Goal: Task Accomplishment & Management: Use online tool/utility

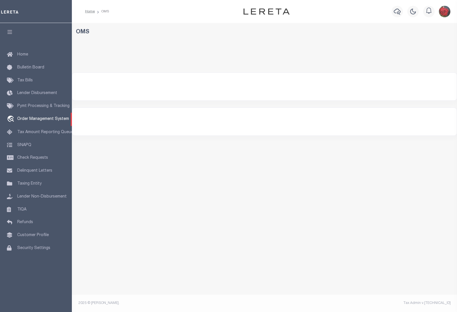
select select "200"
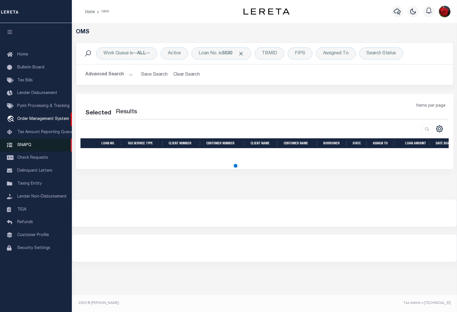
select select "200"
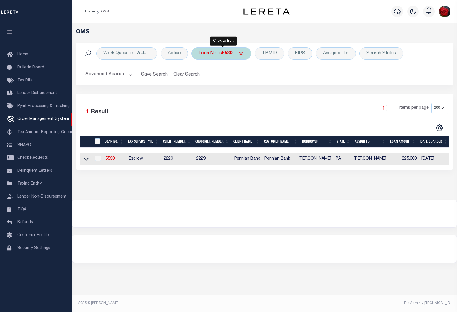
click at [229, 53] on b "5530" at bounding box center [227, 53] width 10 height 5
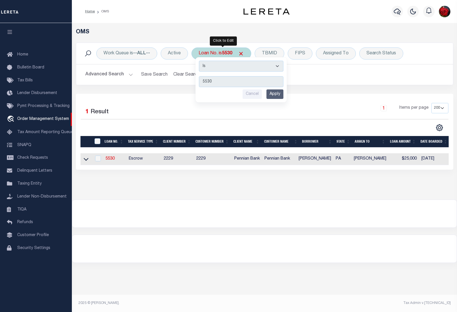
type input "80181423"
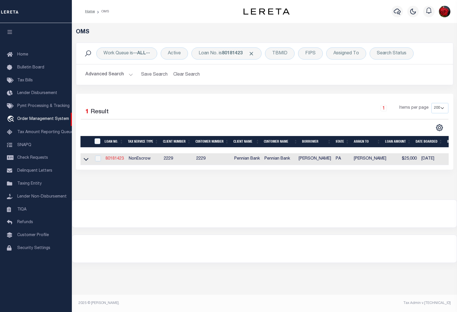
click at [114, 160] on link "80181423" at bounding box center [114, 159] width 18 height 4
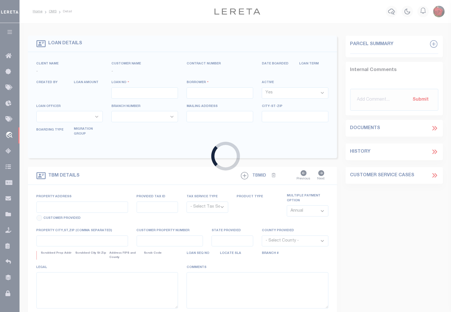
type input "80181423"
type input "[PERSON_NAME]"
select select
select select "NonEscrow"
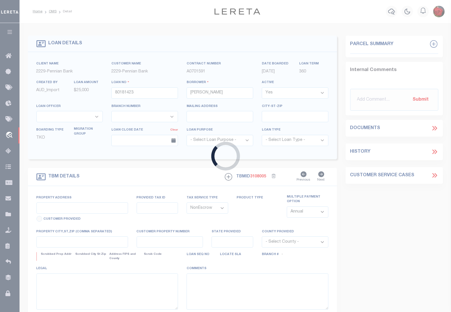
type input "816 MILFORD ST"
select select
type input "[GEOGRAPHIC_DATA] 17082"
type input "PA"
select select
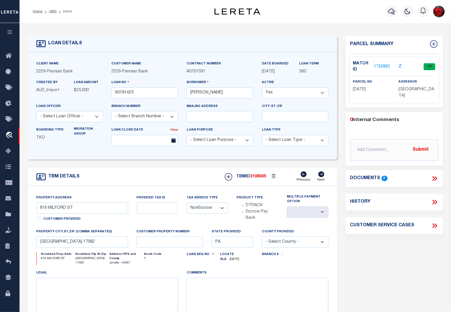
click at [378, 65] on link "1732882" at bounding box center [382, 67] width 16 height 6
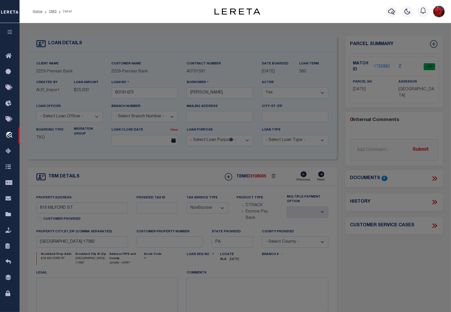
checkbox input "false"
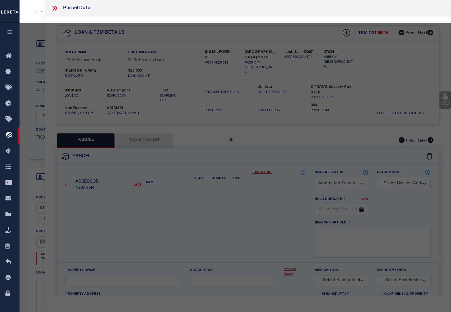
select select "CP"
type input "[PERSON_NAME] &REBECCA E"
type input "816 MILFORD ST"
checkbox input "false"
type input "[GEOGRAPHIC_DATA] , [GEOGRAPHIC_DATA] 17082"
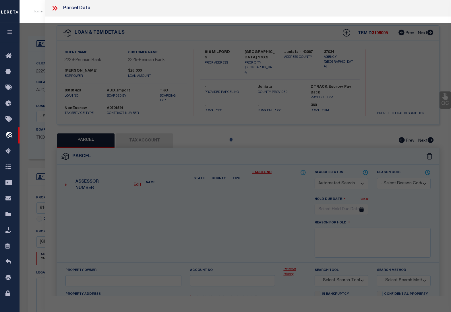
type textarea "318 0902"
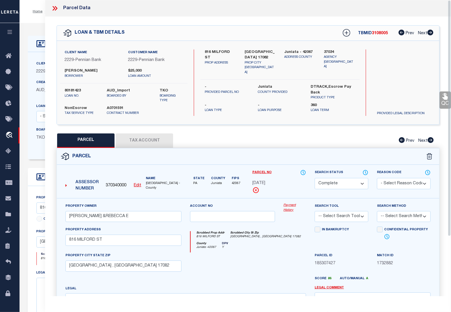
drag, startPoint x: 154, startPoint y: 136, endPoint x: 64, endPoint y: 137, distance: 90.5
click at [153, 137] on button "Tax Account" at bounding box center [144, 140] width 57 height 14
select select "100"
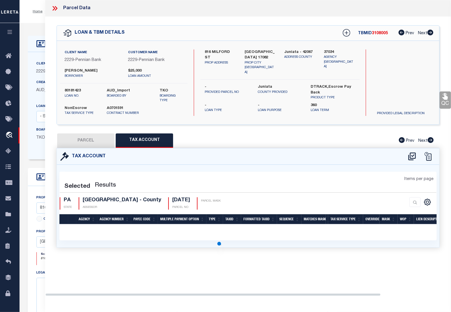
select select "100"
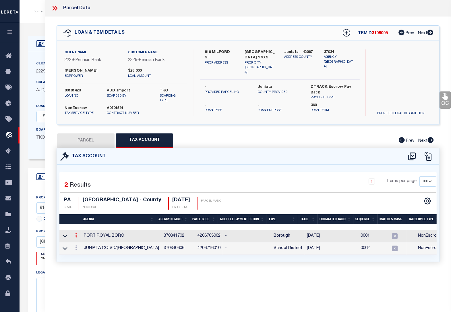
click at [75, 237] on icon at bounding box center [76, 235] width 2 height 5
click at [84, 242] on icon "" at bounding box center [82, 243] width 4 height 4
type input "[DATE]"
type textarea "11$$*$$$+#*"
checkbox input "true"
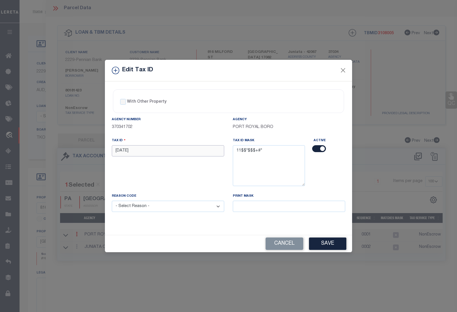
drag, startPoint x: 137, startPoint y: 147, endPoint x: 83, endPoint y: 149, distance: 54.0
click at [82, 147] on div "Edit Tax ID With Other Property With Other Property Type Temporary" at bounding box center [228, 156] width 457 height 312
paste input "02 0"
type input "1102 040"
click at [147, 207] on select "- Select Reason - 099 - Other (Provide additional detail) ACT - Agency Changed …" at bounding box center [168, 206] width 112 height 11
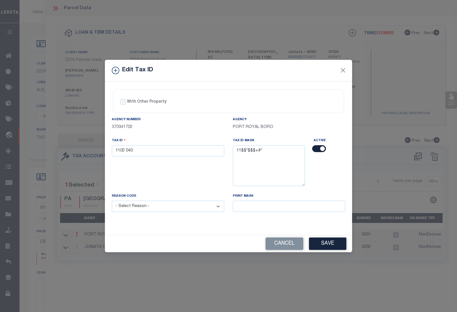
select select "ACT"
click at [112, 201] on select "- Select Reason - 099 - Other (Provide additional detail) ACT - Agency Changed …" at bounding box center [168, 206] width 112 height 11
click at [323, 246] on button "Save" at bounding box center [327, 243] width 37 height 12
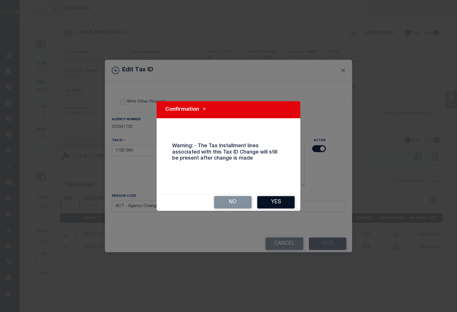
click at [279, 201] on button "Yes" at bounding box center [275, 202] width 37 height 12
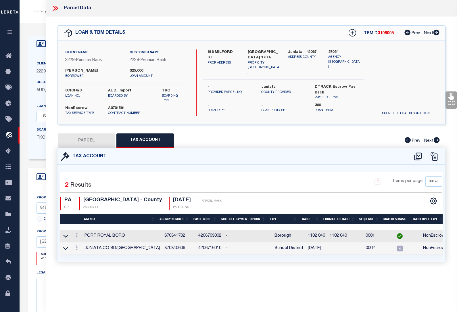
select select
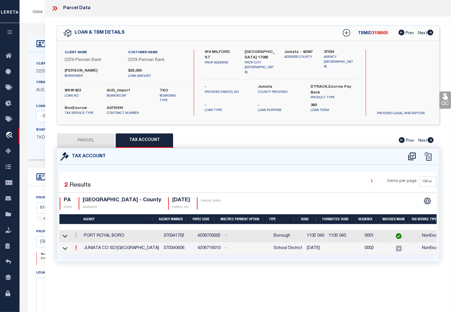
click at [76, 249] on icon at bounding box center [76, 247] width 2 height 5
click at [81, 257] on icon at bounding box center [82, 256] width 4 height 4
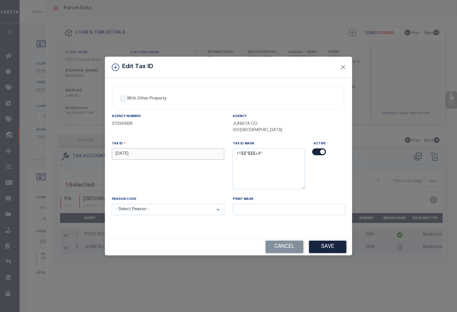
drag, startPoint x: 138, startPoint y: 154, endPoint x: 82, endPoint y: 153, distance: 56.6
click at [82, 153] on div "Edit Tax ID With Other Property With Other Property Type Temporary" at bounding box center [228, 156] width 457 height 312
paste input "02 0"
type input "1102 040"
click at [141, 211] on select "- Select Reason - 099 - Other (Provide additional detail) ACT - Agency Changed …" at bounding box center [168, 209] width 112 height 11
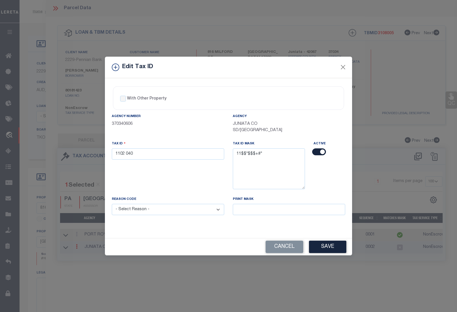
select select "ACT"
click at [112, 205] on select "- Select Reason - 099 - Other (Provide additional detail) ACT - Agency Changed …" at bounding box center [168, 209] width 112 height 11
click at [325, 248] on button "Save" at bounding box center [327, 247] width 37 height 12
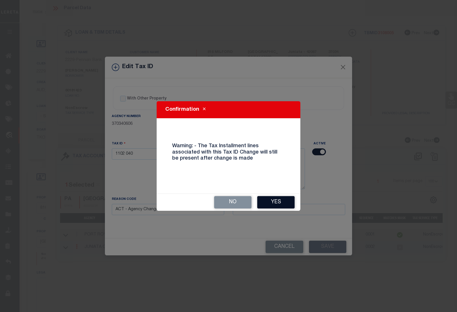
click at [276, 202] on button "Yes" at bounding box center [275, 202] width 37 height 12
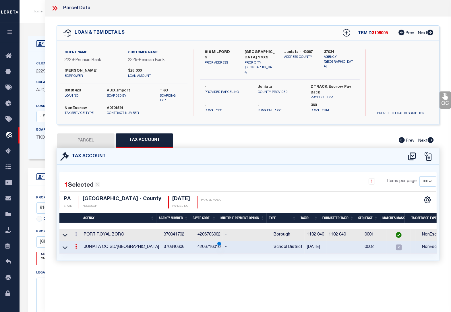
select select
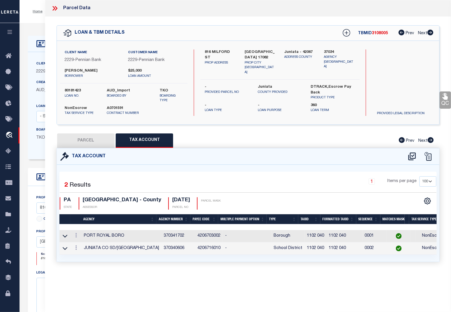
click at [57, 9] on icon at bounding box center [56, 8] width 3 height 5
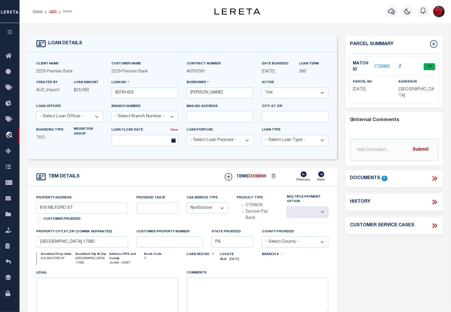
click at [55, 12] on link "OMS" at bounding box center [53, 11] width 8 height 3
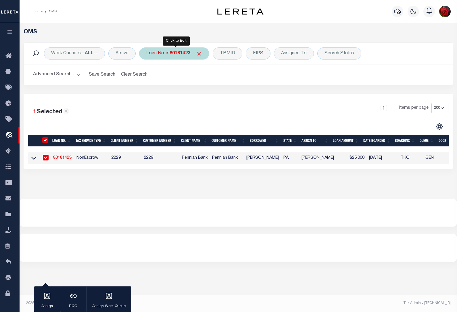
click at [176, 53] on b "80181423" at bounding box center [180, 53] width 21 height 5
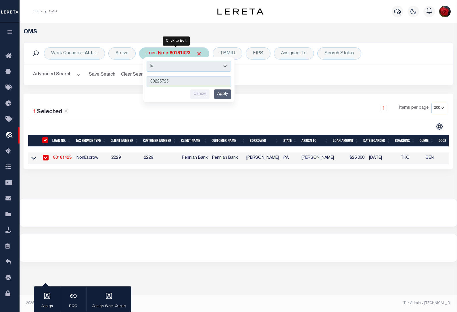
type input "80225725"
click at [220, 95] on input "Apply" at bounding box center [222, 93] width 17 height 9
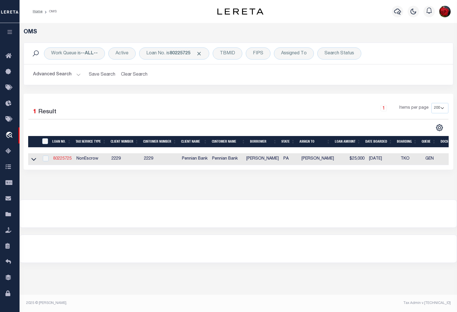
click at [59, 160] on link "80225725" at bounding box center [62, 159] width 18 height 4
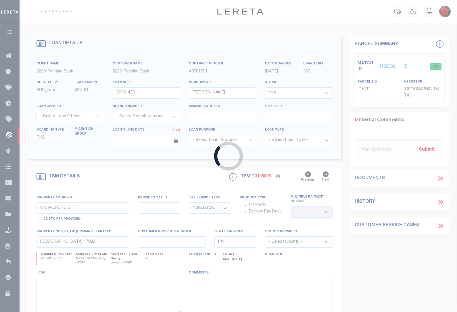
type input "80225725"
type input "[PERSON_NAME]"
type input "[STREET_ADDRESS]"
type input "[DATE]"
select select
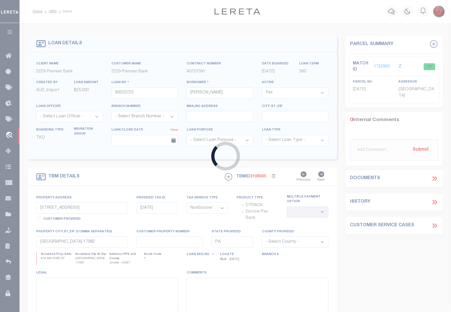
select select
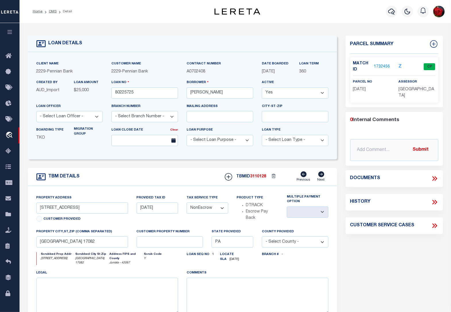
click at [377, 67] on link "1732456" at bounding box center [382, 67] width 16 height 6
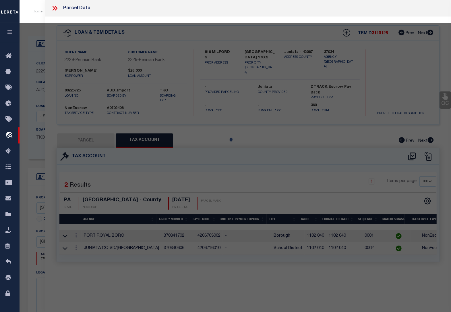
select select "AS"
checkbox input "false"
select select "CP"
type input "[PERSON_NAME] L"
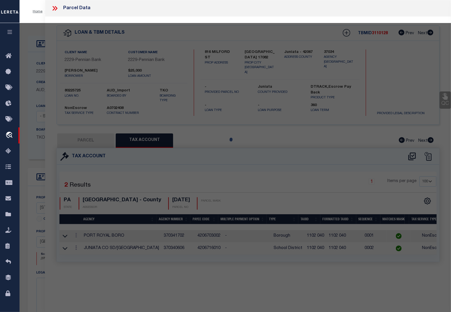
type input "[STREET_ADDRESS]"
checkbox input "false"
type input "[GEOGRAPHIC_DATA] , [GEOGRAPHIC_DATA] 17082"
type textarea "969"
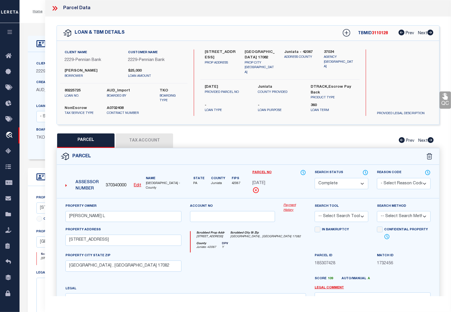
click at [148, 139] on button "Tax Account" at bounding box center [144, 140] width 57 height 14
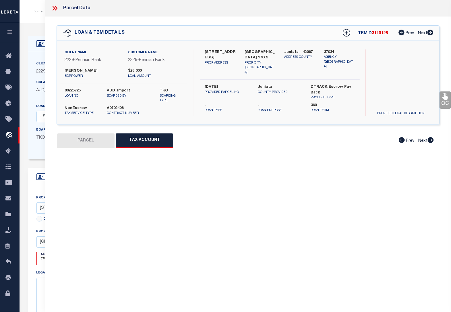
select select "100"
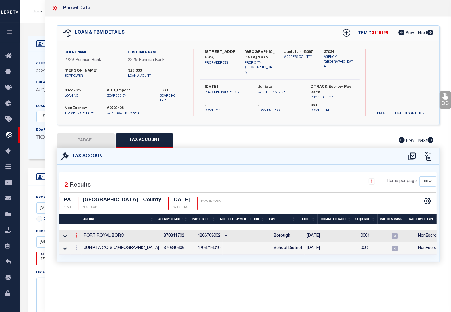
click at [76, 236] on icon at bounding box center [76, 235] width 2 height 5
click at [82, 245] on icon "" at bounding box center [82, 243] width 4 height 4
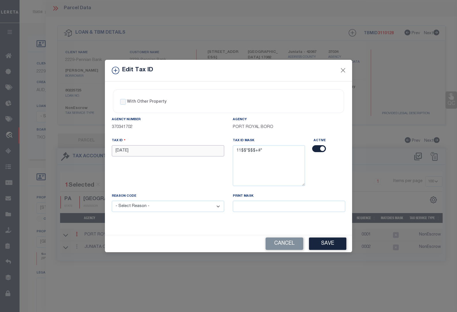
drag, startPoint x: 144, startPoint y: 148, endPoint x: 82, endPoint y: 147, distance: 61.8
click at [84, 147] on div "Edit Tax ID With Other Property With Other Property Type Temporary" at bounding box center [228, 156] width 457 height 312
paste input "02 0"
type input "1102 041"
click at [130, 207] on select "- Select Reason - 099 - Other (Provide additional detail) ACT - Agency Changed …" at bounding box center [168, 206] width 112 height 11
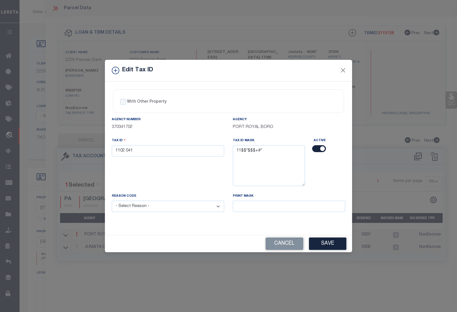
select select "ACT"
click at [112, 201] on select "- Select Reason - 099 - Other (Provide additional detail) ACT - Agency Changed …" at bounding box center [168, 206] width 112 height 11
click at [325, 245] on button "Save" at bounding box center [327, 243] width 37 height 12
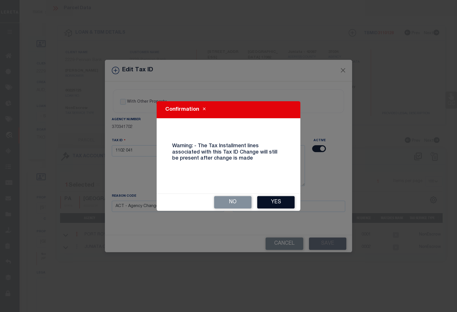
click at [277, 203] on button "Yes" at bounding box center [275, 202] width 37 height 12
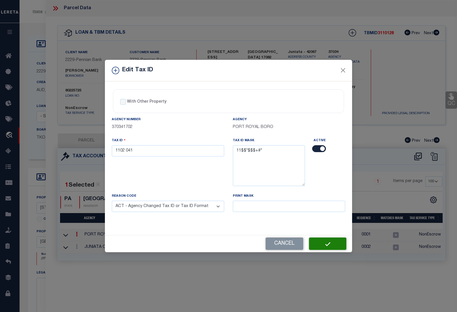
select select
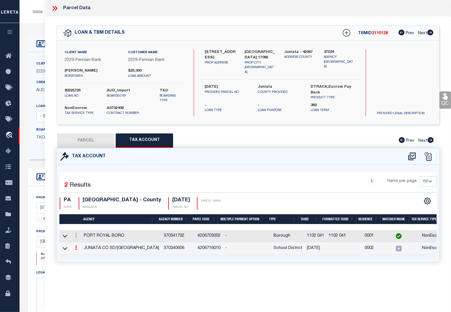
click at [76, 248] on icon at bounding box center [76, 247] width 2 height 5
click at [82, 257] on icon at bounding box center [82, 256] width 4 height 4
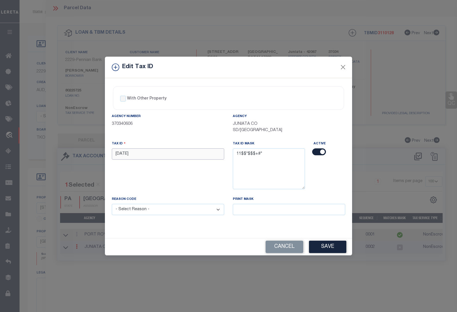
drag, startPoint x: 139, startPoint y: 154, endPoint x: 73, endPoint y: 150, distance: 65.6
click at [73, 150] on div "Edit Tax ID With Other Property With Other Property Type Temporary" at bounding box center [228, 156] width 457 height 312
paste input "02 0"
type input "1102 041"
click at [149, 210] on select "- Select Reason - 099 - Other (Provide additional detail) ACT - Agency Changed …" at bounding box center [168, 209] width 112 height 11
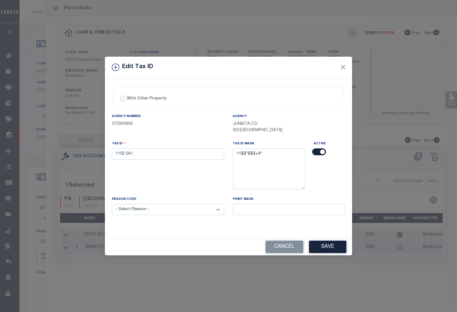
select select "ACT"
click at [112, 205] on select "- Select Reason - 099 - Other (Provide additional detail) ACT - Agency Changed …" at bounding box center [168, 209] width 112 height 11
click at [328, 249] on button "Save" at bounding box center [327, 247] width 37 height 12
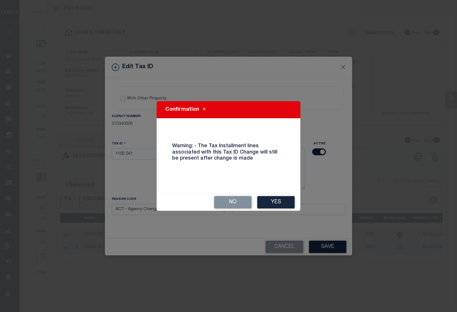
click at [270, 200] on button "Yes" at bounding box center [275, 202] width 37 height 12
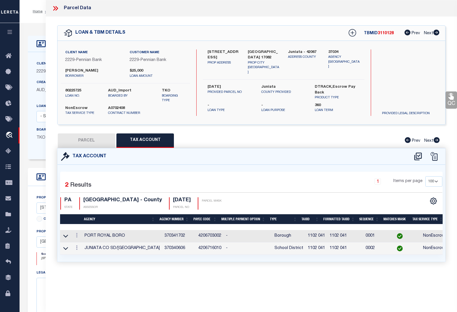
select select
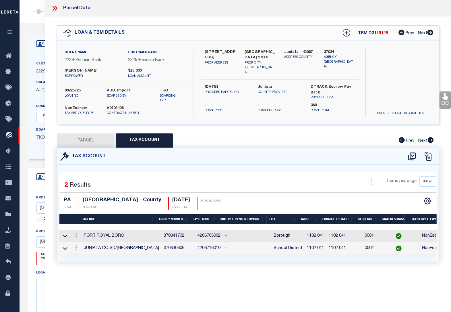
click at [39, 19] on div "Home OMS Detail Profile Sign out" at bounding box center [236, 11] width 432 height 23
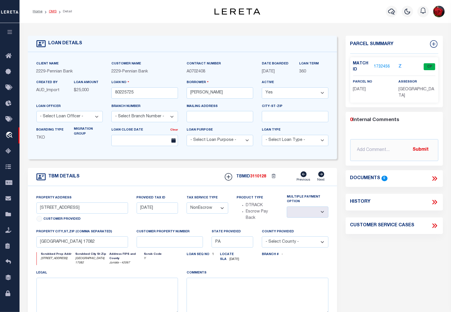
click at [50, 13] on li "OMS" at bounding box center [50, 11] width 14 height 5
click at [51, 10] on link "OMS" at bounding box center [53, 11] width 8 height 3
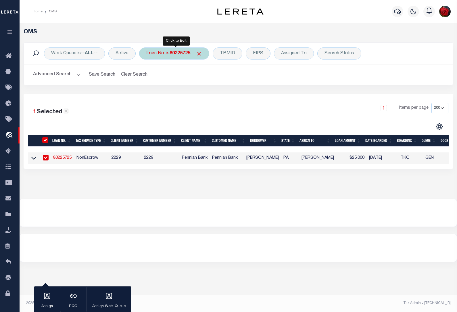
click at [177, 53] on b "80225725" at bounding box center [180, 53] width 21 height 5
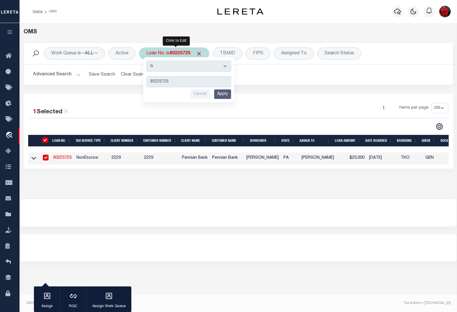
type input "80255854"
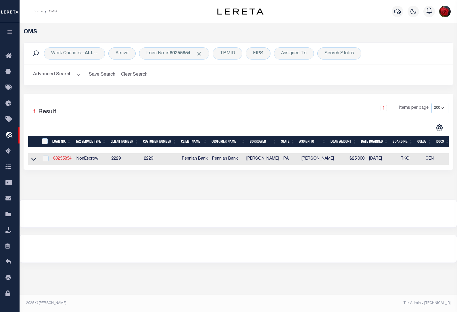
click at [65, 160] on link "80255854" at bounding box center [62, 159] width 18 height 4
type input "80255854"
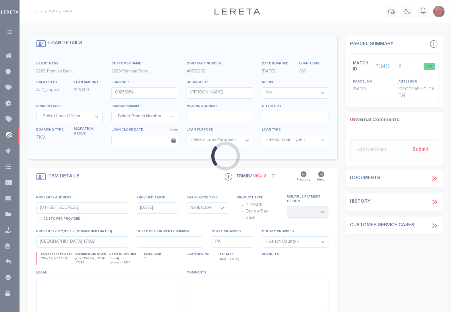
select select
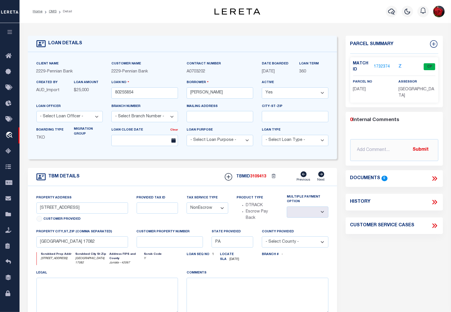
click at [384, 66] on link "1732374" at bounding box center [382, 67] width 16 height 6
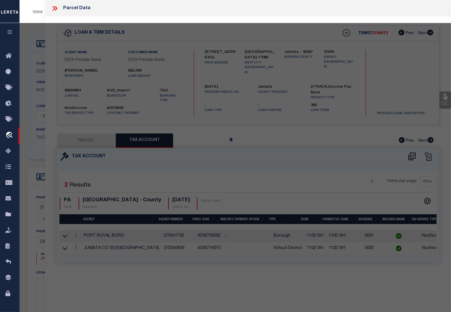
select select "AS"
checkbox input "false"
select select "CP"
type input "[PERSON_NAME] L"
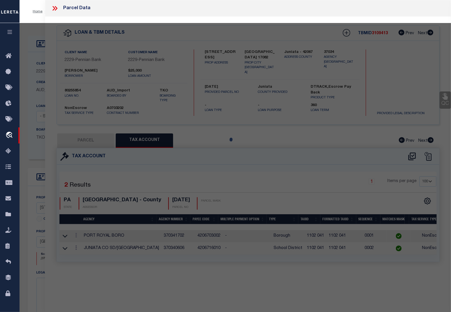
type input "[STREET_ADDRESS]"
checkbox input "false"
type input "[GEOGRAPHIC_DATA] , [GEOGRAPHIC_DATA] 17082"
type textarea "969"
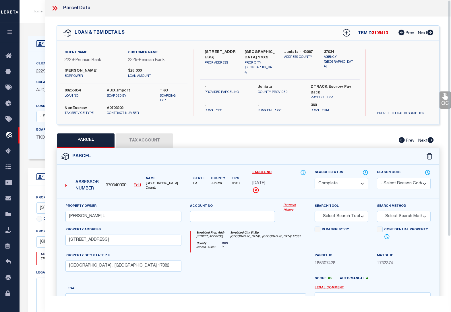
click at [164, 139] on button "Tax Account" at bounding box center [144, 140] width 57 height 14
select select "100"
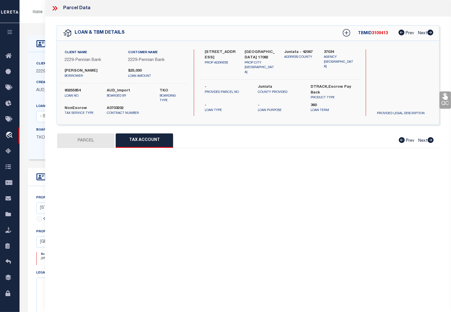
select select "100"
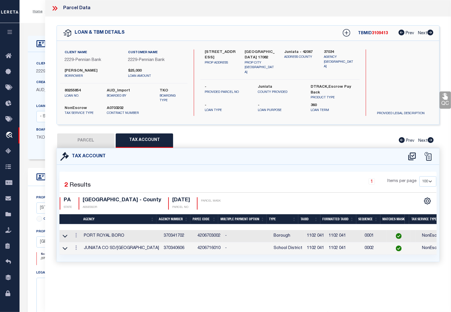
click at [37, 22] on div "Home OMS Detail Profile Sign out" at bounding box center [236, 11] width 432 height 23
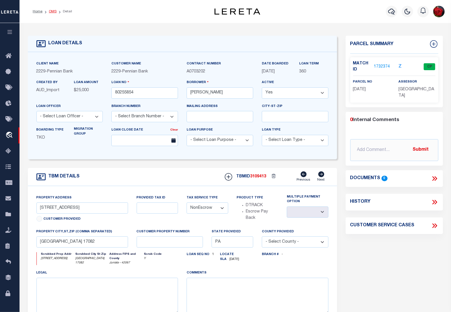
click at [55, 10] on link "OMS" at bounding box center [53, 11] width 8 height 3
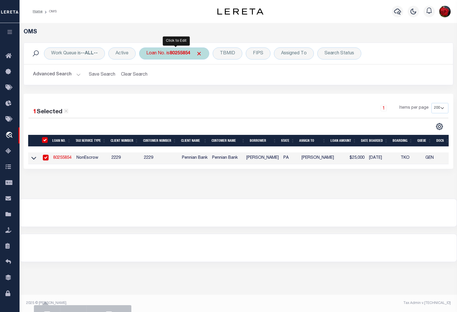
click at [185, 53] on b "80255854" at bounding box center [180, 53] width 21 height 5
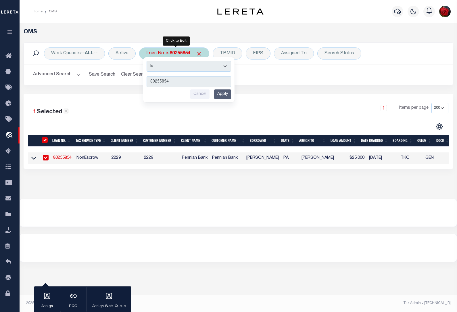
type input "80078256"
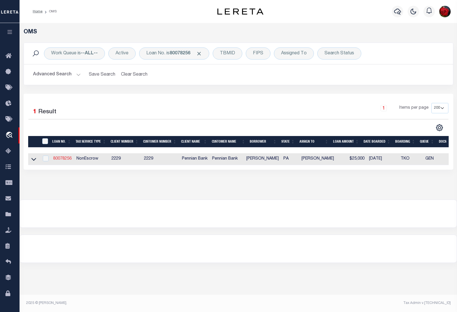
click at [63, 160] on link "80078256" at bounding box center [62, 159] width 18 height 4
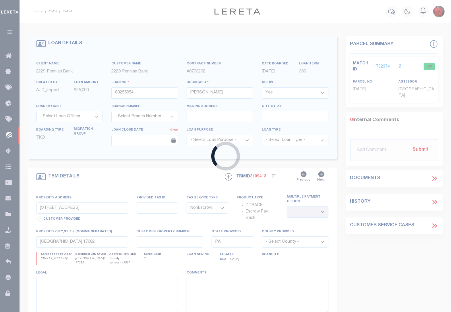
type input "80078256"
type input "[PERSON_NAME]"
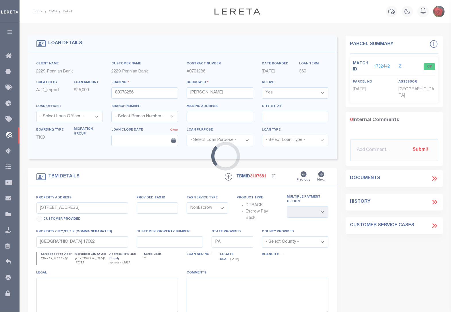
type input "[STREET_ADDRESS]"
select select
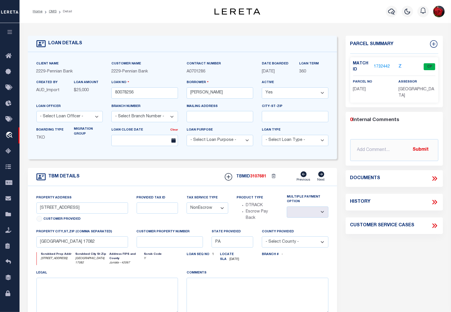
click at [381, 66] on link "1732442" at bounding box center [382, 67] width 16 height 6
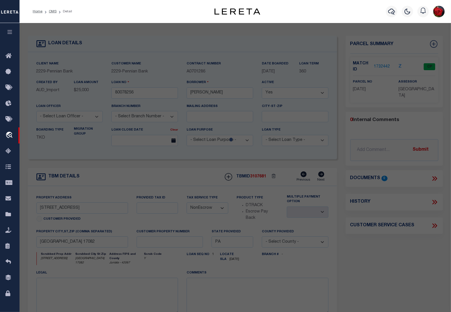
select select "AS"
checkbox input "false"
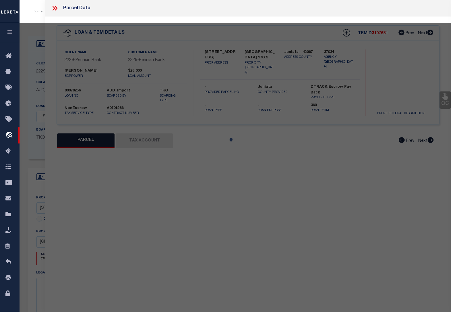
select select "CP"
type input "[PERSON_NAME]"
select select
type input "[STREET_ADDRESS]"
type input "[GEOGRAPHIC_DATA] , [GEOGRAPHIC_DATA] 17082"
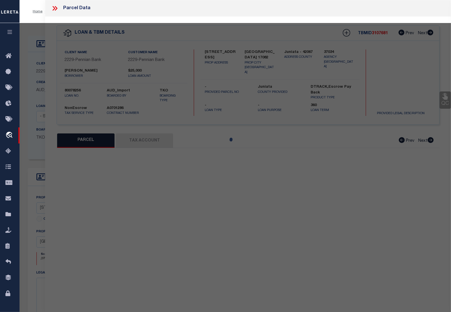
type textarea "Acreage: Deed Book: 115 Deed Page: 204"
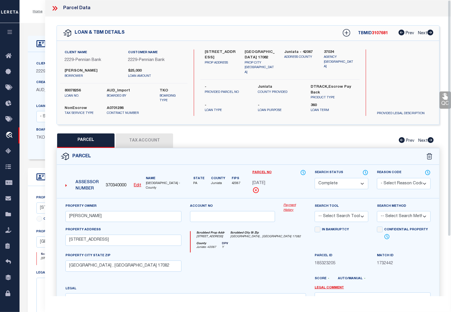
click at [153, 136] on button "Tax Account" at bounding box center [144, 140] width 57 height 14
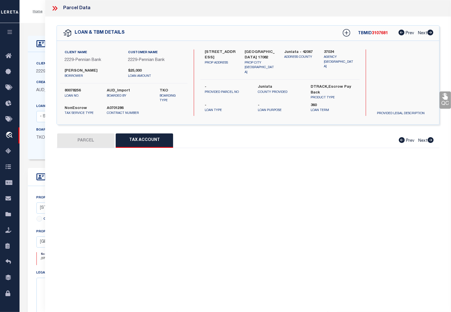
select select "100"
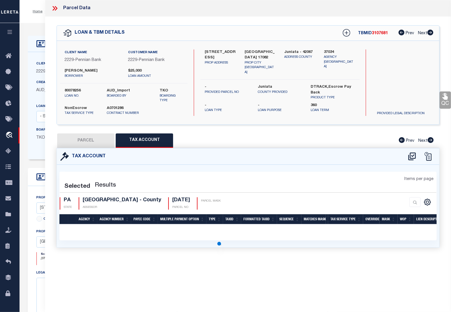
select select "100"
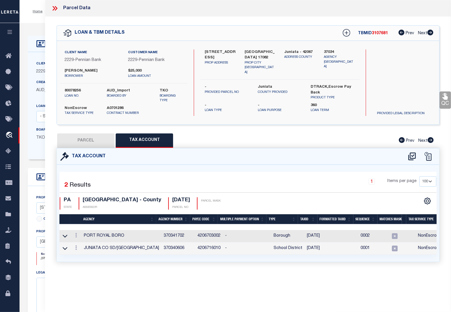
click at [76, 238] on div at bounding box center [76, 235] width 6 height 7
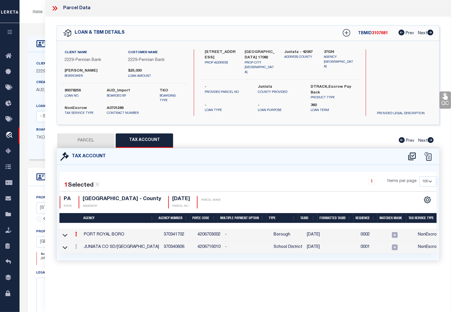
click at [76, 234] on icon at bounding box center [76, 234] width 2 height 5
click at [81, 243] on icon "" at bounding box center [82, 243] width 4 height 4
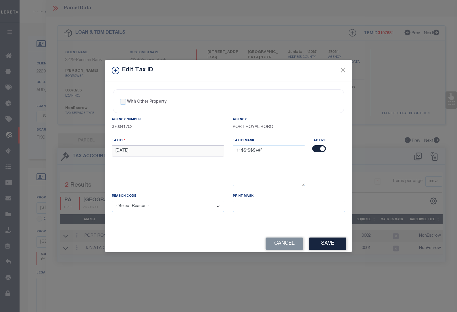
drag, startPoint x: 135, startPoint y: 151, endPoint x: 94, endPoint y: 146, distance: 41.4
click at [95, 146] on div "Edit Tax ID With Other Property With Other Property Type Temporary" at bounding box center [228, 156] width 457 height 312
paste input "02 0"
type input "1102 044"
click at [142, 208] on select "- Select Reason - 099 - Other (Provide additional detail) ACT - Agency Changed …" at bounding box center [168, 206] width 112 height 11
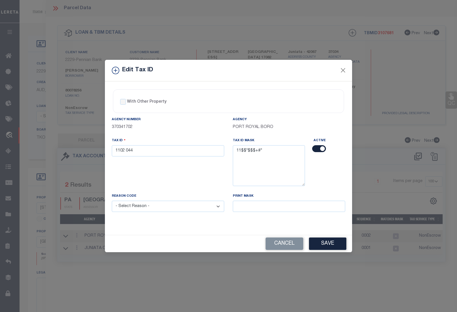
select select "ACT"
click at [112, 201] on select "- Select Reason - 099 - Other (Provide additional detail) ACT - Agency Changed …" at bounding box center [168, 206] width 112 height 11
click at [328, 245] on button "Save" at bounding box center [327, 243] width 37 height 12
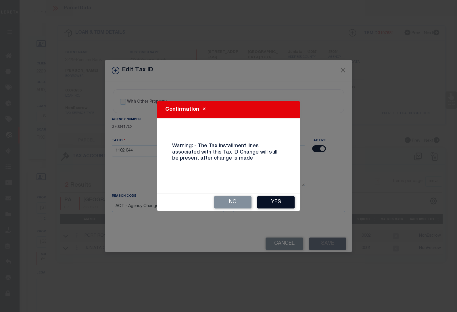
click at [280, 203] on button "Yes" at bounding box center [275, 202] width 37 height 12
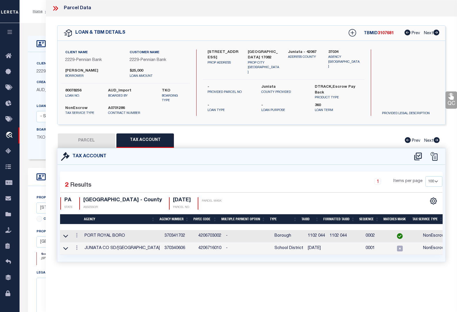
type input "[DATE]"
select select
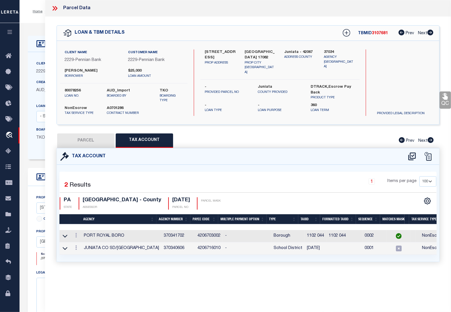
select select
click at [76, 249] on icon at bounding box center [76, 247] width 2 height 5
click at [83, 258] on icon at bounding box center [82, 256] width 4 height 4
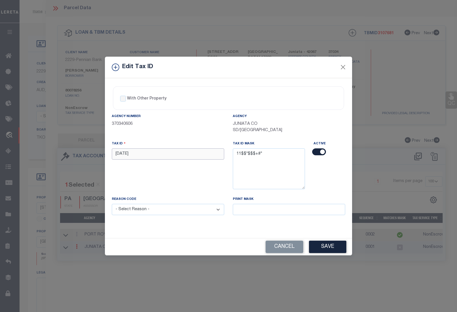
drag, startPoint x: 140, startPoint y: 154, endPoint x: 95, endPoint y: 151, distance: 45.0
click at [95, 151] on div "Edit Tax ID With Other Property With Other Property Type Temporary" at bounding box center [228, 156] width 457 height 312
paste input "02 0"
type input "1102 044"
click at [144, 210] on select "- Select Reason - 099 - Other (Provide additional detail) ACT - Agency Changed …" at bounding box center [168, 209] width 112 height 11
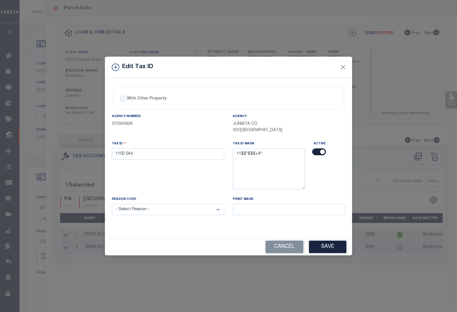
select select "ACT"
click at [112, 205] on select "- Select Reason - 099 - Other (Provide additional detail) ACT - Agency Changed …" at bounding box center [168, 209] width 112 height 11
click at [330, 247] on button "Save" at bounding box center [327, 247] width 37 height 12
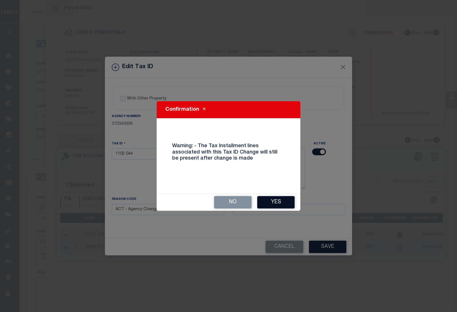
click at [277, 203] on button "Yes" at bounding box center [275, 202] width 37 height 12
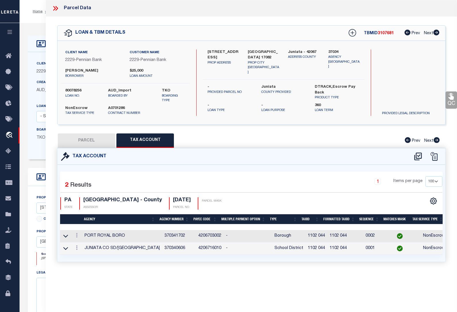
select select
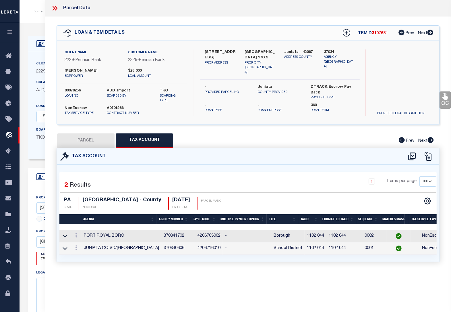
click at [38, 26] on div "LOAN DETAILS Client Name 2229" at bounding box center [236, 197] width 432 height 348
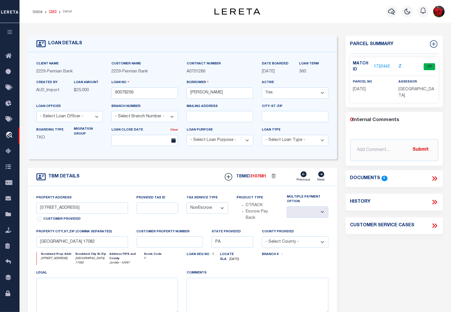
click at [51, 11] on link "OMS" at bounding box center [53, 11] width 8 height 3
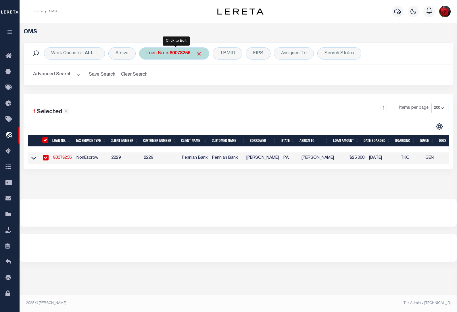
click at [179, 50] on div "Loan No. is 80078256" at bounding box center [174, 53] width 70 height 12
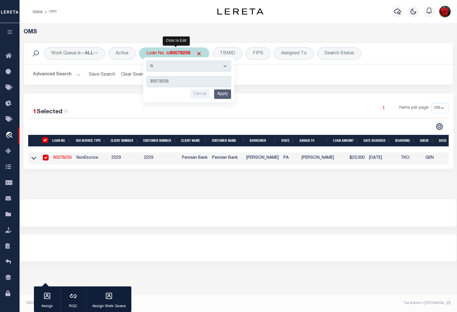
type input "80237183"
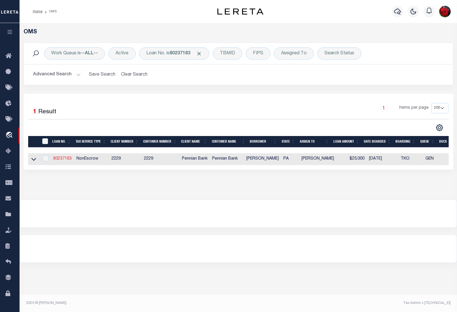
click at [63, 158] on link "80237183" at bounding box center [62, 159] width 18 height 4
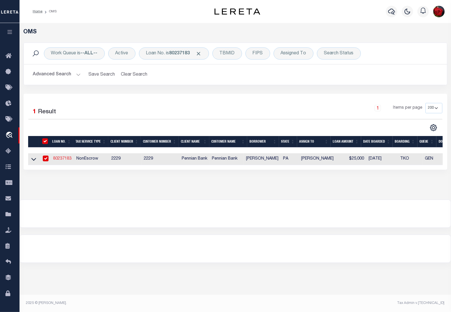
type input "80237183"
type input "[PERSON_NAME]"
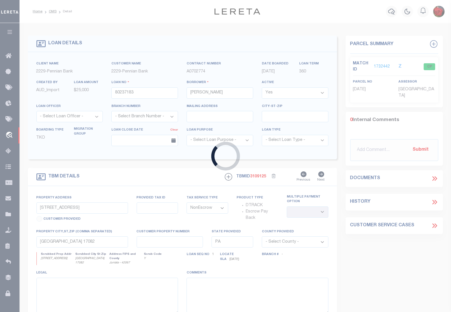
type input "[STREET_ADDRESS]"
select select
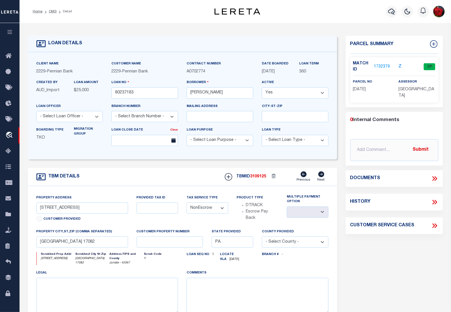
click at [381, 65] on link "1732379" at bounding box center [382, 67] width 16 height 6
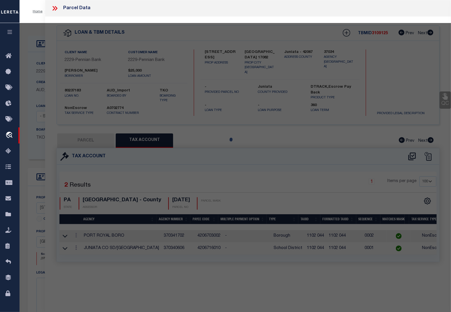
select select "AS"
checkbox input "false"
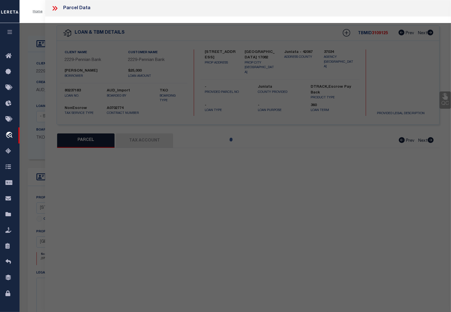
select select "CP"
type input "[PERSON_NAME] & [PERSON_NAME]"
select select
type input "[STREET_ADDRESS]"
type input "[GEOGRAPHIC_DATA] , [GEOGRAPHIC_DATA] 17082"
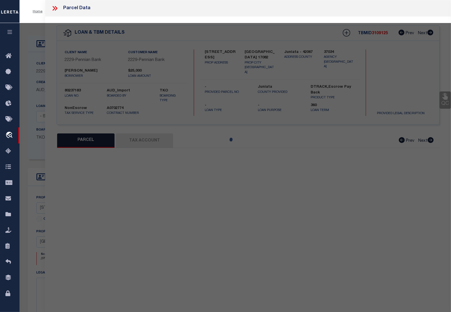
type textarea "Acreage: .3 Deed Book: 139 Deed Page: 344"
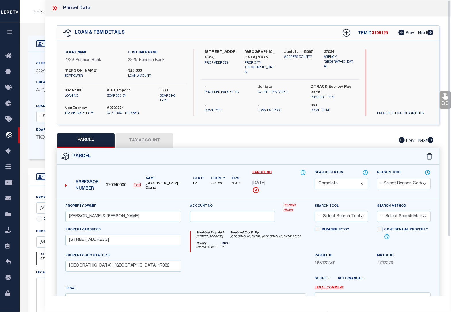
click at [154, 143] on button "Tax Account" at bounding box center [144, 140] width 57 height 14
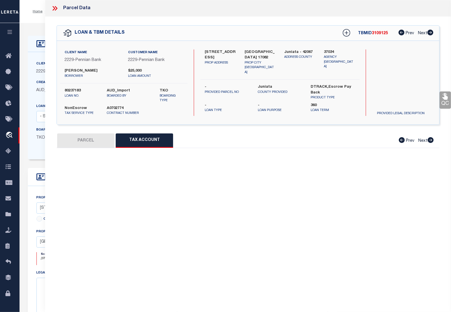
select select "100"
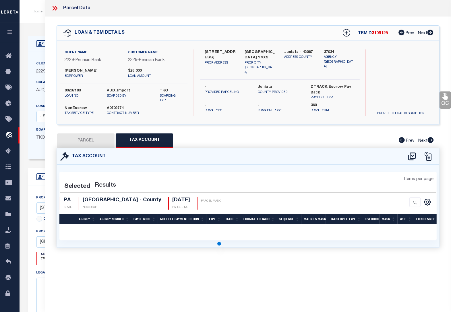
select select "100"
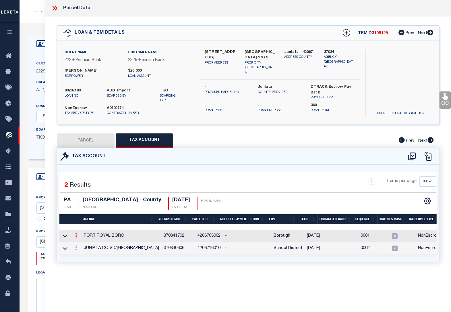
click at [78, 235] on link at bounding box center [76, 236] width 6 height 5
click at [82, 244] on icon "" at bounding box center [82, 243] width 4 height 4
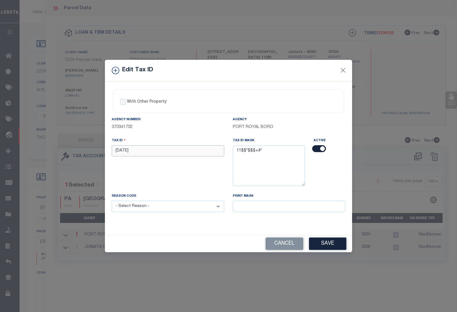
drag, startPoint x: 143, startPoint y: 151, endPoint x: 88, endPoint y: 151, distance: 55.2
click at [88, 151] on div "Edit Tax ID With Other Property With Other Property Type Temporary" at bounding box center [228, 156] width 457 height 312
paste input "02 0"
type input "1102 055"
click at [145, 210] on select "- Select Reason - 099 - Other (Provide additional detail) ACT - Agency Changed …" at bounding box center [168, 206] width 112 height 11
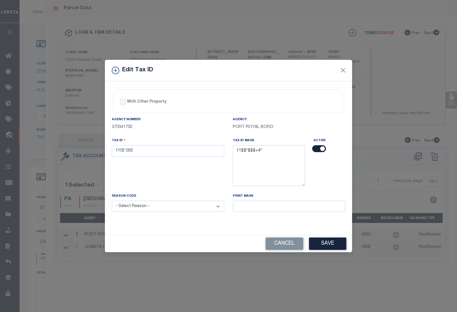
select select "ACT"
click at [112, 201] on select "- Select Reason - 099 - Other (Provide additional detail) ACT - Agency Changed …" at bounding box center [168, 206] width 112 height 11
click at [327, 242] on button "Save" at bounding box center [327, 243] width 37 height 12
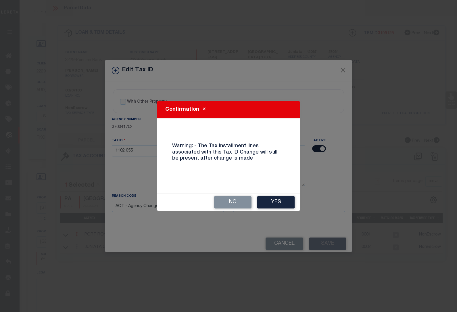
click at [275, 199] on button "Yes" at bounding box center [275, 202] width 37 height 12
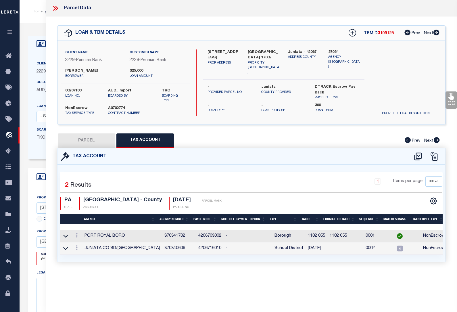
select select
type input "[DATE]"
select select
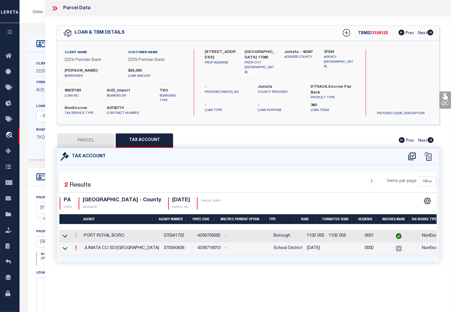
click at [79, 249] on link at bounding box center [76, 248] width 6 height 5
click at [82, 256] on icon at bounding box center [82, 256] width 4 height 4
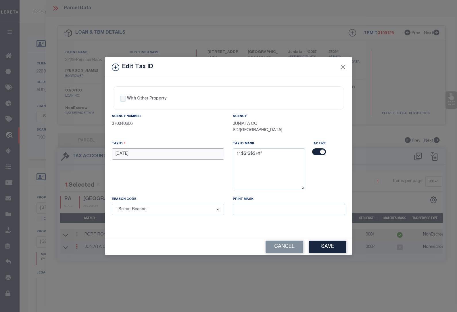
drag, startPoint x: 135, startPoint y: 156, endPoint x: 84, endPoint y: 155, distance: 51.4
click at [84, 155] on div "Edit Tax ID With Other Property With Other Property Type Temporary" at bounding box center [228, 156] width 457 height 312
paste input "02 0"
type input "1102 055"
click at [147, 212] on select "- Select Reason - 099 - Other (Provide additional detail) ACT - Agency Changed …" at bounding box center [168, 209] width 112 height 11
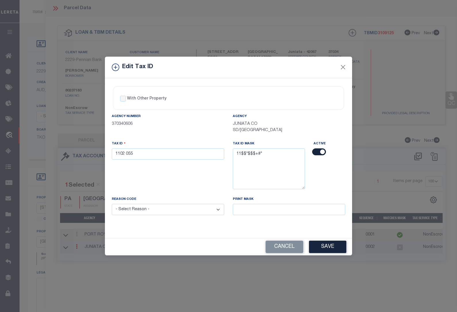
select select "ACT"
click at [112, 205] on select "- Select Reason - 099 - Other (Provide additional detail) ACT - Agency Changed …" at bounding box center [168, 209] width 112 height 11
click at [331, 246] on button "Save" at bounding box center [327, 247] width 37 height 12
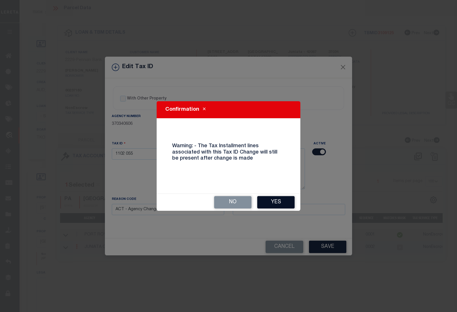
drag, startPoint x: 282, startPoint y: 198, endPoint x: 279, endPoint y: 198, distance: 2.9
click at [281, 199] on button "Yes" at bounding box center [275, 202] width 37 height 12
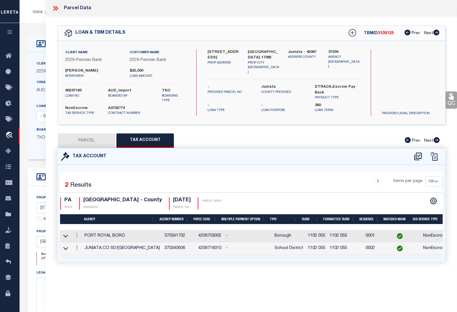
select select
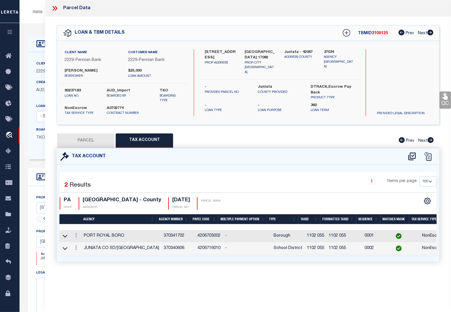
click at [57, 7] on icon at bounding box center [54, 8] width 7 height 7
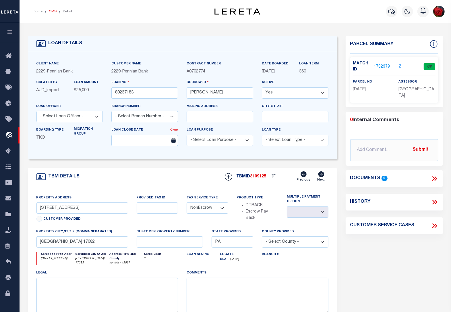
click at [51, 12] on link "OMS" at bounding box center [53, 11] width 8 height 3
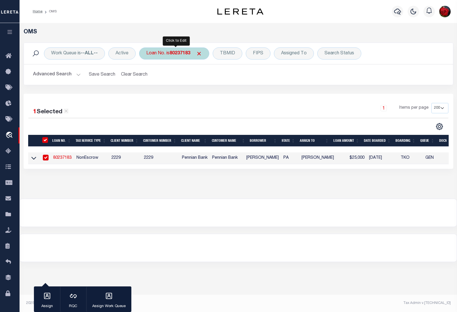
click at [177, 54] on b "80237183" at bounding box center [180, 53] width 21 height 5
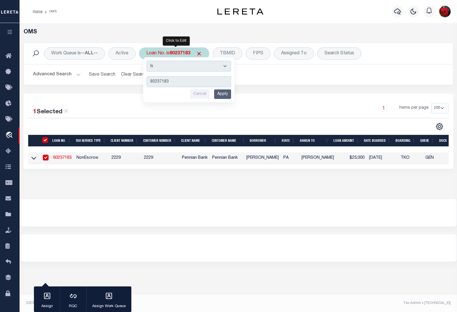
type input "80244742"
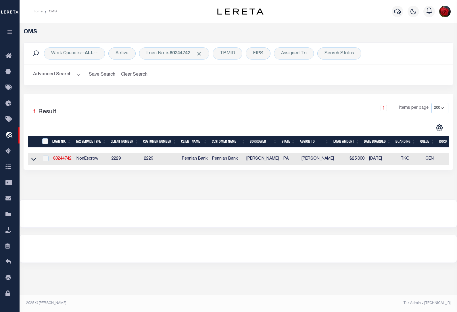
click at [68, 161] on link "80244742" at bounding box center [62, 159] width 18 height 4
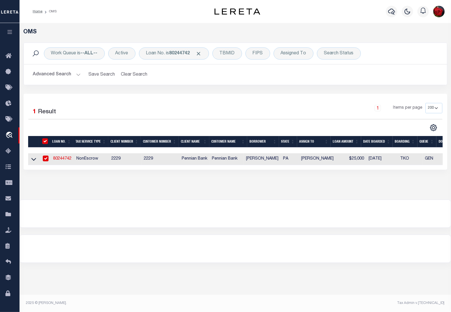
type input "80244742"
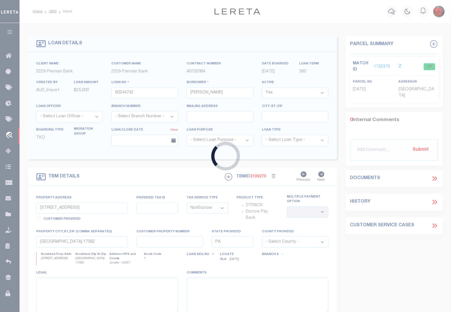
select select
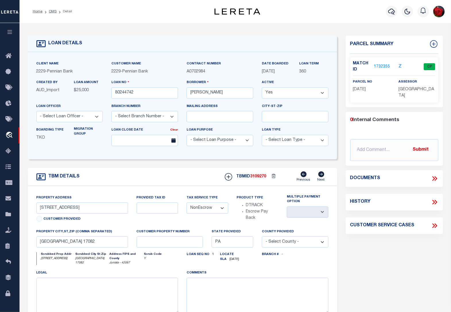
click at [381, 68] on link "1732355" at bounding box center [382, 67] width 16 height 6
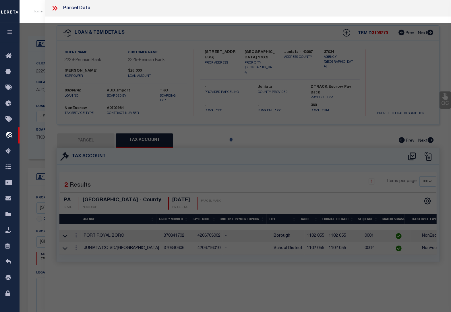
select select "AS"
checkbox input "false"
select select "CP"
type input "[PERSON_NAME] & [PERSON_NAME]"
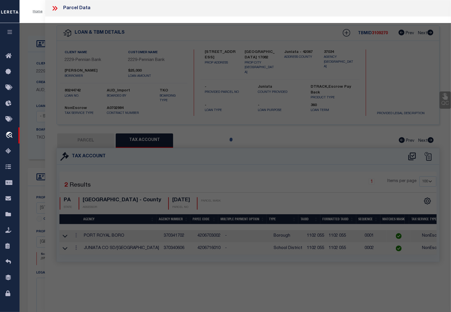
select select
type input "[STREET_ADDRESS]"
type input "[GEOGRAPHIC_DATA] , [GEOGRAPHIC_DATA] 17082"
type textarea "Acreage: .3 Deed Book: 139 Deed Page: 344"
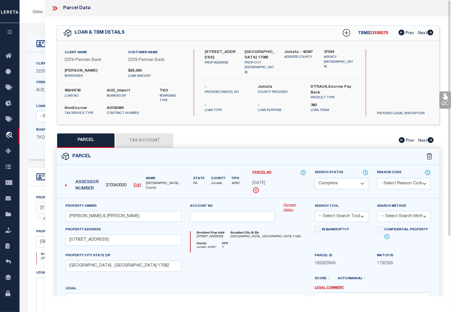
click at [142, 141] on button "Tax Account" at bounding box center [144, 140] width 57 height 14
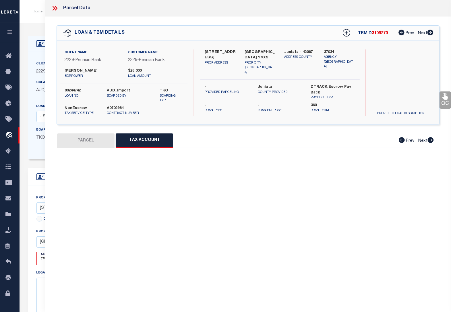
select select "100"
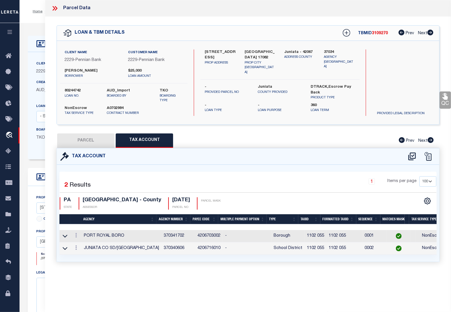
click at [39, 16] on ol "Home OMS Detail" at bounding box center [52, 11] width 49 height 12
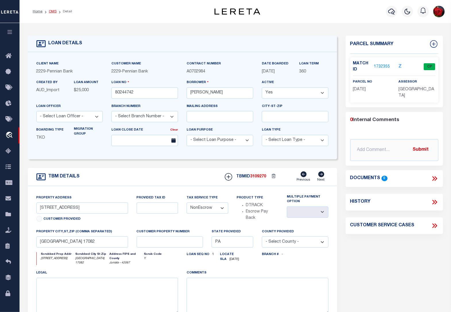
click at [51, 12] on link "OMS" at bounding box center [53, 11] width 8 height 3
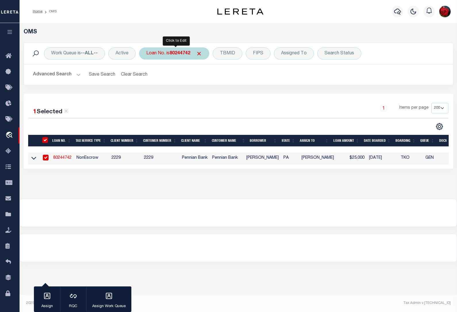
click at [186, 51] on b "80244742" at bounding box center [180, 53] width 21 height 5
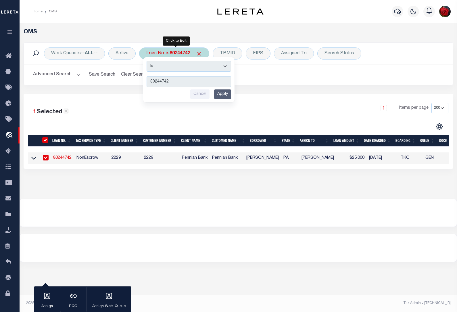
type input "80206055"
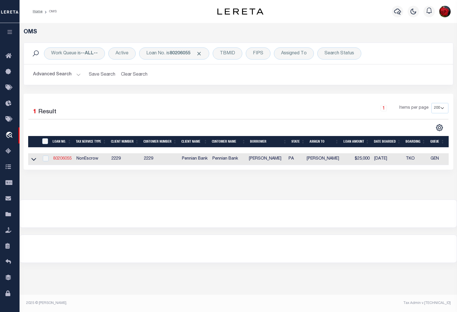
click at [62, 160] on link "80206055" at bounding box center [62, 159] width 18 height 4
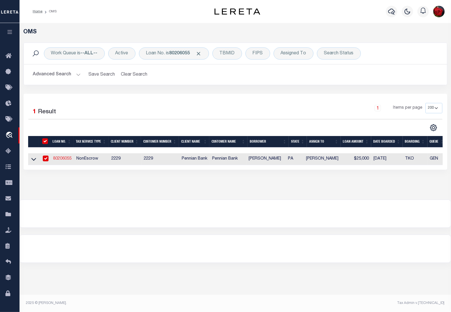
type input "80206055"
type input "[PERSON_NAME]"
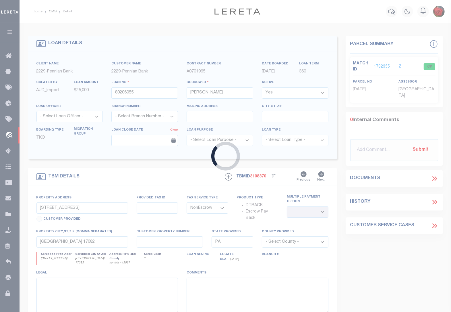
type input "[STREET_ADDRESS]"
select select
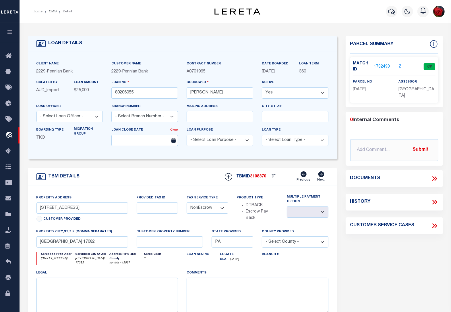
click at [385, 68] on link "1732490" at bounding box center [382, 67] width 16 height 6
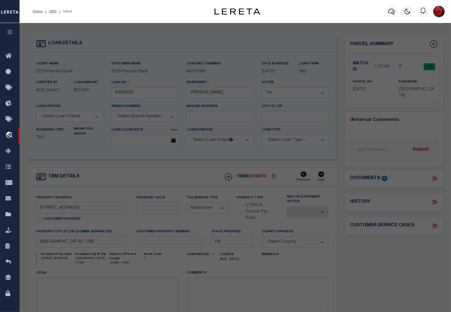
select select "AS"
checkbox input "false"
select select "CP"
type input "[PERSON_NAME] & [PERSON_NAME]"
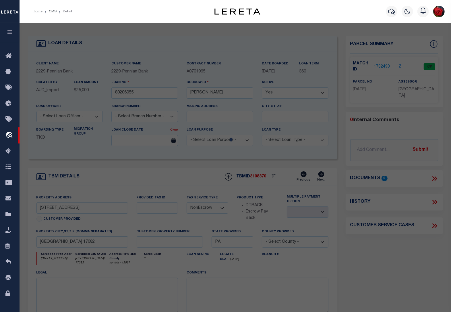
select select
type input "[STREET_ADDRESS]"
type input "[GEOGRAPHIC_DATA] , [GEOGRAPHIC_DATA] 17082"
type textarea "Acreage: 1.04"
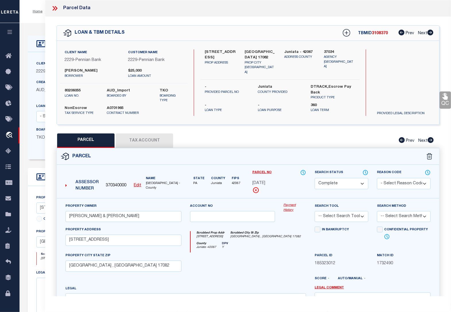
click at [150, 140] on button "Tax Account" at bounding box center [144, 140] width 57 height 14
select select "100"
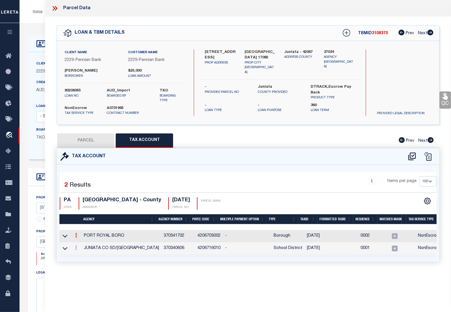
click at [78, 236] on link at bounding box center [76, 236] width 6 height 5
click at [82, 243] on icon "" at bounding box center [82, 243] width 4 height 4
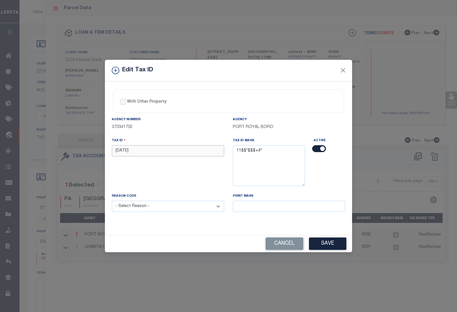
drag, startPoint x: 140, startPoint y: 149, endPoint x: 89, endPoint y: 149, distance: 51.1
click at [89, 149] on div "Edit Tax ID With Other Property With Other Property Type Temporary" at bounding box center [228, 156] width 457 height 312
paste input "80206055"
click at [143, 209] on select "- Select Reason - 099 - Other (Provide additional detail) ACT - Agency Changed …" at bounding box center [168, 206] width 112 height 11
drag, startPoint x: 145, startPoint y: 150, endPoint x: 82, endPoint y: 148, distance: 62.7
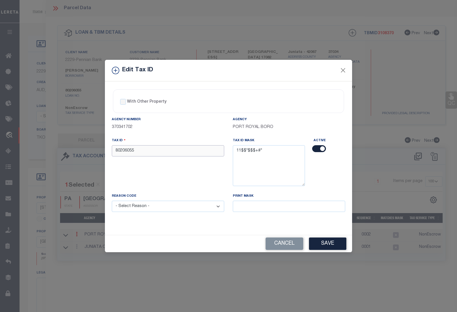
click at [82, 148] on div "Edit Tax ID With Other Property With Other Property Type Temporary" at bounding box center [228, 156] width 457 height 312
paste input "1102 057"
type input "1102 057"
click at [150, 208] on select "- Select Reason - 099 - Other (Provide additional detail) ACT - Agency Changed …" at bounding box center [168, 206] width 112 height 11
select select "ACT"
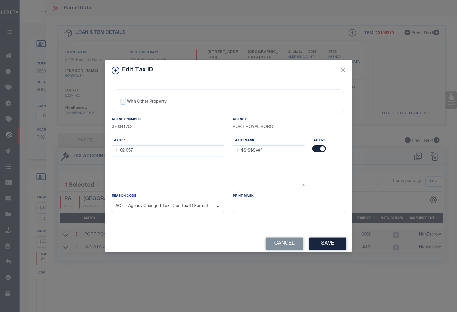
click at [112, 201] on select "- Select Reason - 099 - Other (Provide additional detail) ACT - Agency Changed …" at bounding box center [168, 206] width 112 height 11
click at [331, 246] on button "Save" at bounding box center [327, 243] width 37 height 12
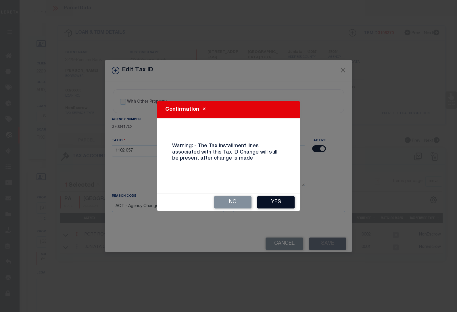
click at [278, 201] on button "Yes" at bounding box center [275, 202] width 37 height 12
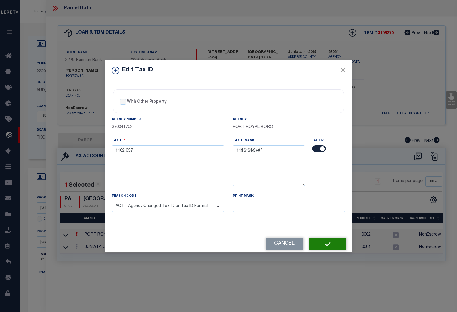
select select
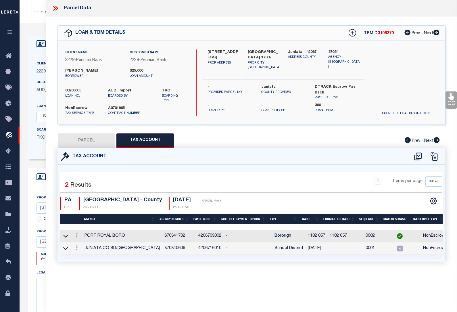
type input "[DATE]"
select select
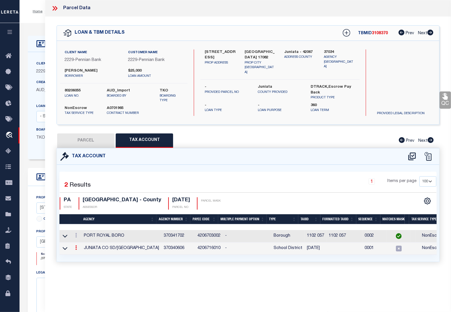
click at [77, 250] on icon at bounding box center [76, 247] width 2 height 5
click at [85, 256] on link at bounding box center [83, 256] width 21 height 9
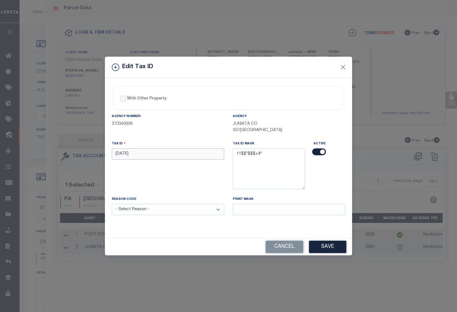
drag, startPoint x: 138, startPoint y: 156, endPoint x: 93, endPoint y: 154, distance: 45.7
click at [93, 154] on div "Edit Tax ID With Other Property With Other Property Type Temporary" at bounding box center [228, 156] width 457 height 312
paste input "02 0"
type input "1102 057"
click at [136, 210] on select "- Select Reason - 099 - Other (Provide additional detail) ACT - Agency Changed …" at bounding box center [168, 209] width 112 height 11
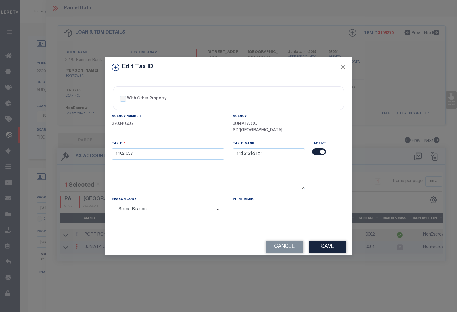
select select "ACT"
click at [112, 205] on select "- Select Reason - 099 - Other (Provide additional detail) ACT - Agency Changed …" at bounding box center [168, 209] width 112 height 11
click at [326, 248] on button "Save" at bounding box center [327, 247] width 37 height 12
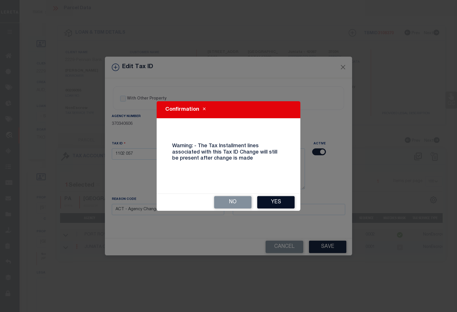
click at [272, 202] on button "Yes" at bounding box center [275, 202] width 37 height 12
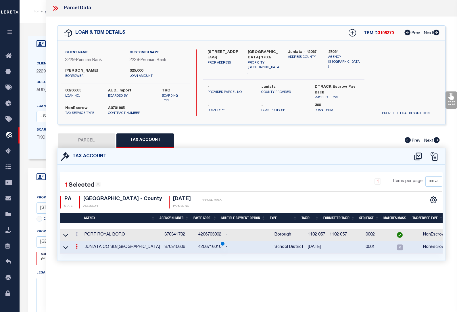
select select
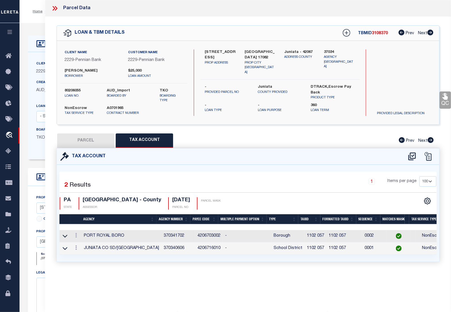
drag, startPoint x: 37, startPoint y: 22, endPoint x: 41, endPoint y: 19, distance: 5.1
click at [37, 22] on div "Home OMS Detail Profile Sign out" at bounding box center [236, 11] width 432 height 23
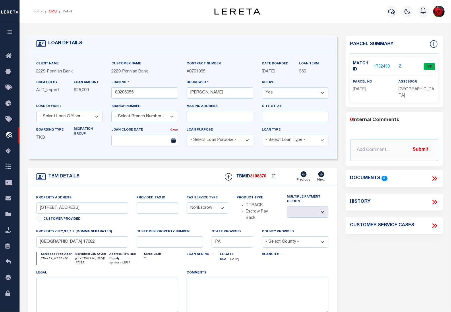
click at [51, 12] on link "OMS" at bounding box center [53, 11] width 8 height 3
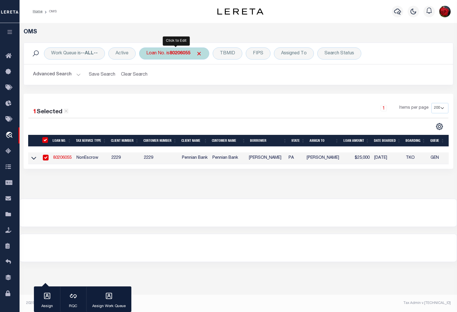
click at [173, 57] on div "Loan No. is 80206055" at bounding box center [174, 53] width 70 height 12
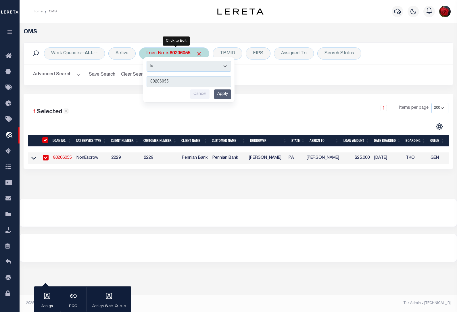
type input "80269970"
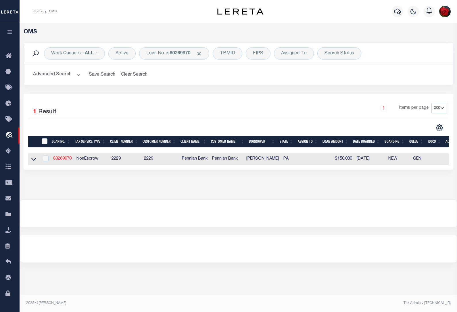
click at [60, 161] on link "80269970" at bounding box center [62, 159] width 18 height 4
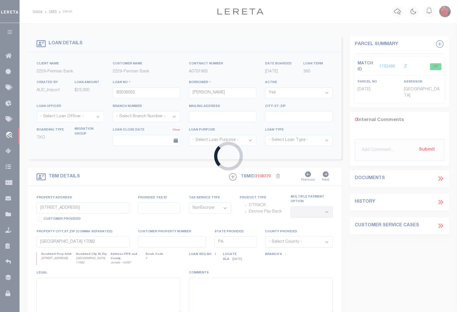
type input "80269970"
type input "[PERSON_NAME]"
type input "[STREET_ADDRESS]"
type input "[DATE]"
select select
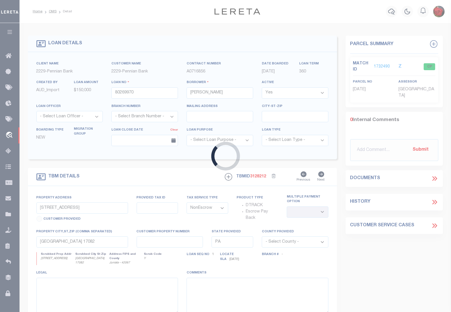
type input "[GEOGRAPHIC_DATA]"
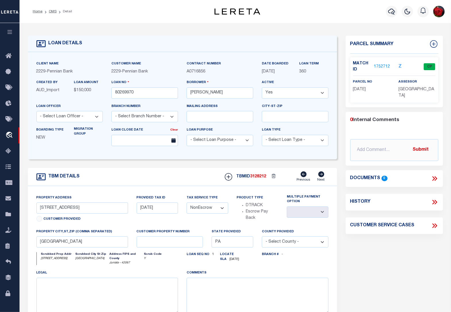
click at [379, 66] on link "1752712" at bounding box center [382, 67] width 16 height 6
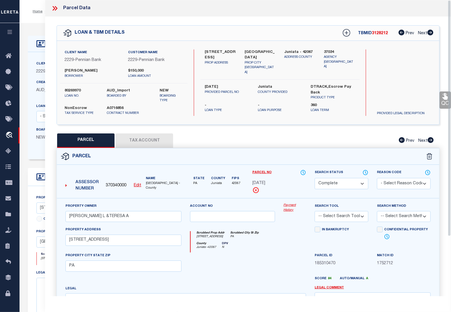
click at [151, 140] on button "Tax Account" at bounding box center [144, 140] width 57 height 14
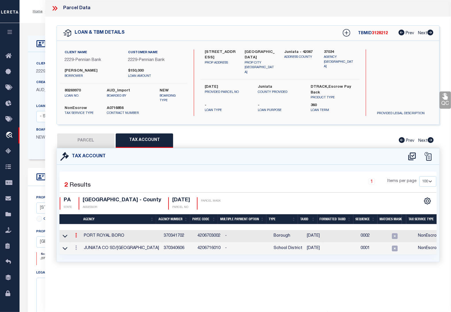
click at [76, 237] on icon at bounding box center [76, 235] width 2 height 5
click at [80, 241] on link at bounding box center [83, 244] width 21 height 9
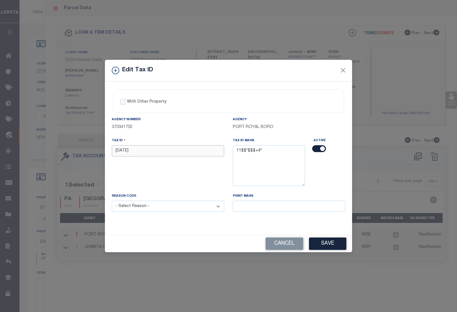
drag, startPoint x: 141, startPoint y: 151, endPoint x: 69, endPoint y: 144, distance: 72.5
click at [69, 144] on div "Edit Tax ID With Other Property With Other Property Type Temporary" at bounding box center [228, 156] width 457 height 312
paste input "02 0"
click at [145, 205] on select "- Select Reason - 099 - Other (Provide additional detail) ACT - Agency Changed …" at bounding box center [168, 206] width 112 height 11
click at [112, 201] on select "- Select Reason - 099 - Other (Provide additional detail) ACT - Agency Changed …" at bounding box center [168, 206] width 112 height 11
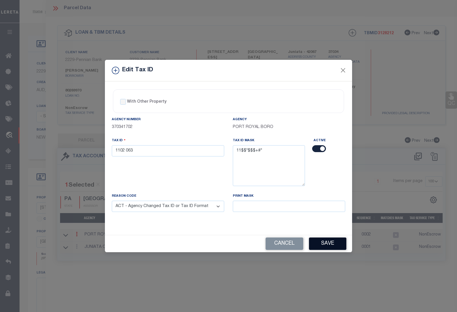
click at [324, 246] on button "Save" at bounding box center [327, 243] width 37 height 12
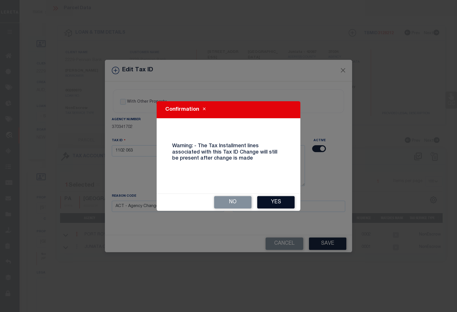
click at [283, 202] on button "Yes" at bounding box center [275, 202] width 37 height 12
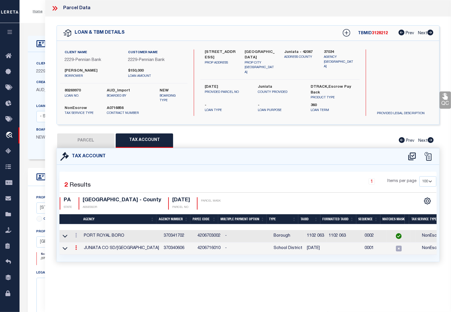
click at [78, 247] on link at bounding box center [76, 248] width 6 height 5
click at [81, 257] on icon at bounding box center [82, 256] width 4 height 4
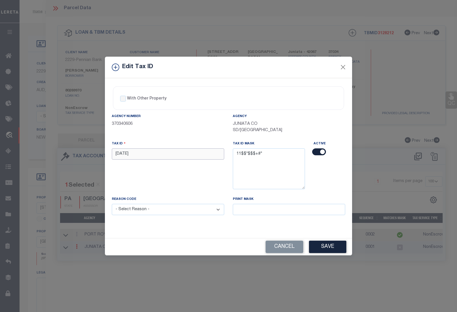
drag, startPoint x: 140, startPoint y: 153, endPoint x: 78, endPoint y: 153, distance: 61.8
click at [79, 153] on div "Edit Tax ID With Other Property With Other Property Type Temporary" at bounding box center [228, 156] width 457 height 312
paste input "02 0"
click at [150, 212] on select "- Select Reason - 099 - Other (Provide additional detail) ACT - Agency Changed …" at bounding box center [168, 209] width 112 height 11
click at [112, 205] on select "- Select Reason - 099 - Other (Provide additional detail) ACT - Agency Changed …" at bounding box center [168, 209] width 112 height 11
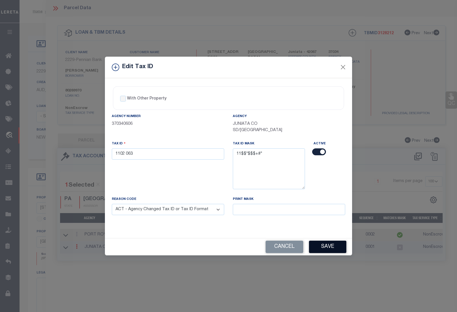
click at [328, 246] on button "Save" at bounding box center [327, 247] width 37 height 12
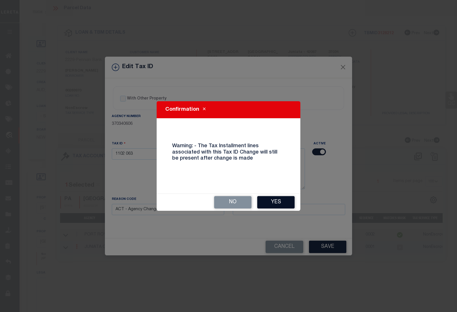
click at [272, 202] on button "Yes" at bounding box center [275, 202] width 37 height 12
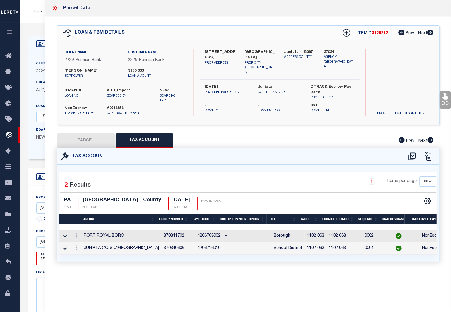
click at [39, 20] on div "Home OMS Detail Profile Sign out" at bounding box center [236, 11] width 432 height 23
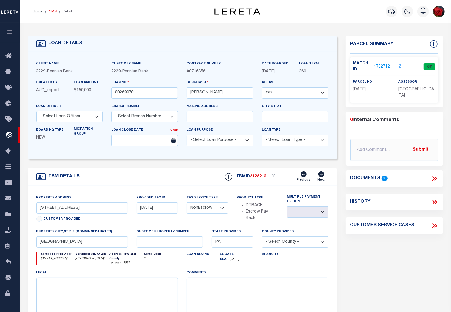
click at [51, 11] on link "OMS" at bounding box center [53, 11] width 8 height 3
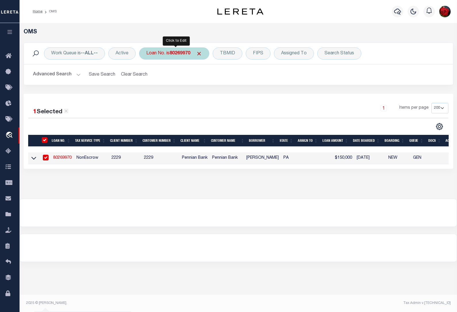
click at [182, 52] on b "80269970" at bounding box center [180, 53] width 21 height 5
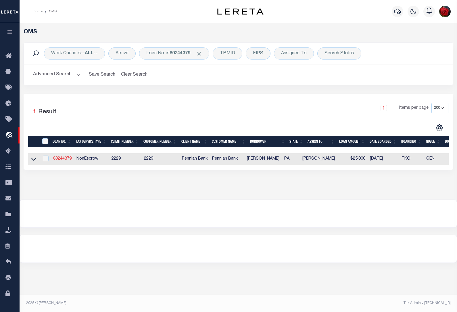
click at [59, 160] on link "80244379" at bounding box center [62, 159] width 18 height 4
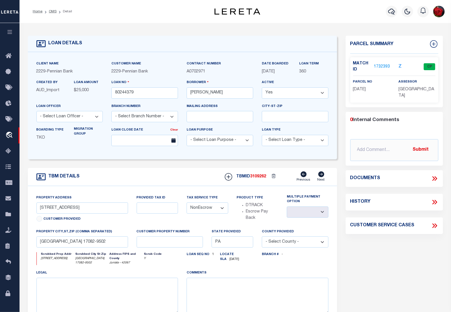
click at [380, 67] on link "1732393" at bounding box center [382, 67] width 16 height 6
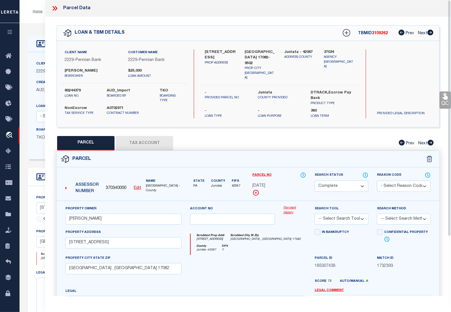
click at [157, 141] on button "Tax Account" at bounding box center [144, 143] width 57 height 14
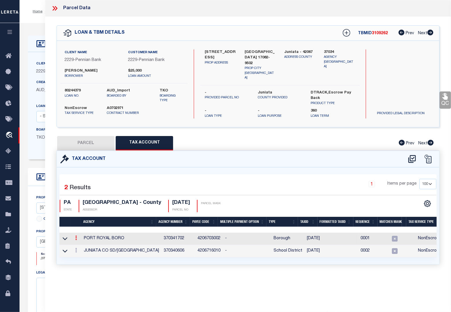
click at [75, 237] on icon at bounding box center [76, 237] width 2 height 5
click at [80, 246] on icon "" at bounding box center [82, 246] width 4 height 4
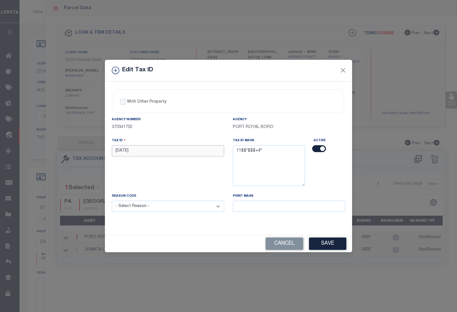
drag, startPoint x: 138, startPoint y: 150, endPoint x: 82, endPoint y: 151, distance: 55.5
click at [82, 151] on div "Edit Tax ID With Other Property With Other Property Type Temporary" at bounding box center [228, 156] width 457 height 312
paste input "03 0"
click at [163, 207] on select "- Select Reason - 099 - Other (Provide additional detail) ACT - Agency Changed …" at bounding box center [168, 206] width 112 height 11
click at [112, 201] on select "- Select Reason - 099 - Other (Provide additional detail) ACT - Agency Changed …" at bounding box center [168, 206] width 112 height 11
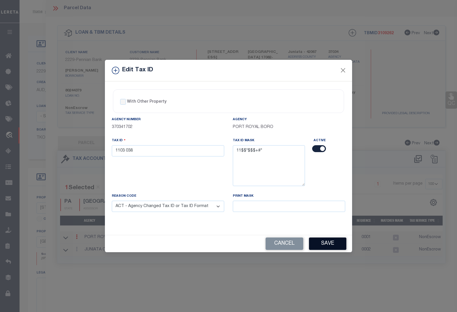
click at [322, 244] on button "Save" at bounding box center [327, 243] width 37 height 12
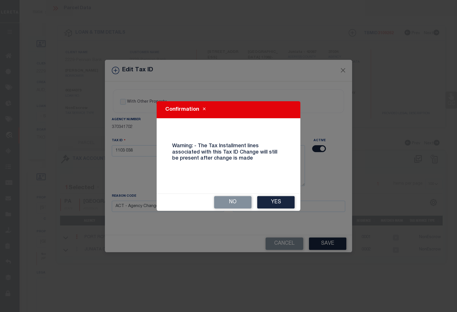
click at [275, 201] on button "Yes" at bounding box center [275, 202] width 37 height 12
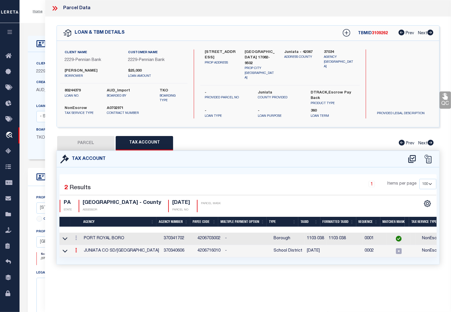
click at [76, 250] on icon at bounding box center [76, 250] width 2 height 5
click at [82, 256] on icon at bounding box center [82, 258] width 4 height 4
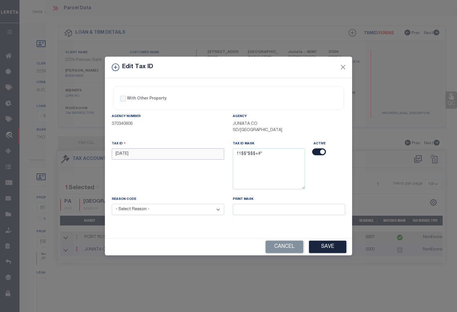
drag, startPoint x: 136, startPoint y: 155, endPoint x: 93, endPoint y: 154, distance: 42.5
click at [94, 154] on div "Edit Tax ID With Other Property With Other Property Type Temporary" at bounding box center [228, 156] width 457 height 312
paste input "03 0"
click at [158, 213] on select "- Select Reason - 099 - Other (Provide additional detail) ACT - Agency Changed …" at bounding box center [168, 209] width 112 height 11
click at [112, 205] on select "- Select Reason - 099 - Other (Provide additional detail) ACT - Agency Changed …" at bounding box center [168, 209] width 112 height 11
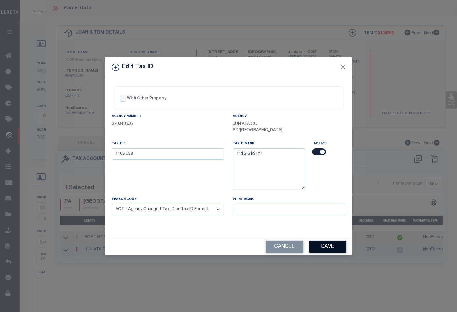
click at [329, 246] on button "Save" at bounding box center [327, 247] width 37 height 12
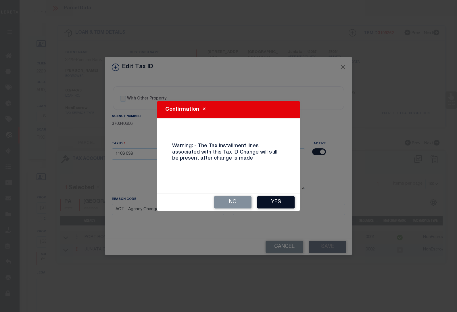
click at [277, 203] on button "Yes" at bounding box center [275, 202] width 37 height 12
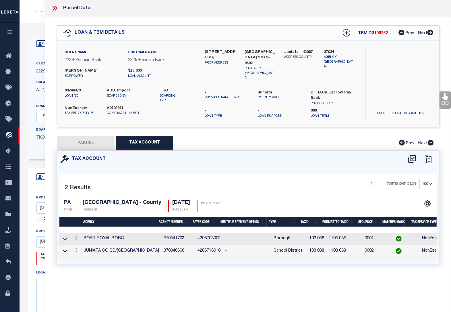
click at [38, 19] on div "Home OMS Detail Profile Sign out" at bounding box center [236, 11] width 432 height 23
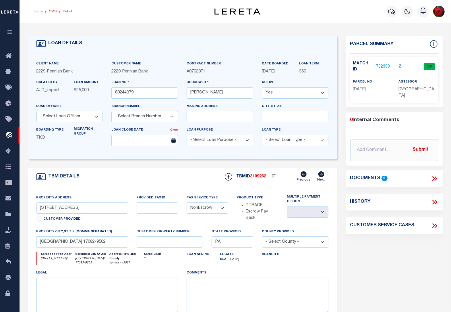
click at [53, 11] on link "OMS" at bounding box center [53, 11] width 8 height 3
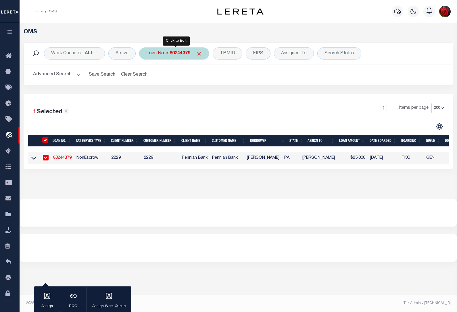
click at [180, 52] on b "80244379" at bounding box center [180, 53] width 21 height 5
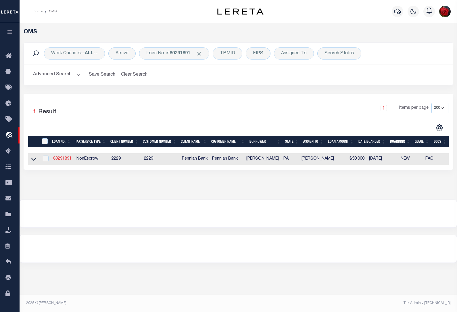
click at [67, 161] on link "80291891" at bounding box center [62, 159] width 18 height 4
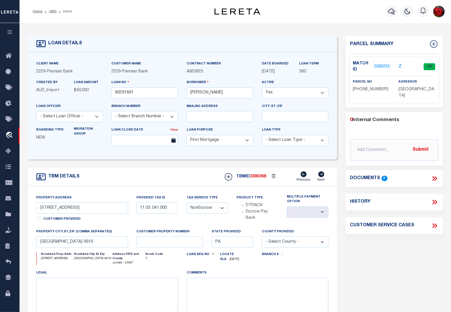
click at [381, 65] on link "2088255" at bounding box center [382, 67] width 16 height 6
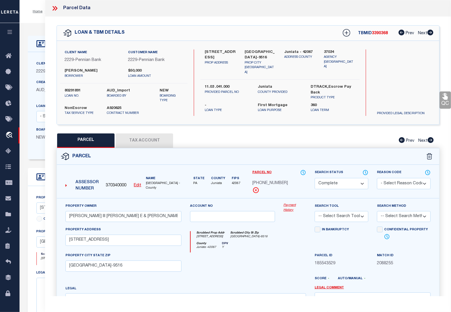
click at [144, 142] on button "Tax Account" at bounding box center [144, 140] width 57 height 14
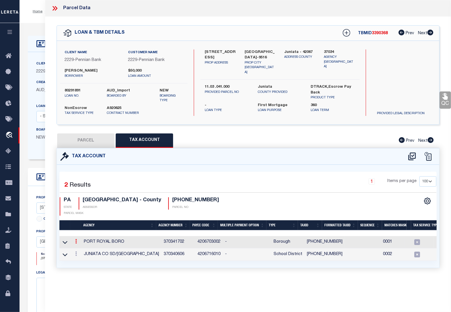
click at [76, 239] on icon at bounding box center [76, 241] width 2 height 5
click at [82, 248] on icon "" at bounding box center [82, 250] width 4 height 4
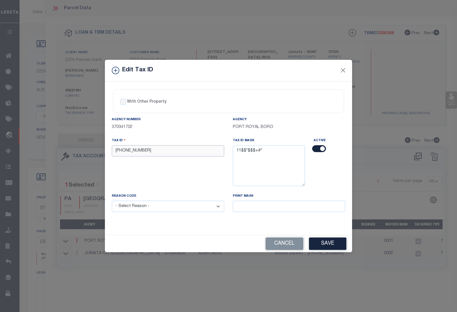
drag, startPoint x: 138, startPoint y: 150, endPoint x: 94, endPoint y: 145, distance: 44.6
click at [94, 145] on div "Edit Tax ID With Other Property With Other Property Type Temporary" at bounding box center [228, 156] width 457 height 312
paste input "03"
click at [138, 208] on select "- Select Reason - 099 - Other (Provide additional detail) ACT - Agency Changed …" at bounding box center [168, 206] width 112 height 11
click at [112, 201] on select "- Select Reason - 099 - Other (Provide additional detail) ACT - Agency Changed …" at bounding box center [168, 206] width 112 height 11
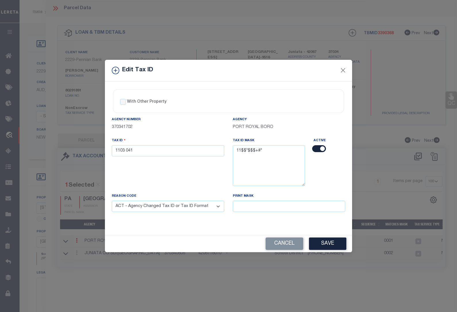
drag, startPoint x: 328, startPoint y: 246, endPoint x: 324, endPoint y: 241, distance: 6.7
click at [327, 246] on button "Save" at bounding box center [327, 243] width 37 height 12
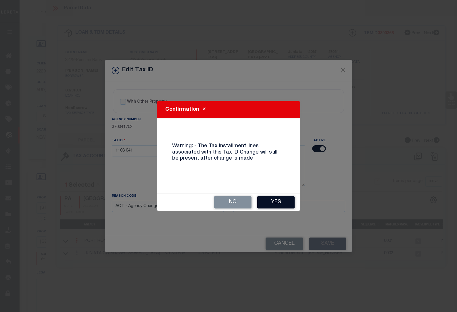
drag, startPoint x: 269, startPoint y: 200, endPoint x: 257, endPoint y: 200, distance: 12.4
click at [267, 200] on button "Yes" at bounding box center [275, 202] width 37 height 12
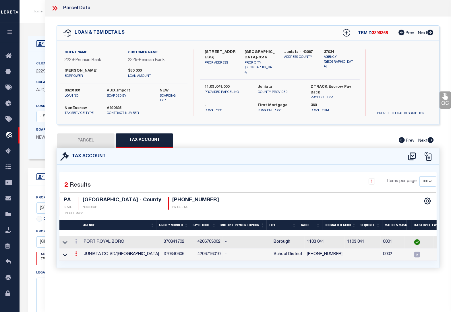
click at [75, 251] on icon at bounding box center [76, 253] width 2 height 5
click at [81, 260] on icon at bounding box center [82, 262] width 4 height 4
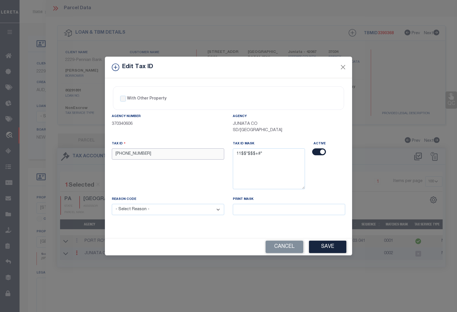
drag, startPoint x: 140, startPoint y: 155, endPoint x: 85, endPoint y: 154, distance: 54.6
click at [85, 154] on div "Edit Tax ID With Other Property With Other Property Type Temporary" at bounding box center [228, 156] width 457 height 312
paste input "03"
click at [144, 211] on select "- Select Reason - 099 - Other (Provide additional detail) ACT - Agency Changed …" at bounding box center [168, 209] width 112 height 11
click at [112, 205] on select "- Select Reason - 099 - Other (Provide additional detail) ACT - Agency Changed …" at bounding box center [168, 209] width 112 height 11
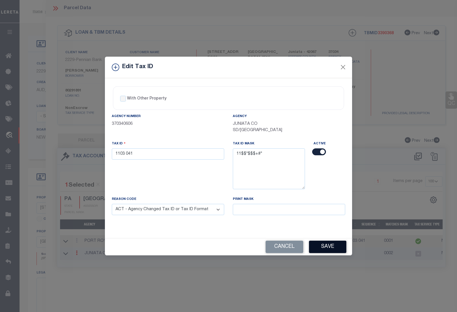
click at [325, 247] on button "Save" at bounding box center [327, 247] width 37 height 12
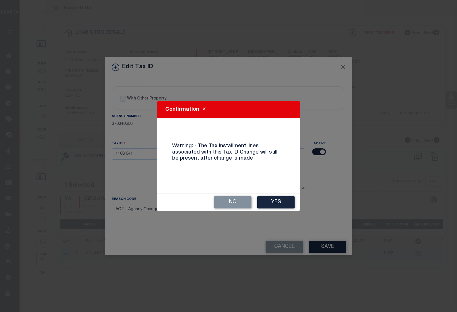
click at [274, 202] on button "Yes" at bounding box center [275, 202] width 37 height 12
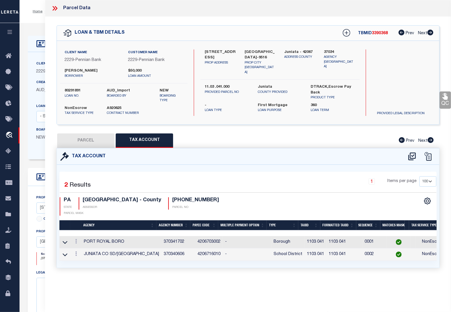
click at [34, 22] on div "Home OMS Detail Profile Sign out" at bounding box center [236, 11] width 432 height 23
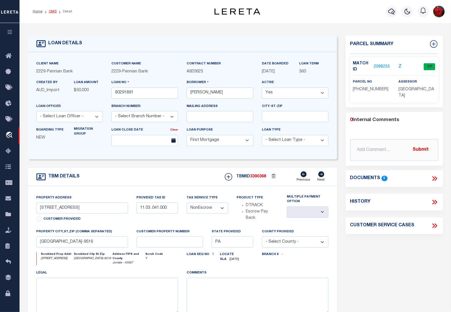
click at [52, 11] on link "OMS" at bounding box center [53, 11] width 8 height 3
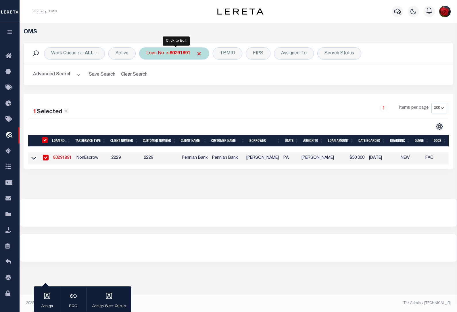
click at [186, 54] on b "80291891" at bounding box center [180, 53] width 21 height 5
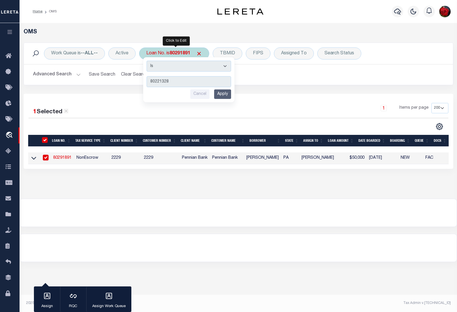
click at [220, 95] on input "Apply" at bounding box center [222, 93] width 17 height 9
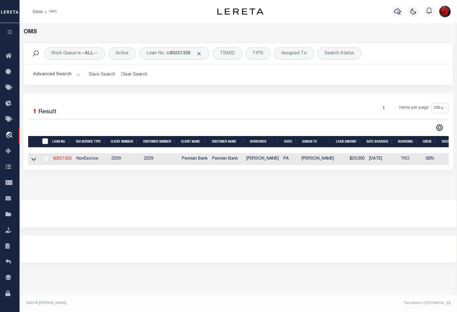
click at [62, 157] on link "80221328" at bounding box center [62, 159] width 18 height 4
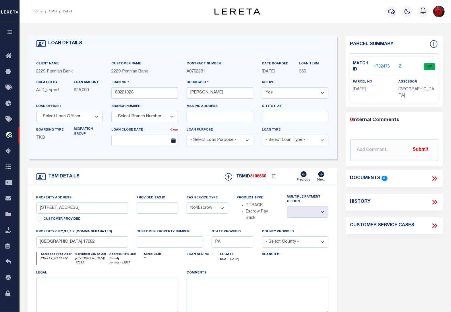
click at [382, 67] on link "1732476" at bounding box center [382, 67] width 16 height 6
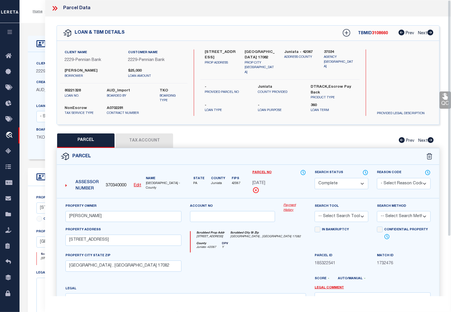
click at [138, 136] on button "Tax Account" at bounding box center [144, 140] width 57 height 14
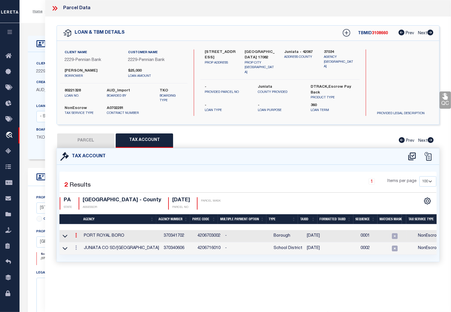
click at [77, 237] on icon at bounding box center [76, 235] width 2 height 5
click at [82, 243] on icon "" at bounding box center [82, 243] width 4 height 4
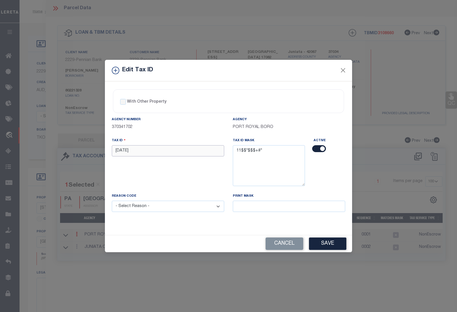
drag, startPoint x: 147, startPoint y: 153, endPoint x: 91, endPoint y: 144, distance: 56.2
click at [91, 144] on div "Edit Tax ID With Other Property With Other Property Type Temporary" at bounding box center [228, 156] width 457 height 312
paste input "03 0"
click at [141, 209] on select "- Select Reason - 099 - Other (Provide additional detail) ACT - Agency Changed …" at bounding box center [168, 206] width 112 height 11
click at [112, 201] on select "- Select Reason - 099 - Other (Provide additional detail) ACT - Agency Changed …" at bounding box center [168, 206] width 112 height 11
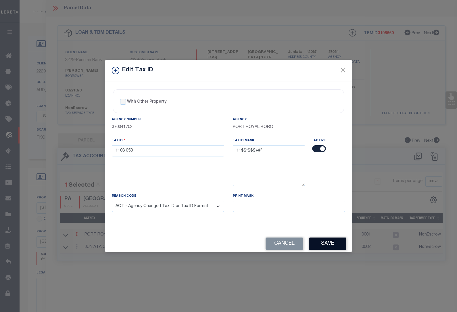
click at [322, 243] on button "Save" at bounding box center [327, 243] width 37 height 12
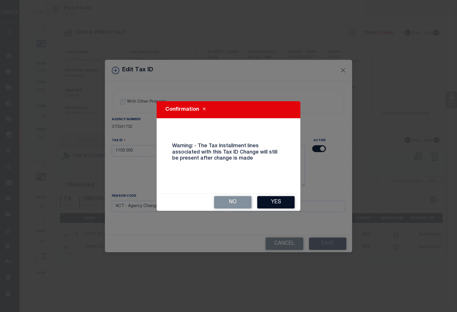
click at [283, 201] on button "Yes" at bounding box center [275, 202] width 37 height 12
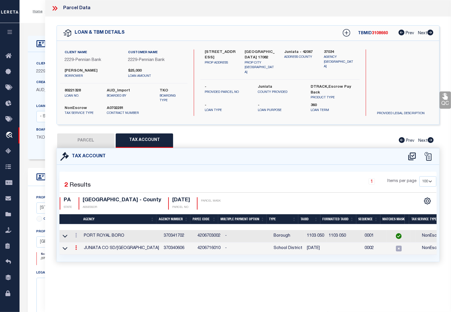
click at [75, 249] on link at bounding box center [76, 248] width 6 height 5
click at [81, 257] on icon at bounding box center [82, 256] width 4 height 4
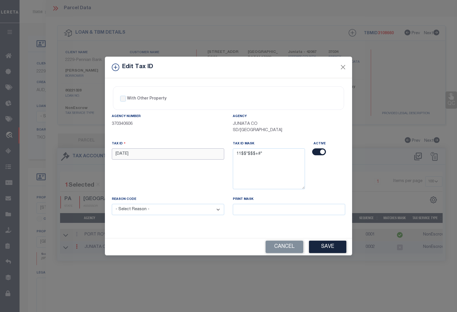
drag, startPoint x: 134, startPoint y: 153, endPoint x: 81, endPoint y: 153, distance: 52.6
click at [82, 153] on div "Edit Tax ID With Other Property With Other Property Type Temporary" at bounding box center [228, 156] width 457 height 312
paste input "03 0"
click at [158, 211] on select "- Select Reason - 099 - Other (Provide additional detail) ACT - Agency Changed …" at bounding box center [168, 209] width 112 height 11
click at [112, 205] on select "- Select Reason - 099 - Other (Provide additional detail) ACT - Agency Changed …" at bounding box center [168, 209] width 112 height 11
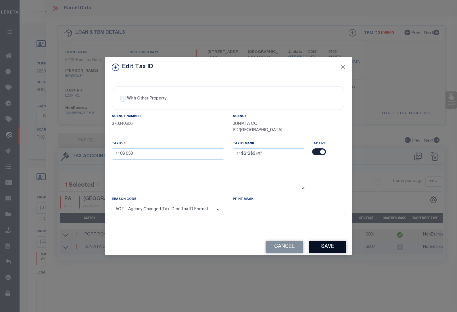
click at [326, 247] on button "Save" at bounding box center [327, 247] width 37 height 12
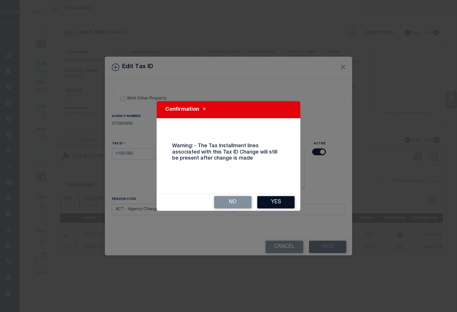
click at [276, 203] on button "Yes" at bounding box center [275, 202] width 37 height 12
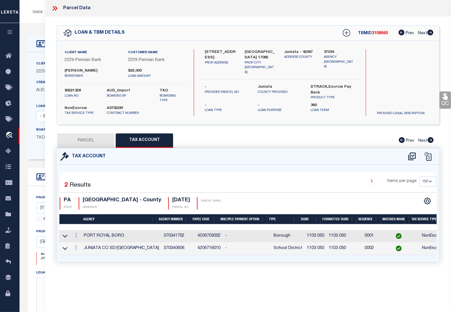
click at [39, 19] on div "Home OMS Detail Profile Sign out" at bounding box center [236, 11] width 432 height 23
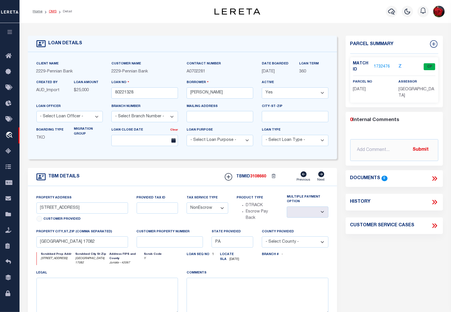
click at [51, 12] on link "OMS" at bounding box center [53, 11] width 8 height 3
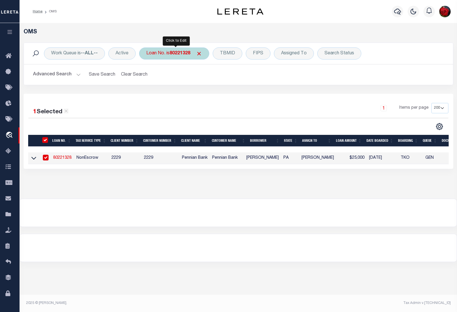
click at [182, 52] on b "80221328" at bounding box center [180, 53] width 21 height 5
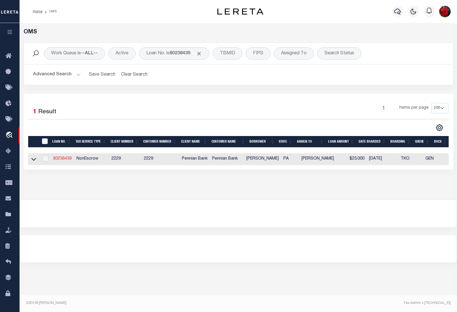
click at [65, 161] on link "80238439" at bounding box center [62, 159] width 18 height 4
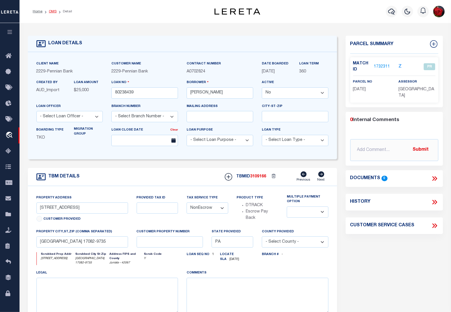
click at [53, 10] on link "OMS" at bounding box center [53, 11] width 8 height 3
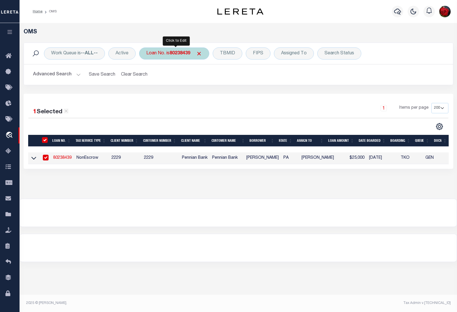
click at [174, 54] on b "80238439" at bounding box center [180, 53] width 21 height 5
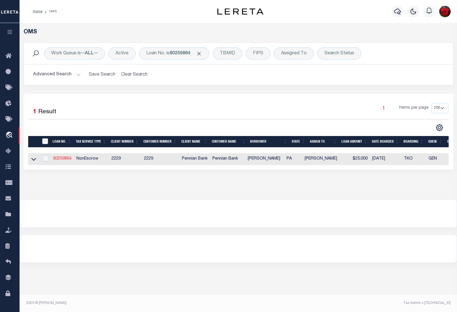
click at [65, 161] on link "80259864" at bounding box center [62, 159] width 18 height 4
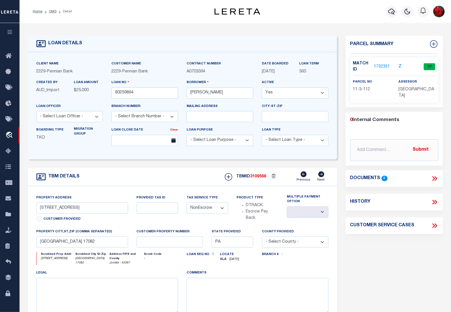
click at [382, 65] on link "1732351" at bounding box center [382, 67] width 16 height 6
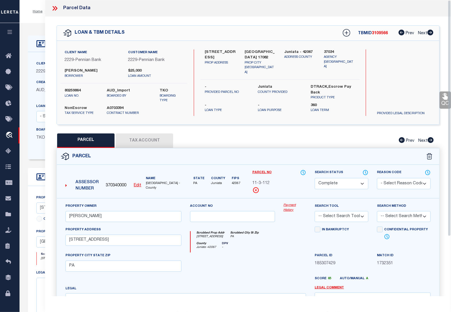
click at [152, 139] on button "Tax Account" at bounding box center [144, 140] width 57 height 14
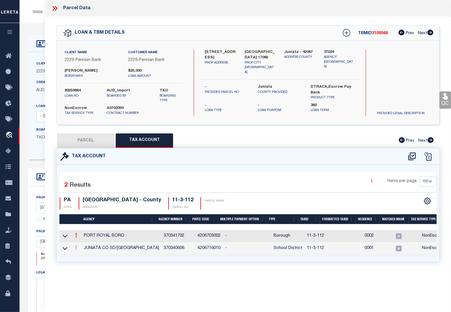
click at [76, 235] on icon at bounding box center [76, 235] width 2 height 5
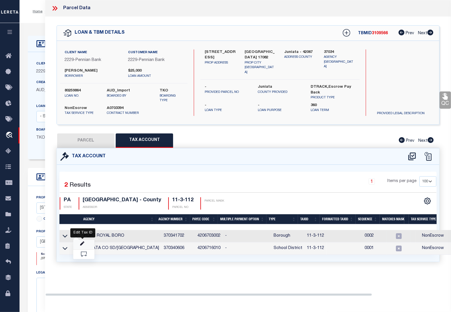
click at [82, 245] on icon "" at bounding box center [82, 243] width 4 height 4
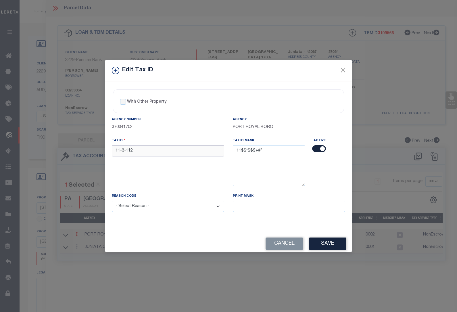
drag, startPoint x: 140, startPoint y: 153, endPoint x: 82, endPoint y: 149, distance: 57.9
click at [82, 149] on div "Edit Tax ID With Other Property With Other Property Type Temporary" at bounding box center [228, 156] width 457 height 312
paste input "03"
click at [140, 208] on select "- Select Reason - 099 - Other (Provide additional detail) ACT - Agency Changed …" at bounding box center [168, 206] width 112 height 11
click at [112, 201] on select "- Select Reason - 099 - Other (Provide additional detail) ACT - Agency Changed …" at bounding box center [168, 206] width 112 height 11
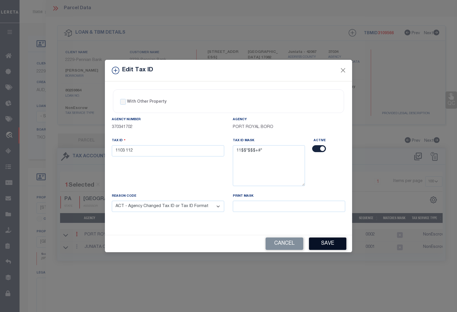
click at [326, 241] on button "Save" at bounding box center [327, 243] width 37 height 12
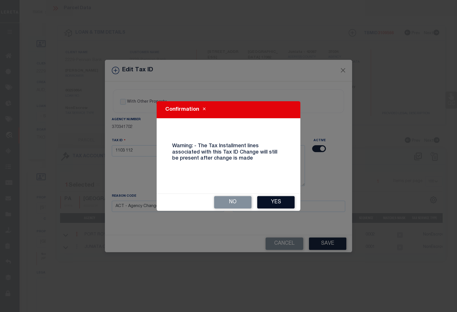
click at [282, 199] on button "Yes" at bounding box center [275, 202] width 37 height 12
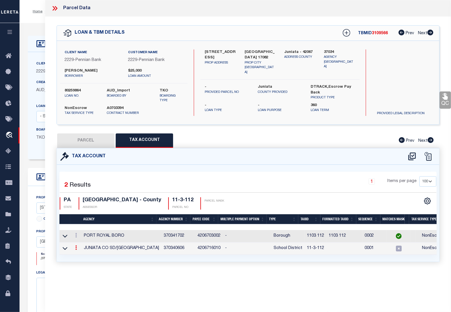
click at [76, 250] on icon at bounding box center [76, 247] width 2 height 5
click at [82, 257] on icon at bounding box center [82, 256] width 4 height 4
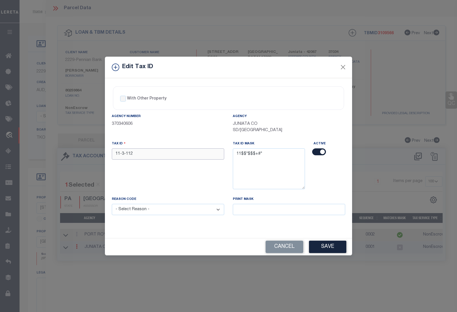
drag, startPoint x: 138, startPoint y: 157, endPoint x: 84, endPoint y: 153, distance: 54.8
click at [84, 153] on div "Edit Tax ID With Other Property With Other Property Type Temporary" at bounding box center [228, 156] width 457 height 312
paste input "03"
click at [149, 213] on select "- Select Reason - 099 - Other (Provide additional detail) ACT - Agency Changed …" at bounding box center [168, 209] width 112 height 11
click at [112, 205] on select "- Select Reason - 099 - Other (Provide additional detail) ACT - Agency Changed …" at bounding box center [168, 209] width 112 height 11
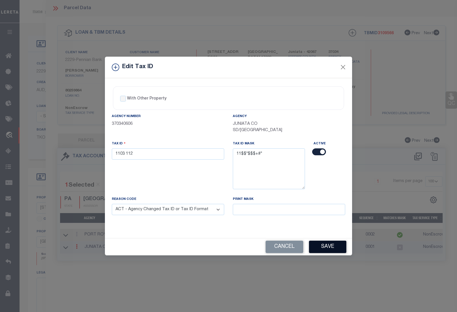
click at [321, 249] on button "Save" at bounding box center [327, 247] width 37 height 12
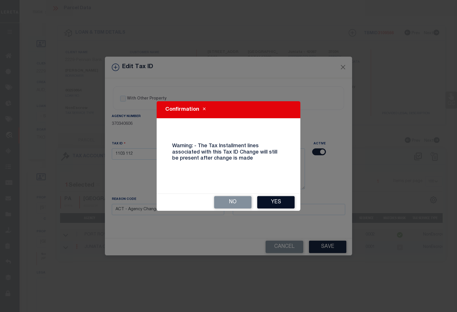
click at [286, 203] on button "Yes" at bounding box center [275, 202] width 37 height 12
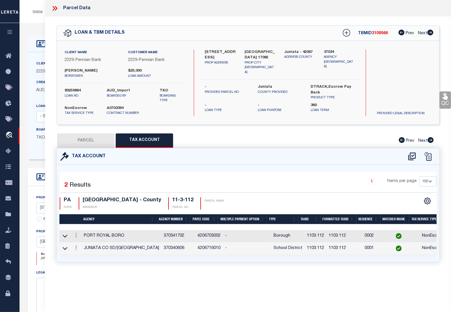
click at [36, 18] on div "Home OMS Detail Profile Sign out" at bounding box center [236, 11] width 432 height 23
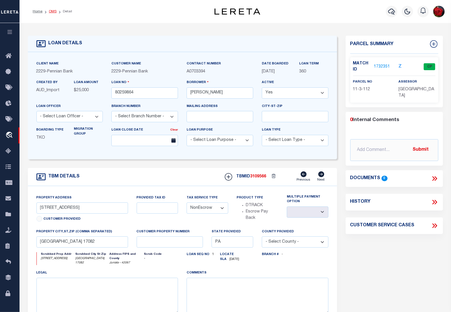
click at [49, 11] on link "OMS" at bounding box center [53, 11] width 8 height 3
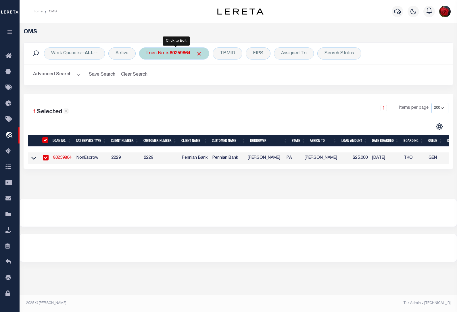
click at [178, 52] on b "80259864" at bounding box center [180, 53] width 21 height 5
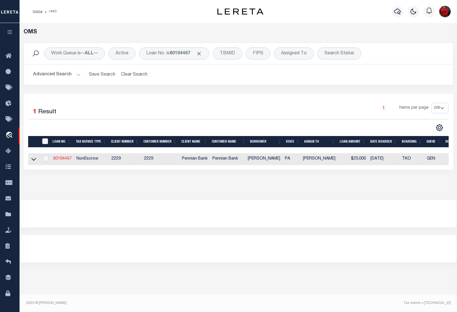
click at [61, 160] on link "80194467" at bounding box center [62, 159] width 18 height 4
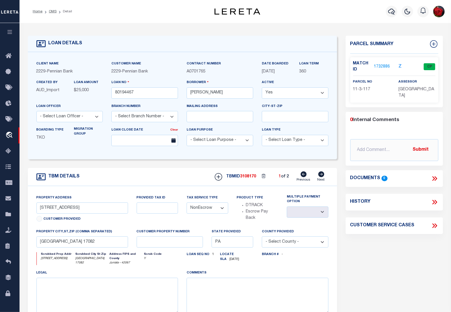
click at [383, 65] on link "1732886" at bounding box center [382, 67] width 16 height 6
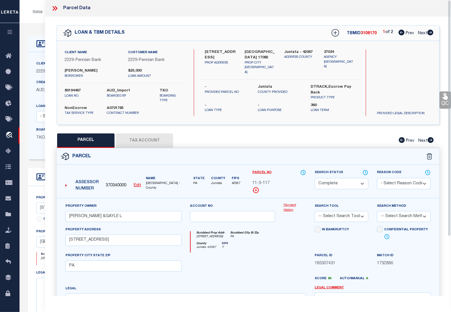
click at [141, 139] on button "Tax Account" at bounding box center [144, 140] width 57 height 14
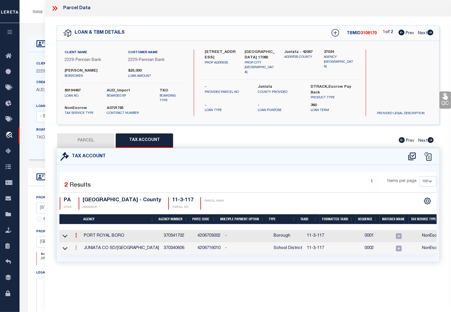
click at [76, 234] on icon at bounding box center [76, 235] width 2 height 5
click at [82, 246] on icon "" at bounding box center [82, 243] width 4 height 4
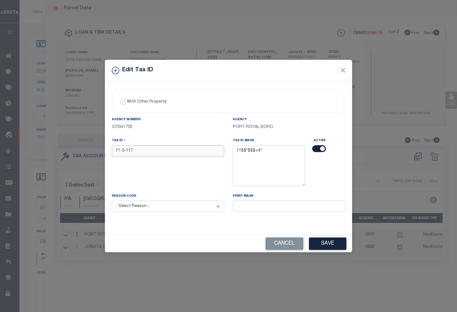
drag, startPoint x: 148, startPoint y: 154, endPoint x: 88, endPoint y: 151, distance: 60.1
click at [88, 151] on div "Edit Tax ID With Other Property With Other Property Type Temporary" at bounding box center [228, 156] width 457 height 312
paste input "03"
click at [140, 208] on select "- Select Reason - 099 - Other (Provide additional detail) ACT - Agency Changed …" at bounding box center [168, 206] width 112 height 11
click at [112, 201] on select "- Select Reason - 099 - Other (Provide additional detail) ACT - Agency Changed …" at bounding box center [168, 206] width 112 height 11
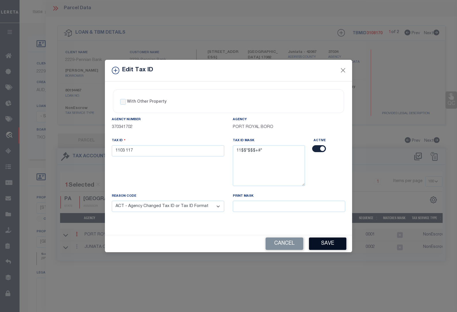
click at [327, 245] on button "Save" at bounding box center [327, 243] width 37 height 12
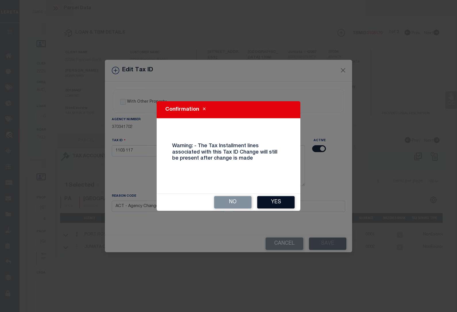
click at [281, 201] on button "Yes" at bounding box center [275, 202] width 37 height 12
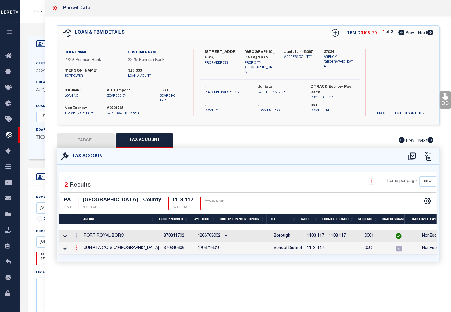
click at [76, 249] on icon at bounding box center [76, 247] width 2 height 5
click at [81, 257] on icon at bounding box center [82, 256] width 4 height 4
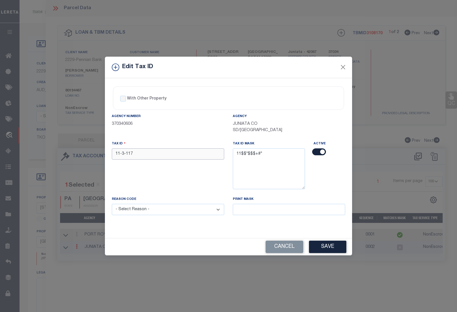
drag, startPoint x: 141, startPoint y: 154, endPoint x: 88, endPoint y: 156, distance: 52.9
click at [88, 156] on div "Edit Tax ID With Other Property With Other Property Type Temporary" at bounding box center [228, 156] width 457 height 312
paste input "03"
click at [162, 211] on select "- Select Reason - 099 - Other (Provide additional detail) ACT - Agency Changed …" at bounding box center [168, 209] width 112 height 11
click at [112, 205] on select "- Select Reason - 099 - Other (Provide additional detail) ACT - Agency Changed …" at bounding box center [168, 209] width 112 height 11
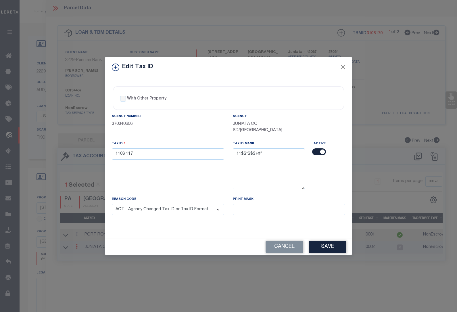
click at [331, 249] on button "Save" at bounding box center [327, 247] width 37 height 12
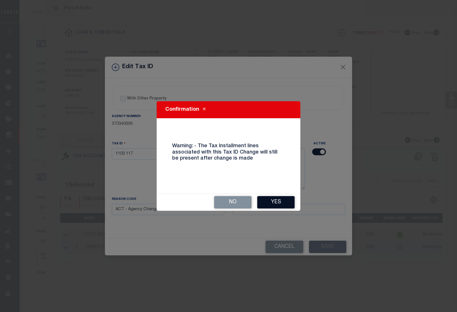
click at [271, 200] on button "Yes" at bounding box center [275, 202] width 37 height 12
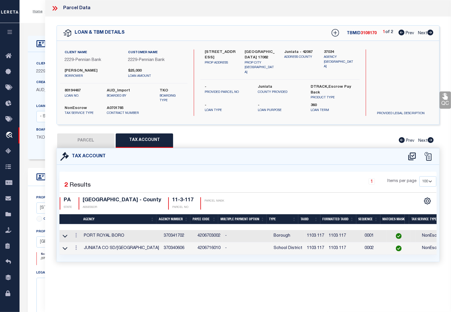
click at [35, 25] on div "LOAN DETAILS Client Name 2229" at bounding box center [236, 197] width 432 height 348
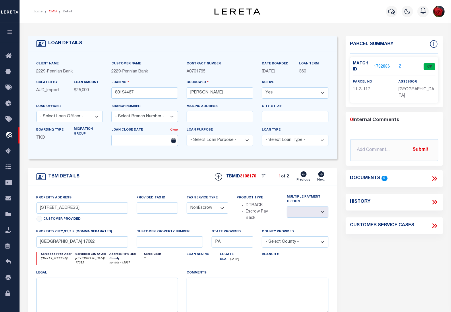
click at [53, 10] on link "OMS" at bounding box center [53, 11] width 8 height 3
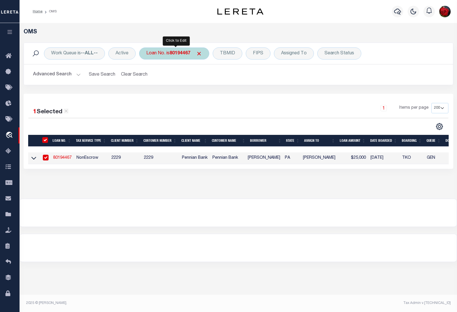
click at [189, 53] on b "80194467" at bounding box center [180, 53] width 21 height 5
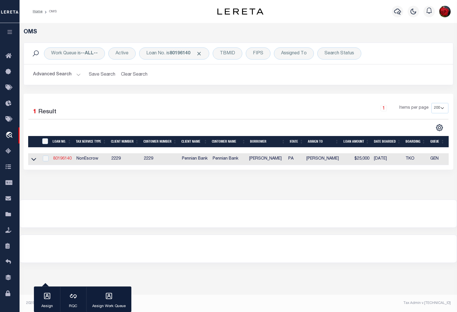
click at [62, 160] on link "80196140" at bounding box center [62, 159] width 18 height 4
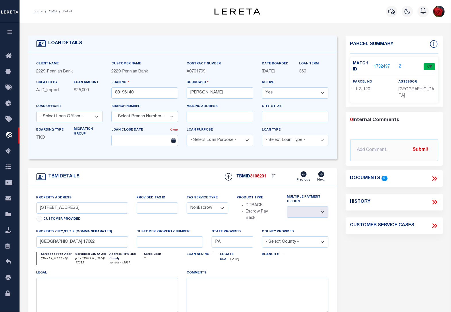
click at [381, 65] on link "1732497" at bounding box center [382, 67] width 16 height 6
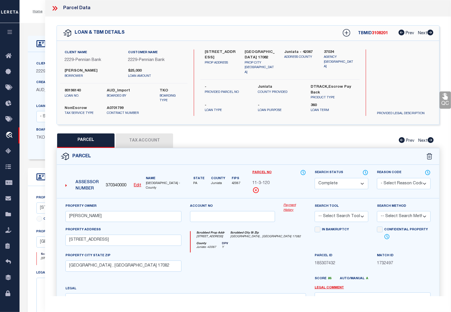
click at [150, 138] on button "Tax Account" at bounding box center [144, 140] width 57 height 14
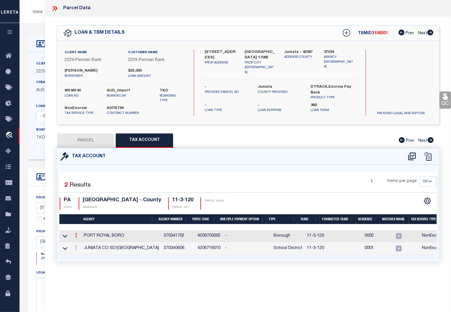
click at [77, 236] on icon at bounding box center [76, 235] width 2 height 5
click at [83, 244] on icon "" at bounding box center [82, 243] width 4 height 4
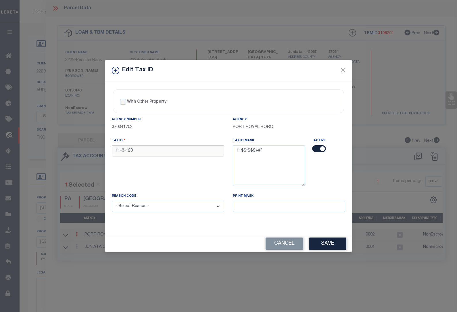
drag, startPoint x: 144, startPoint y: 150, endPoint x: 79, endPoint y: 151, distance: 64.7
click at [80, 150] on div "Edit Tax ID With Other Property With Other Property Type Temporary" at bounding box center [228, 156] width 457 height 312
paste input "03"
click at [134, 208] on select "- Select Reason - 099 - Other (Provide additional detail) ACT - Agency Changed …" at bounding box center [168, 206] width 112 height 11
click at [112, 201] on select "- Select Reason - 099 - Other (Provide additional detail) ACT - Agency Changed …" at bounding box center [168, 206] width 112 height 11
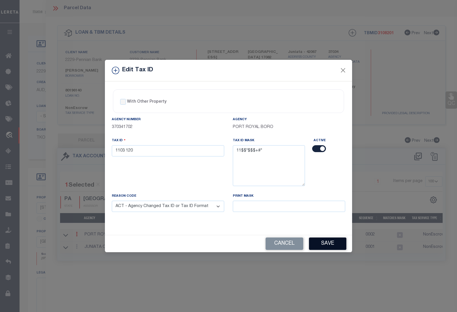
click at [331, 243] on button "Save" at bounding box center [327, 243] width 37 height 12
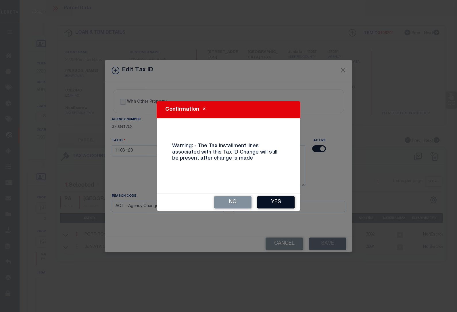
click at [280, 198] on button "Yes" at bounding box center [275, 202] width 37 height 12
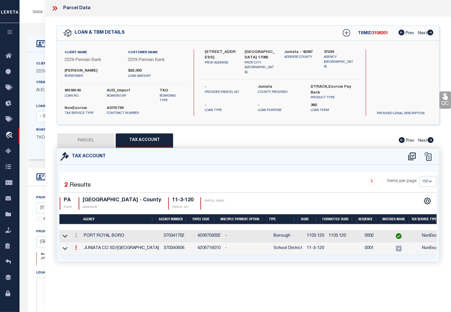
click at [76, 248] on icon at bounding box center [76, 247] width 2 height 5
click at [81, 257] on icon at bounding box center [82, 256] width 4 height 4
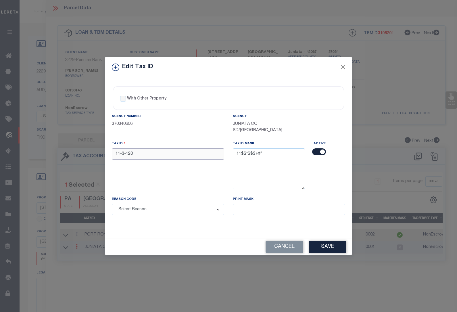
drag, startPoint x: 148, startPoint y: 153, endPoint x: 77, endPoint y: 153, distance: 71.5
click at [77, 153] on div "Edit Tax ID With Other Property With Other Property Type Temporary" at bounding box center [228, 156] width 457 height 312
paste input "03"
click at [134, 211] on select "- Select Reason - 099 - Other (Provide additional detail) ACT - Agency Changed …" at bounding box center [168, 209] width 112 height 11
click at [112, 205] on select "- Select Reason - 099 - Other (Provide additional detail) ACT - Agency Changed …" at bounding box center [168, 209] width 112 height 11
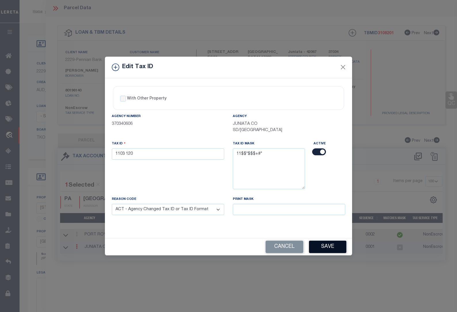
click at [339, 249] on button "Save" at bounding box center [327, 247] width 37 height 12
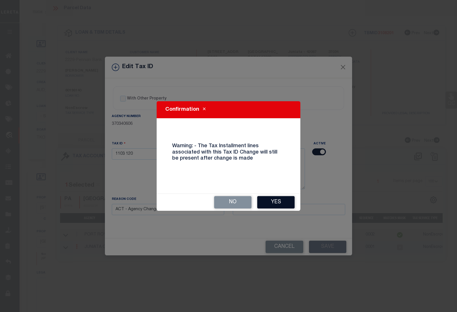
click at [273, 204] on button "Yes" at bounding box center [275, 202] width 37 height 12
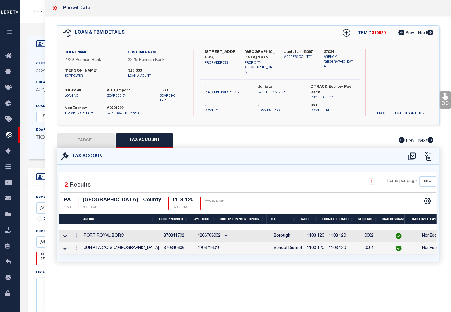
click at [43, 17] on ol "Home OMS Detail" at bounding box center [52, 11] width 49 height 12
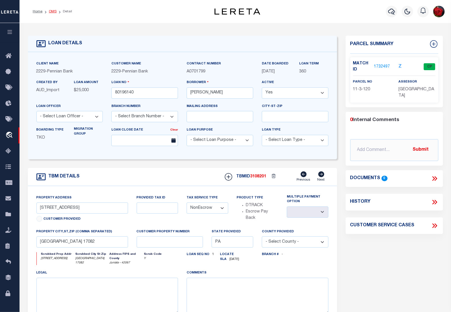
click at [53, 10] on link "OMS" at bounding box center [53, 11] width 8 height 3
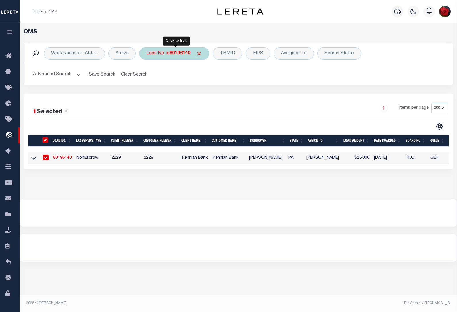
click at [180, 55] on b "80196140" at bounding box center [180, 53] width 21 height 5
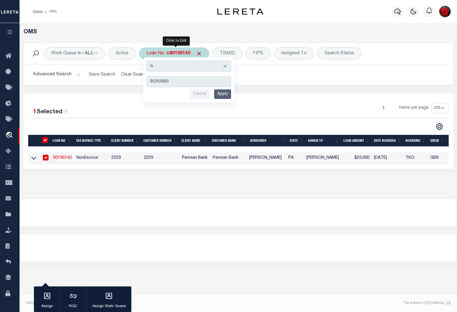
drag, startPoint x: 226, startPoint y: 95, endPoint x: 223, endPoint y: 94, distance: 2.9
click at [226, 95] on input "Apply" at bounding box center [222, 93] width 17 height 9
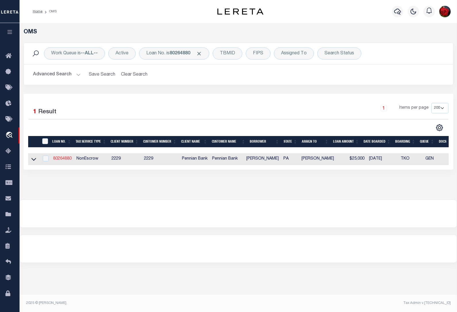
click at [66, 158] on link "80264880" at bounding box center [62, 159] width 18 height 4
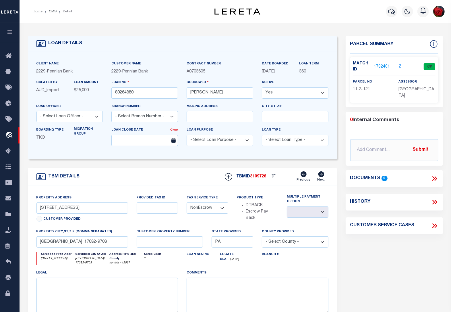
click at [384, 65] on link "1732401" at bounding box center [382, 67] width 16 height 6
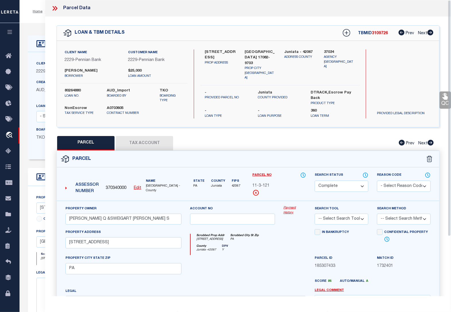
click at [154, 144] on button "Tax Account" at bounding box center [144, 143] width 57 height 14
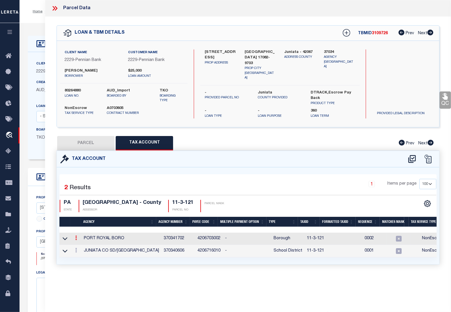
click at [76, 238] on icon at bounding box center [76, 237] width 2 height 5
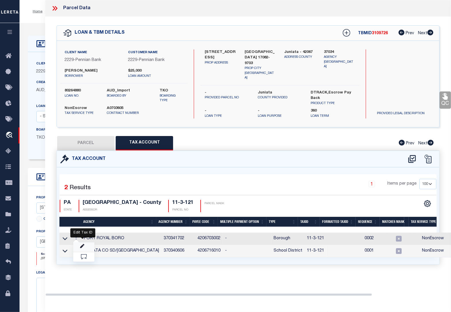
click at [82, 244] on icon "" at bounding box center [82, 246] width 4 height 4
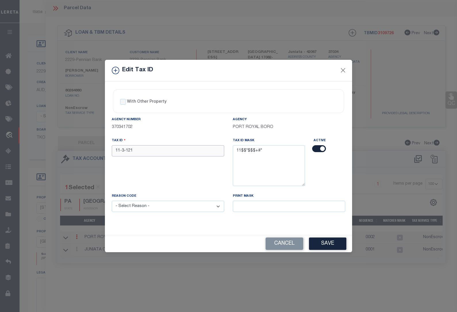
drag, startPoint x: 144, startPoint y: 148, endPoint x: 83, endPoint y: 149, distance: 60.9
click at [83, 149] on div "Edit Tax ID With Other Property With Other Property Type Temporary" at bounding box center [228, 156] width 457 height 312
paste input "03"
click at [139, 206] on select "- Select Reason - 099 - Other (Provide additional detail) ACT - Agency Changed …" at bounding box center [168, 206] width 112 height 11
click at [112, 201] on select "- Select Reason - 099 - Other (Provide additional detail) ACT - Agency Changed …" at bounding box center [168, 206] width 112 height 11
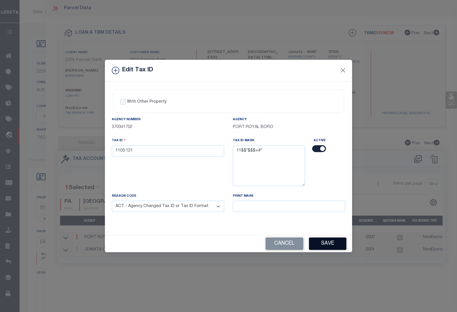
click at [324, 248] on button "Save" at bounding box center [327, 243] width 37 height 12
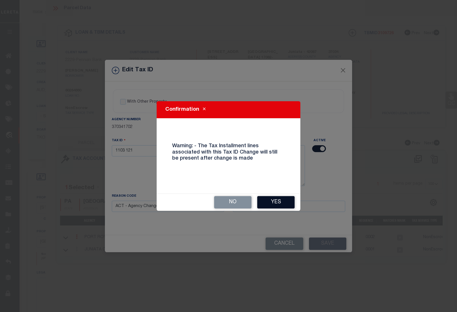
click at [272, 201] on button "Yes" at bounding box center [275, 202] width 37 height 12
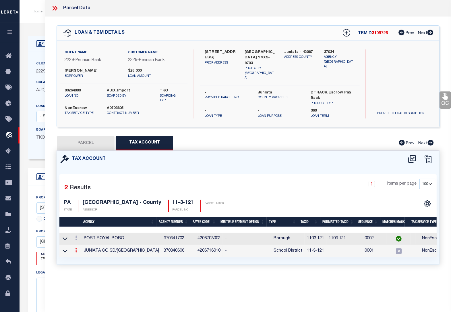
click at [75, 249] on icon at bounding box center [76, 250] width 2 height 5
click at [82, 257] on icon at bounding box center [82, 258] width 4 height 4
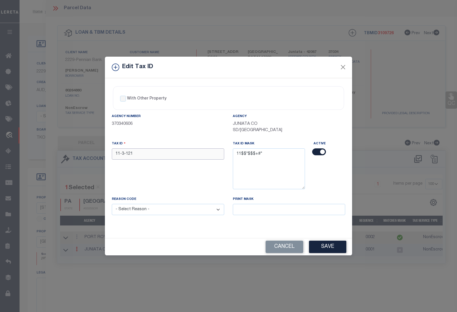
drag, startPoint x: 140, startPoint y: 156, endPoint x: 91, endPoint y: 153, distance: 48.6
click at [91, 153] on div "Edit Tax ID With Other Property With Other Property Type Temporary" at bounding box center [228, 156] width 457 height 312
paste input "03"
click at [142, 210] on select "- Select Reason - 099 - Other (Provide additional detail) ACT - Agency Changed …" at bounding box center [168, 209] width 112 height 11
click at [112, 205] on select "- Select Reason - 099 - Other (Provide additional detail) ACT - Agency Changed …" at bounding box center [168, 209] width 112 height 11
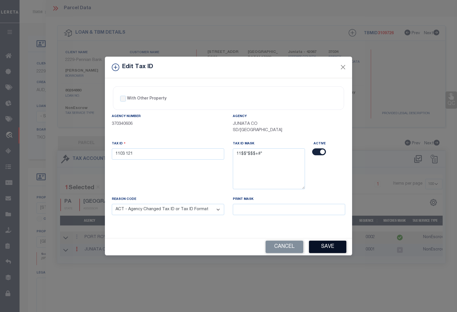
click at [319, 245] on button "Save" at bounding box center [327, 247] width 37 height 12
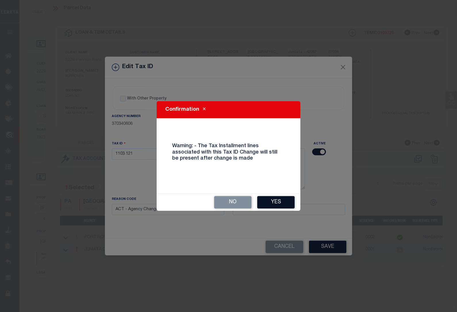
click at [276, 202] on button "Yes" at bounding box center [275, 202] width 37 height 12
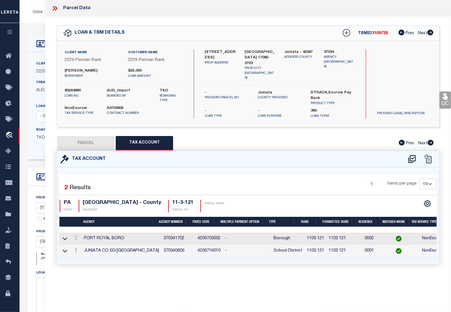
click at [36, 24] on div "LOAN DETAILS Client Name 2229" at bounding box center [236, 197] width 432 height 348
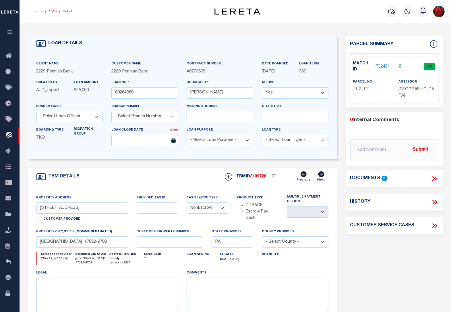
click at [51, 12] on link "OMS" at bounding box center [53, 11] width 8 height 3
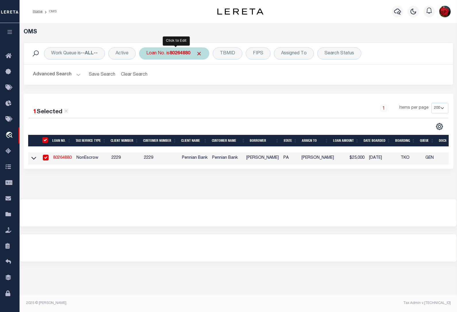
click at [180, 53] on b "80264880" at bounding box center [180, 53] width 21 height 5
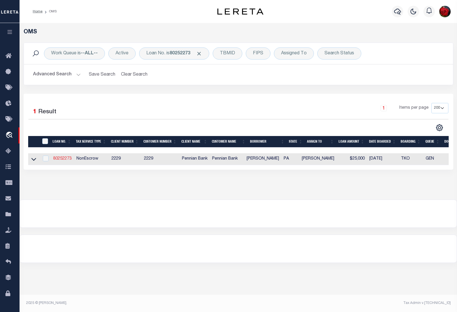
click at [60, 159] on link "80252273" at bounding box center [62, 159] width 18 height 4
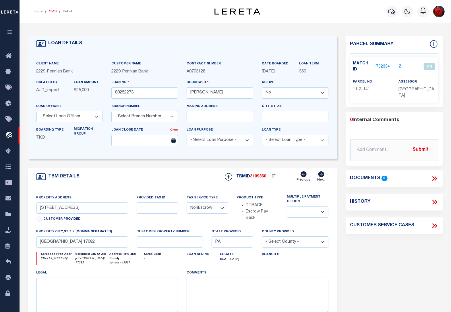
click at [51, 10] on link "OMS" at bounding box center [53, 11] width 8 height 3
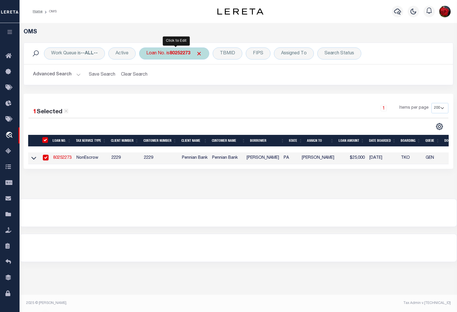
click at [183, 53] on b "80252273" at bounding box center [180, 53] width 21 height 5
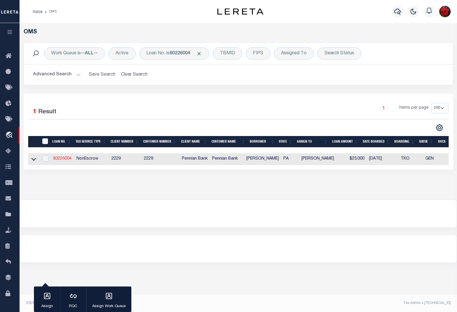
click at [64, 160] on link "80226004" at bounding box center [62, 159] width 18 height 4
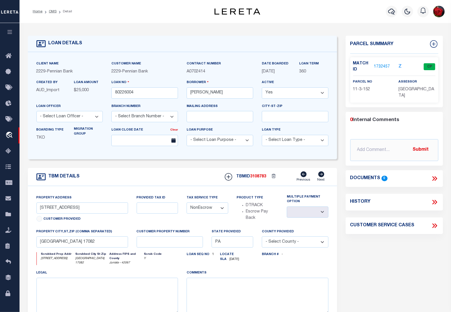
click at [379, 65] on link "1732457" at bounding box center [382, 67] width 16 height 6
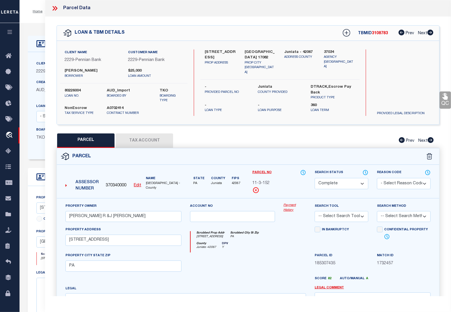
click at [139, 141] on button "Tax Account" at bounding box center [144, 140] width 57 height 14
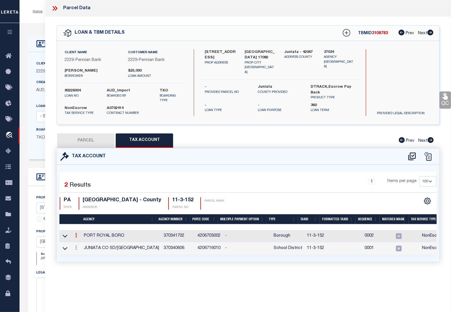
click at [76, 236] on icon at bounding box center [76, 235] width 2 height 5
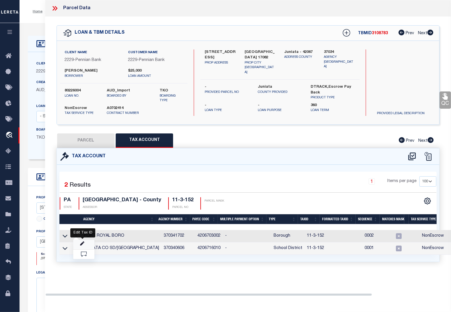
click at [82, 244] on icon "" at bounding box center [82, 243] width 4 height 4
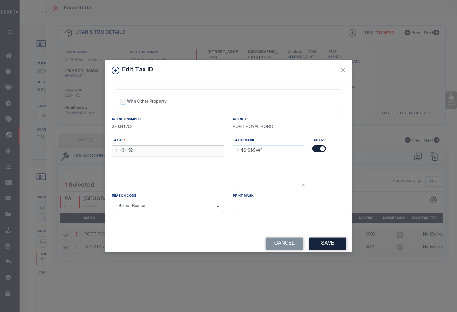
drag, startPoint x: 143, startPoint y: 148, endPoint x: 84, endPoint y: 148, distance: 58.9
click at [84, 148] on div "Edit Tax ID With Other Property With Other Property Type Temporary" at bounding box center [228, 156] width 457 height 312
paste input "03"
click at [139, 208] on select "- Select Reason - 099 - Other (Provide additional detail) ACT - Agency Changed …" at bounding box center [168, 206] width 112 height 11
click at [112, 201] on select "- Select Reason - 099 - Other (Provide additional detail) ACT - Agency Changed …" at bounding box center [168, 206] width 112 height 11
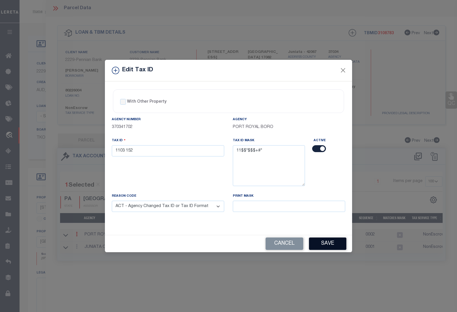
click at [330, 245] on button "Save" at bounding box center [327, 243] width 37 height 12
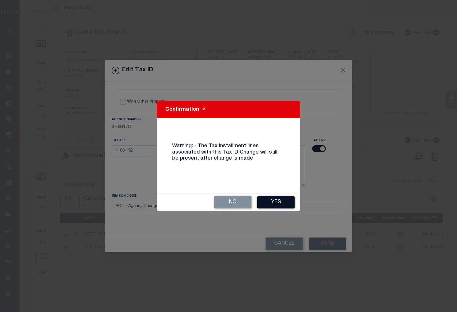
click at [283, 199] on button "Yes" at bounding box center [275, 202] width 37 height 12
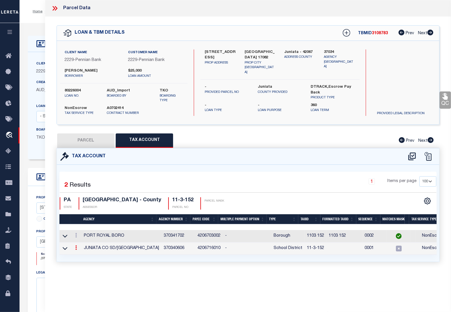
click at [77, 247] on icon at bounding box center [76, 247] width 2 height 5
click at [82, 256] on icon at bounding box center [82, 256] width 4 height 4
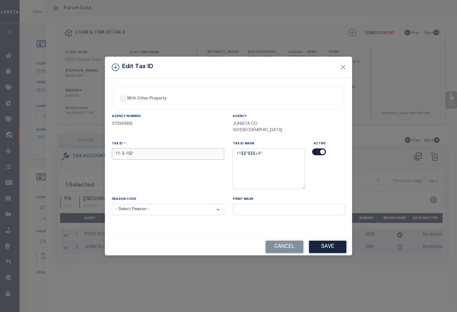
drag, startPoint x: 137, startPoint y: 153, endPoint x: 85, endPoint y: 153, distance: 52.0
click at [85, 153] on div "Edit Tax ID With Other Property With Other Property Type Temporary" at bounding box center [228, 156] width 457 height 312
paste input "03"
click at [142, 208] on select "- Select Reason - 099 - Other (Provide additional detail) ACT - Agency Changed …" at bounding box center [168, 209] width 112 height 11
click at [112, 205] on select "- Select Reason - 099 - Other (Provide additional detail) ACT - Agency Changed …" at bounding box center [168, 209] width 112 height 11
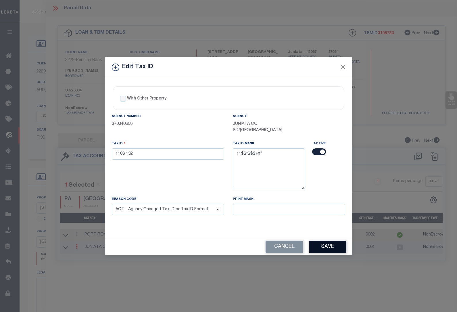
click at [329, 248] on button "Save" at bounding box center [327, 247] width 37 height 12
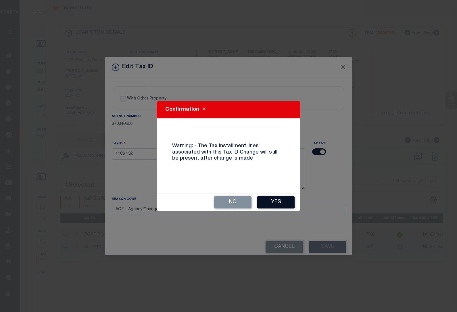
click at [277, 203] on button "Yes" at bounding box center [275, 202] width 37 height 12
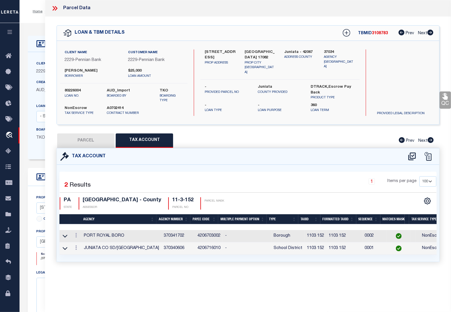
drag, startPoint x: 30, startPoint y: 24, endPoint x: 32, endPoint y: 20, distance: 3.7
click at [30, 23] on div "LOAN DETAILS Client Name 2229" at bounding box center [236, 197] width 432 height 348
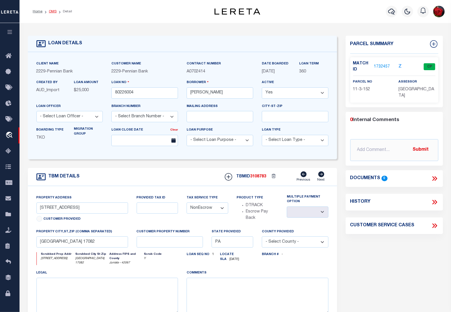
click at [51, 12] on link "OMS" at bounding box center [53, 11] width 8 height 3
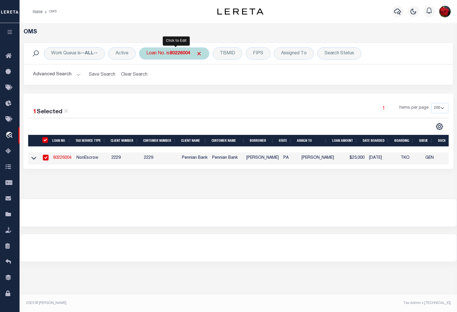
click at [181, 53] on b "80226004" at bounding box center [180, 53] width 21 height 5
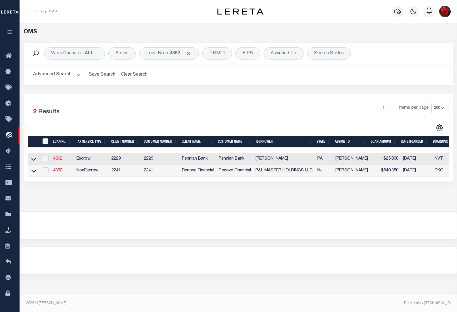
click at [57, 159] on link "4362" at bounding box center [57, 159] width 9 height 4
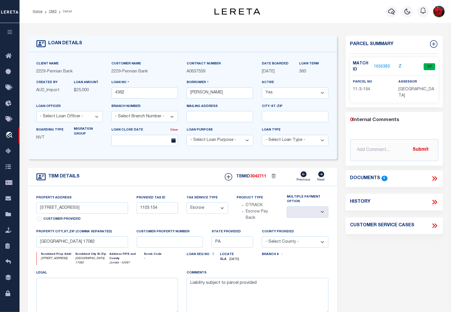
click at [382, 67] on link "1656383" at bounding box center [382, 67] width 16 height 6
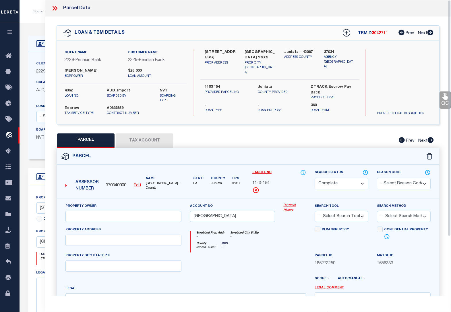
click at [147, 140] on button "Tax Account" at bounding box center [144, 140] width 57 height 14
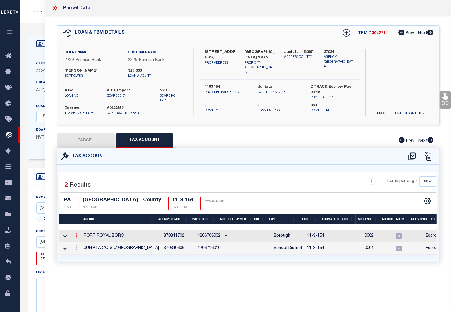
click at [77, 236] on icon at bounding box center [76, 235] width 2 height 5
click at [83, 243] on icon "" at bounding box center [82, 243] width 4 height 4
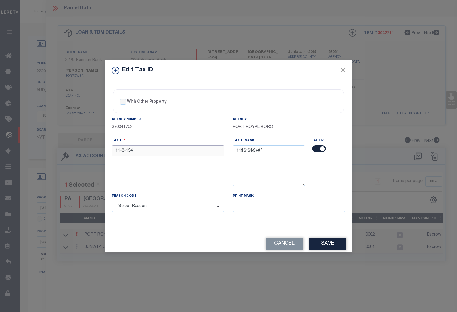
drag, startPoint x: 143, startPoint y: 152, endPoint x: 91, endPoint y: 152, distance: 51.4
click at [91, 152] on div "Edit Tax ID With Other Property With Other Property Type Temporary" at bounding box center [228, 156] width 457 height 312
paste input "03"
click at [149, 206] on select "- Select Reason - 099 - Other (Provide additional detail) ACT - Agency Changed …" at bounding box center [168, 206] width 112 height 11
click at [112, 201] on select "- Select Reason - 099 - Other (Provide additional detail) ACT - Agency Changed …" at bounding box center [168, 206] width 112 height 11
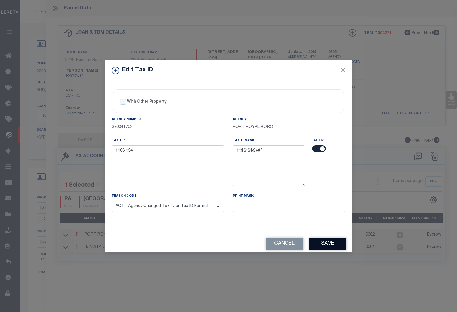
click at [325, 244] on button "Save" at bounding box center [327, 243] width 37 height 12
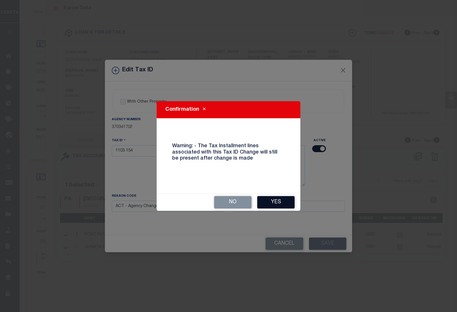
click at [278, 199] on button "Yes" at bounding box center [275, 202] width 37 height 12
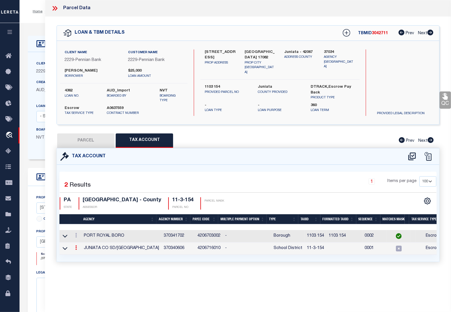
click at [76, 248] on icon at bounding box center [76, 247] width 2 height 5
click at [82, 256] on icon at bounding box center [82, 256] width 4 height 4
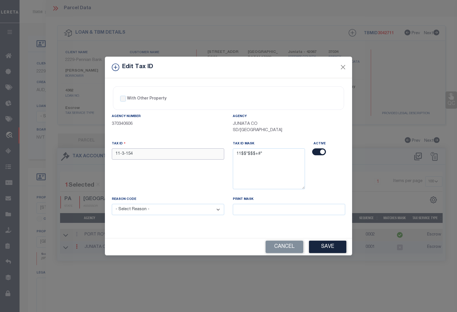
drag, startPoint x: 136, startPoint y: 154, endPoint x: 83, endPoint y: 153, distance: 53.2
click at [83, 153] on div "Edit Tax ID With Other Property With Other Property Type Temporary" at bounding box center [228, 156] width 457 height 312
paste input "03"
click at [148, 211] on select "- Select Reason - 099 - Other (Provide additional detail) ACT - Agency Changed …" at bounding box center [168, 209] width 112 height 11
click at [112, 205] on select "- Select Reason - 099 - Other (Provide additional detail) ACT - Agency Changed …" at bounding box center [168, 209] width 112 height 11
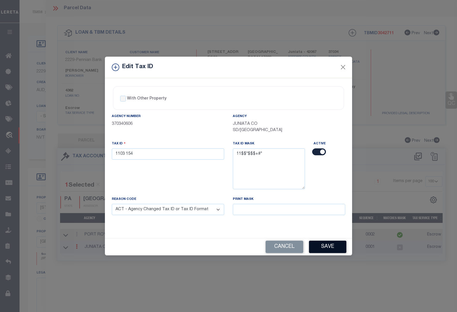
click at [338, 249] on button "Save" at bounding box center [327, 247] width 37 height 12
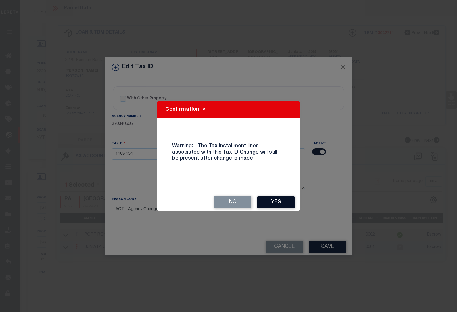
click at [276, 202] on button "Yes" at bounding box center [275, 202] width 37 height 12
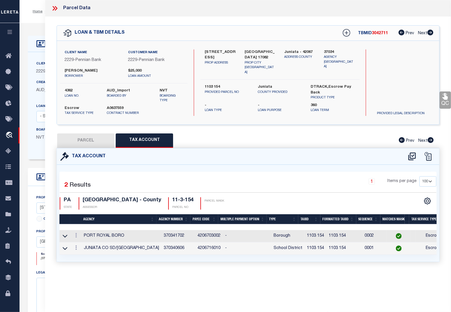
click at [41, 18] on div "Home OMS Detail Profile Sign out" at bounding box center [236, 11] width 432 height 23
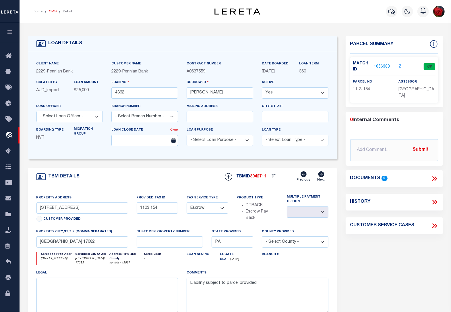
click at [53, 11] on link "OMS" at bounding box center [53, 11] width 8 height 3
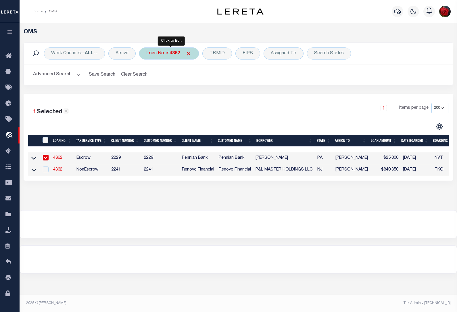
click at [182, 52] on div "Loan No. is 4362" at bounding box center [169, 53] width 60 height 12
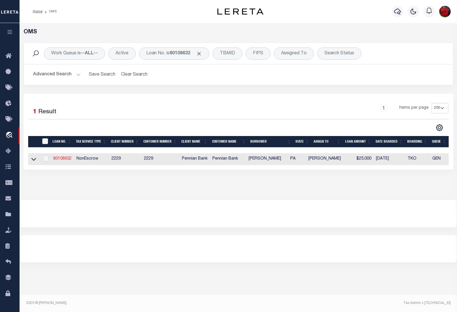
click at [63, 160] on link "80108632" at bounding box center [62, 159] width 18 height 4
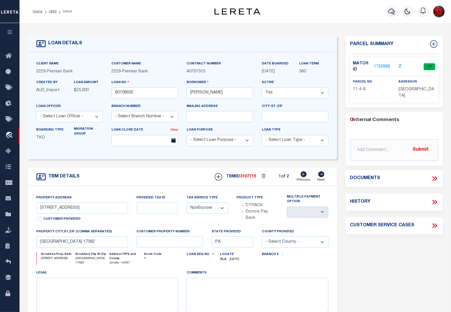
click at [384, 66] on link "1732888" at bounding box center [382, 67] width 16 height 6
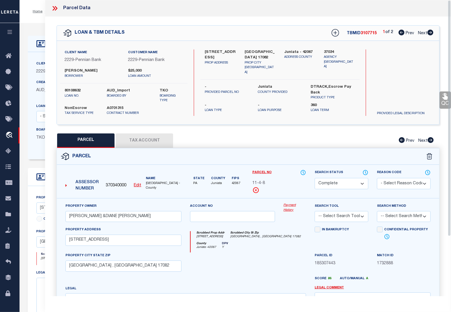
click at [155, 139] on button "Tax Account" at bounding box center [144, 140] width 57 height 14
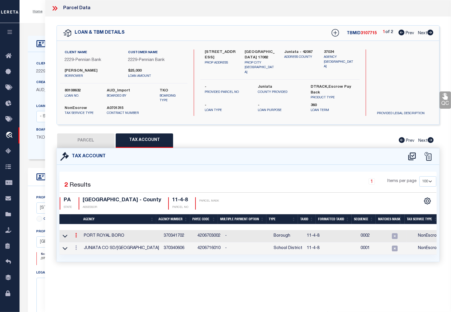
click at [76, 235] on icon at bounding box center [76, 235] width 2 height 5
click at [83, 244] on icon "" at bounding box center [82, 243] width 4 height 4
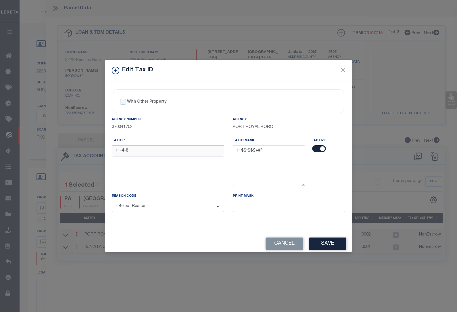
drag, startPoint x: 134, startPoint y: 150, endPoint x: 81, endPoint y: 147, distance: 53.2
click at [81, 147] on div "Edit Tax ID With Other Property With Other Property Type Temporary" at bounding box center [228, 156] width 457 height 312
paste input "04 00"
click at [139, 208] on select "- Select Reason - 099 - Other (Provide additional detail) ACT - Agency Changed …" at bounding box center [168, 206] width 112 height 11
click at [112, 201] on select "- Select Reason - 099 - Other (Provide additional detail) ACT - Agency Changed …" at bounding box center [168, 206] width 112 height 11
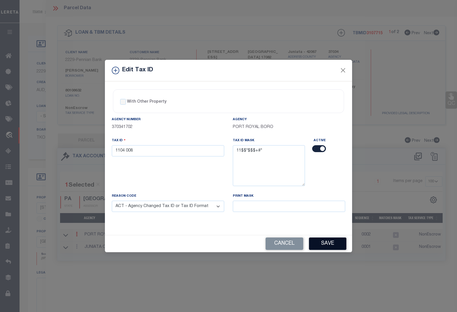
click at [330, 246] on button "Save" at bounding box center [327, 243] width 37 height 12
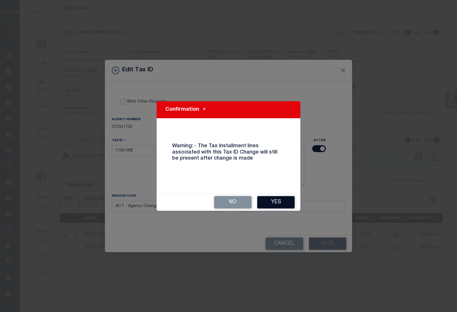
click at [275, 201] on button "Yes" at bounding box center [275, 202] width 37 height 12
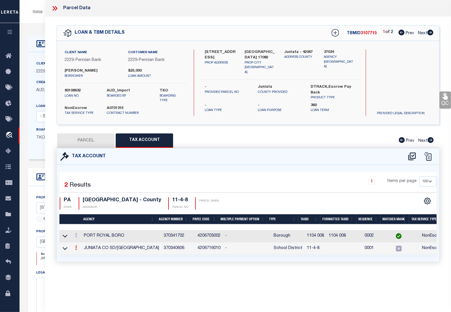
click at [75, 249] on icon at bounding box center [76, 247] width 2 height 5
click at [82, 256] on icon at bounding box center [82, 256] width 4 height 4
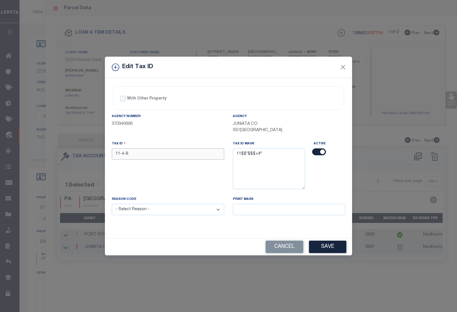
drag, startPoint x: 146, startPoint y: 153, endPoint x: 79, endPoint y: 154, distance: 67.0
click at [79, 154] on div "Edit Tax ID With Other Property With Other Property Type Temporary" at bounding box center [228, 156] width 457 height 312
paste input "04 00"
click at [147, 213] on select "- Select Reason - 099 - Other (Provide additional detail) ACT - Agency Changed …" at bounding box center [168, 209] width 112 height 11
click at [112, 205] on select "- Select Reason - 099 - Other (Provide additional detail) ACT - Agency Changed …" at bounding box center [168, 209] width 112 height 11
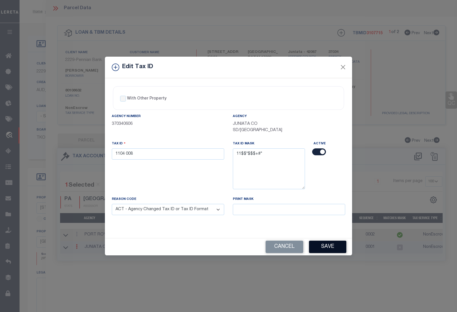
click at [330, 245] on button "Save" at bounding box center [327, 247] width 37 height 12
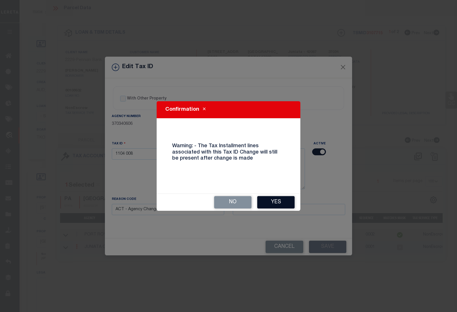
click at [278, 201] on button "Yes" at bounding box center [275, 202] width 37 height 12
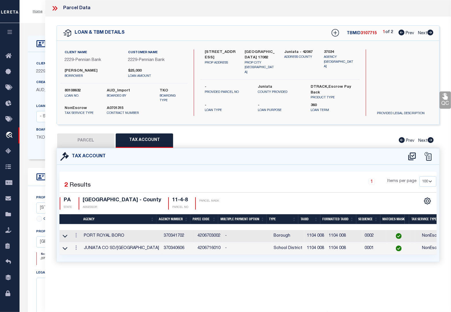
click at [148, 261] on div "1 Selected 2 Results 1 Items per page 10 25 50 100 [GEOGRAPHIC_DATA]" at bounding box center [248, 213] width 383 height 97
click at [40, 16] on ol "Home OMS Detail" at bounding box center [52, 11] width 49 height 12
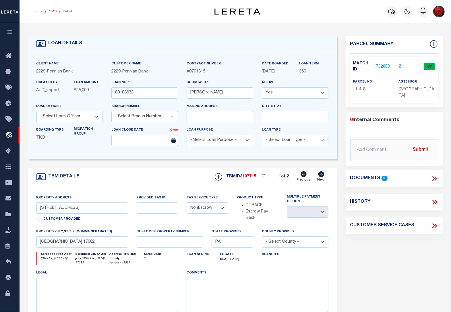
click at [52, 12] on link "OMS" at bounding box center [53, 11] width 8 height 3
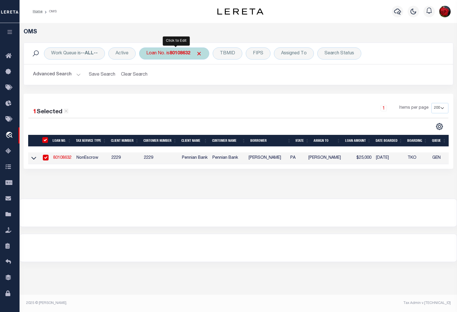
click at [179, 53] on b "80108632" at bounding box center [180, 53] width 21 height 5
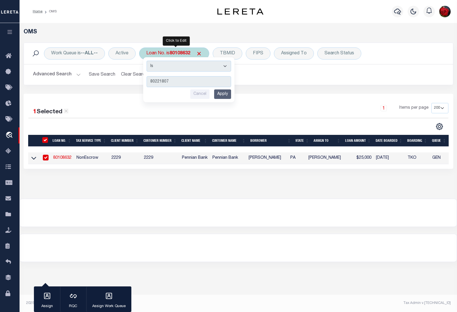
click at [221, 95] on input "Apply" at bounding box center [222, 93] width 17 height 9
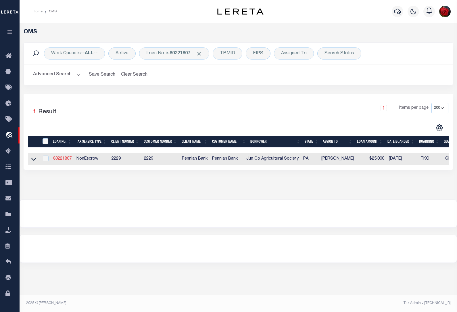
click at [62, 159] on link "80221807" at bounding box center [62, 159] width 18 height 4
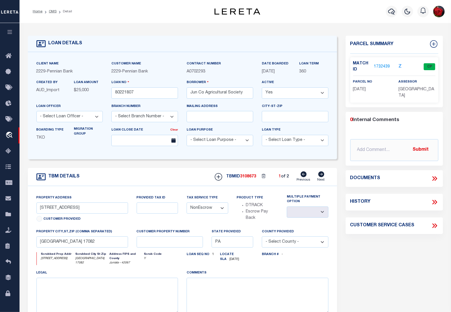
click at [382, 67] on link "1732439" at bounding box center [382, 67] width 16 height 6
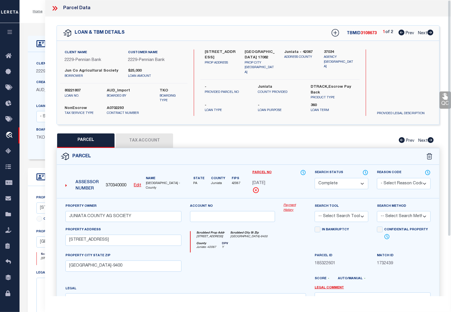
click at [140, 138] on button "Tax Account" at bounding box center [144, 140] width 57 height 14
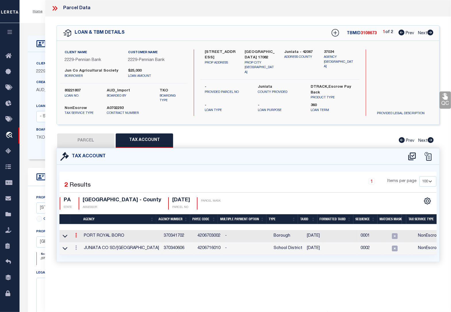
click at [78, 236] on link at bounding box center [76, 236] width 6 height 5
click at [82, 245] on icon "" at bounding box center [82, 243] width 4 height 4
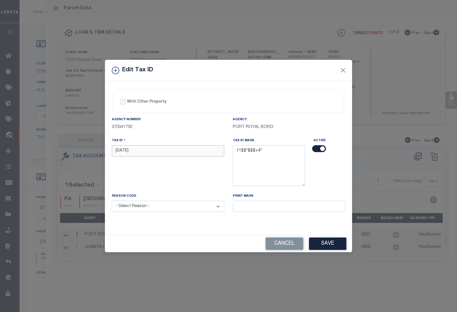
drag, startPoint x: 137, startPoint y: 151, endPoint x: 92, endPoint y: 154, distance: 44.6
click at [92, 154] on div "Edit Tax ID With Other Property With Other Property Type Temporary" at bounding box center [228, 156] width 457 height 312
paste input "04 0"
click at [139, 209] on select "- Select Reason - 099 - Other (Provide additional detail) ACT - Agency Changed …" at bounding box center [168, 206] width 112 height 11
click at [112, 201] on select "- Select Reason - 099 - Other (Provide additional detail) ACT - Agency Changed …" at bounding box center [168, 206] width 112 height 11
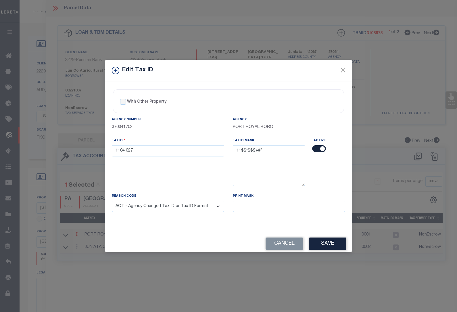
click at [326, 247] on button "Save" at bounding box center [327, 243] width 37 height 12
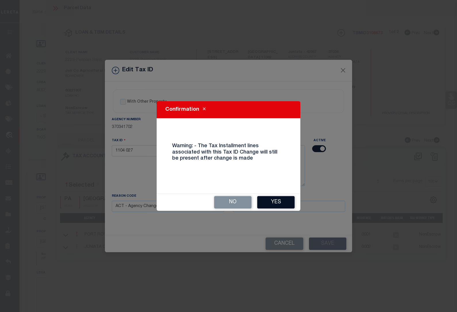
click at [285, 201] on button "Yes" at bounding box center [275, 202] width 37 height 12
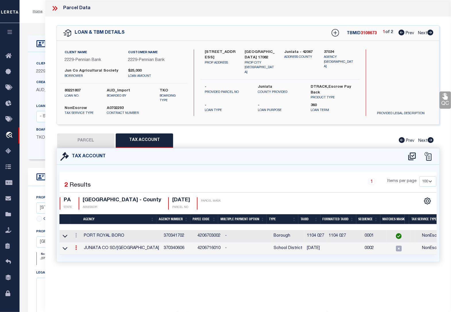
click at [75, 249] on icon at bounding box center [76, 247] width 2 height 5
click at [83, 257] on icon at bounding box center [82, 256] width 4 height 4
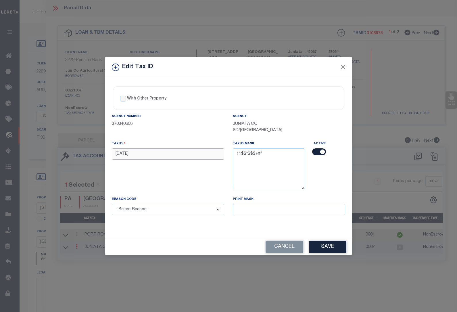
drag, startPoint x: 134, startPoint y: 155, endPoint x: 90, endPoint y: 154, distance: 44.3
click at [90, 154] on div "Edit Tax ID With Other Property With Other Property Type Temporary" at bounding box center [228, 156] width 457 height 312
paste input "04 0"
click at [149, 214] on select "- Select Reason - 099 - Other (Provide additional detail) ACT - Agency Changed …" at bounding box center [168, 209] width 112 height 11
click at [112, 205] on select "- Select Reason - 099 - Other (Provide additional detail) ACT - Agency Changed …" at bounding box center [168, 209] width 112 height 11
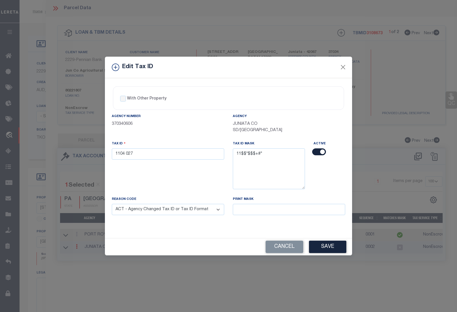
click at [328, 246] on button "Save" at bounding box center [327, 247] width 37 height 12
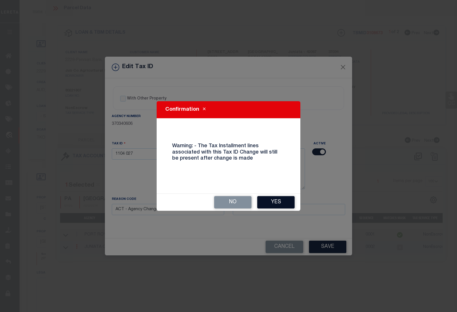
click at [273, 201] on button "Yes" at bounding box center [275, 202] width 37 height 12
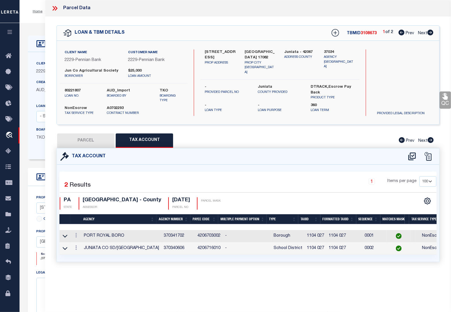
click at [38, 20] on div "Home OMS Detail Profile Sign out" at bounding box center [236, 11] width 432 height 23
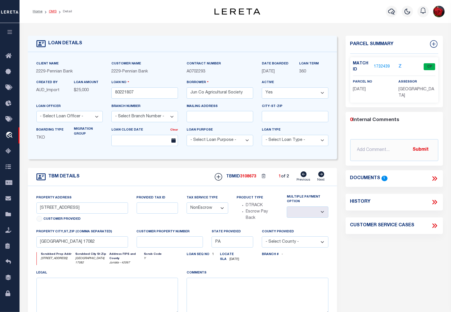
click at [52, 11] on link "OMS" at bounding box center [53, 11] width 8 height 3
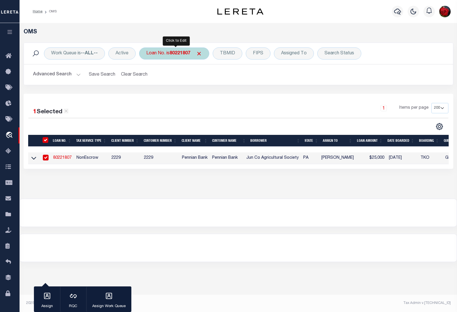
click at [177, 55] on b "80221807" at bounding box center [180, 53] width 21 height 5
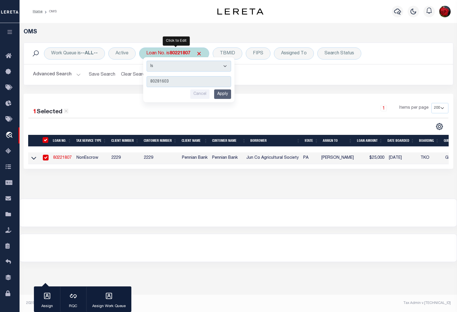
click at [226, 91] on input "Apply" at bounding box center [222, 93] width 17 height 9
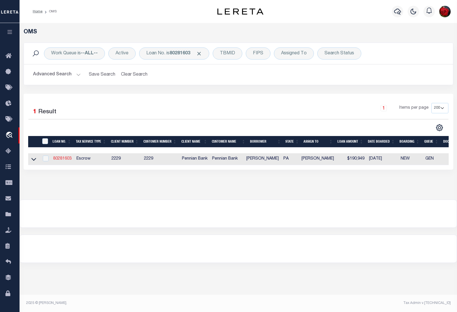
click at [63, 160] on link "80281603" at bounding box center [62, 159] width 18 height 4
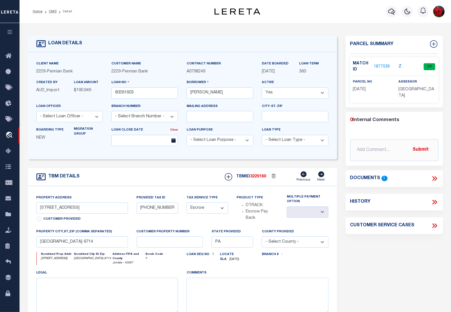
click at [384, 66] on link "1877536" at bounding box center [382, 67] width 16 height 6
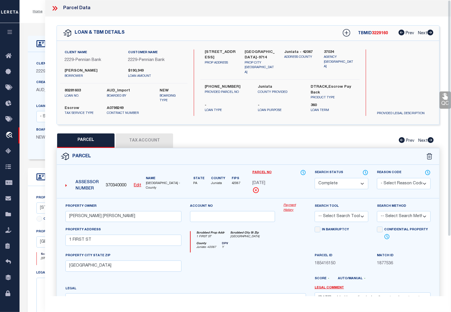
click at [144, 142] on button "Tax Account" at bounding box center [144, 140] width 57 height 14
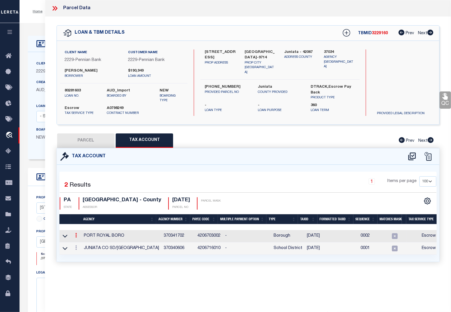
click at [77, 235] on link at bounding box center [76, 236] width 6 height 5
click at [84, 245] on icon "" at bounding box center [82, 243] width 4 height 4
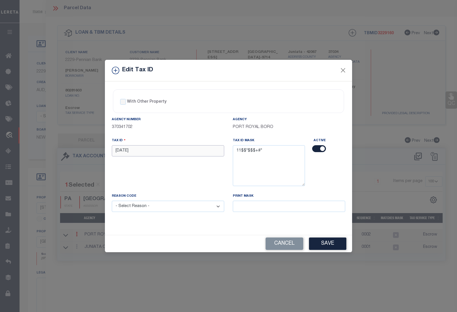
drag, startPoint x: 154, startPoint y: 147, endPoint x: 96, endPoint y: 149, distance: 57.8
click at [96, 149] on div "Edit Tax ID With Other Property With Other Property Type Temporary" at bounding box center [228, 156] width 457 height 312
paste input "05 0"
click at [138, 206] on select "- Select Reason - 099 - Other (Provide additional detail) ACT - Agency Changed …" at bounding box center [168, 206] width 112 height 11
click at [112, 201] on select "- Select Reason - 099 - Other (Provide additional detail) ACT - Agency Changed …" at bounding box center [168, 206] width 112 height 11
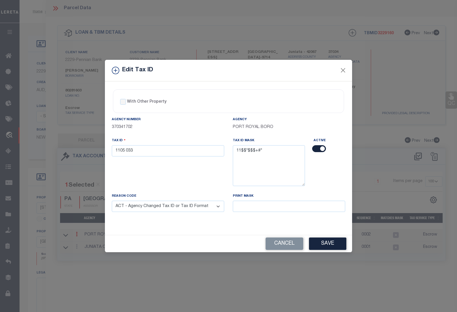
click at [325, 245] on button "Save" at bounding box center [327, 243] width 37 height 12
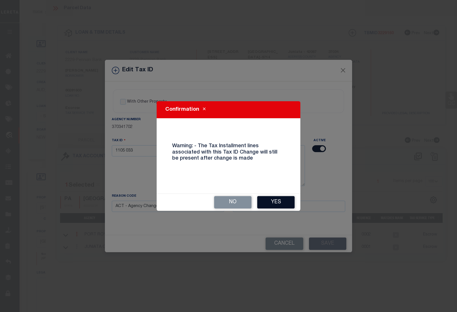
click at [272, 198] on div "No Yes" at bounding box center [229, 202] width 144 height 17
click at [275, 202] on button "Yes" at bounding box center [275, 202] width 37 height 12
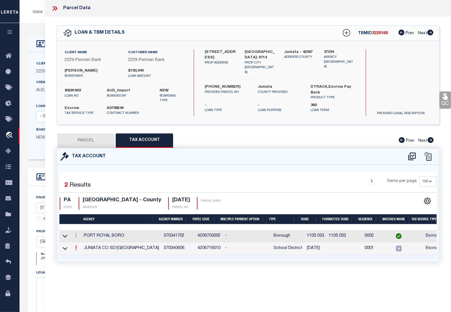
click at [77, 247] on icon at bounding box center [76, 247] width 2 height 5
click at [82, 257] on icon at bounding box center [82, 256] width 4 height 4
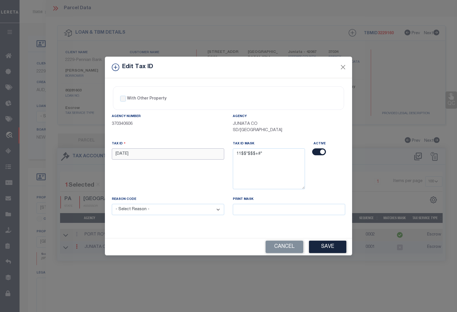
drag, startPoint x: 134, startPoint y: 153, endPoint x: 92, endPoint y: 153, distance: 42.5
click at [92, 153] on div "Edit Tax ID With Other Property With Other Property Type Temporary" at bounding box center [228, 156] width 457 height 312
paste input "05 0"
click at [139, 208] on select "- Select Reason - 099 - Other (Provide additional detail) ACT - Agency Changed …" at bounding box center [168, 209] width 112 height 11
click at [112, 205] on select "- Select Reason - 099 - Other (Provide additional detail) ACT - Agency Changed …" at bounding box center [168, 209] width 112 height 11
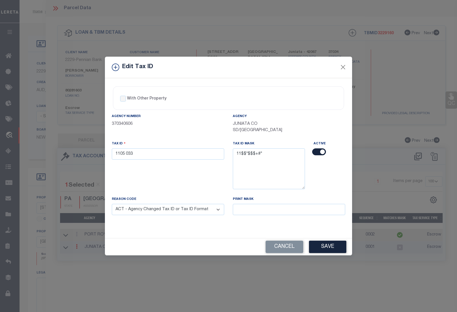
drag, startPoint x: 329, startPoint y: 246, endPoint x: 206, endPoint y: 242, distance: 123.3
click at [326, 246] on button "Save" at bounding box center [327, 247] width 37 height 12
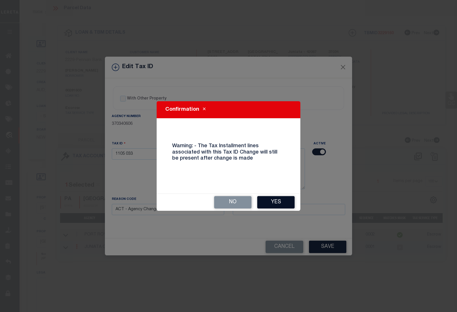
click at [280, 205] on button "Yes" at bounding box center [275, 202] width 37 height 12
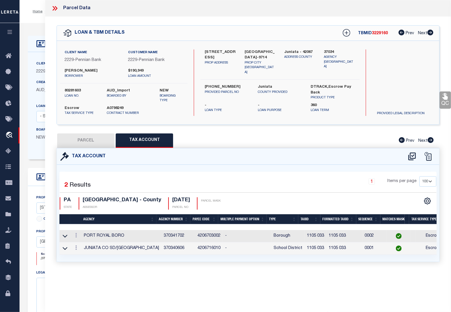
click at [37, 22] on div "Home OMS Detail Profile Sign out" at bounding box center [236, 11] width 432 height 23
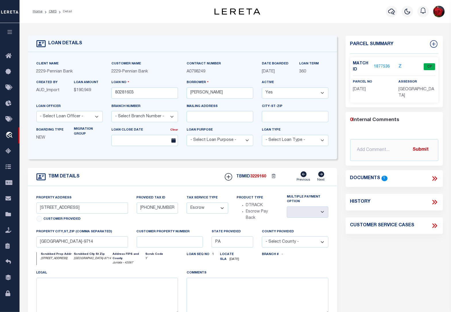
click at [57, 10] on li "Detail" at bounding box center [65, 11] width 16 height 5
click at [49, 11] on link "OMS" at bounding box center [53, 11] width 8 height 3
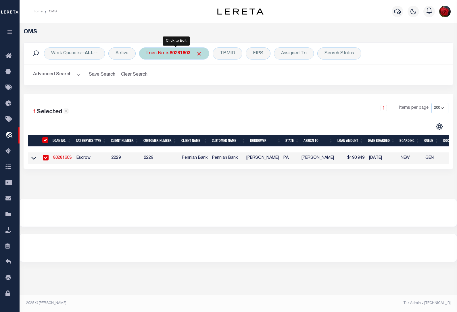
click at [180, 53] on b "80281603" at bounding box center [180, 53] width 21 height 5
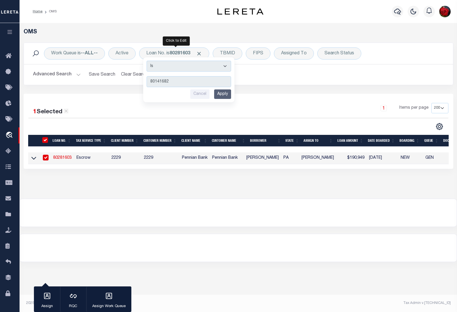
click at [226, 95] on input "Apply" at bounding box center [222, 93] width 17 height 9
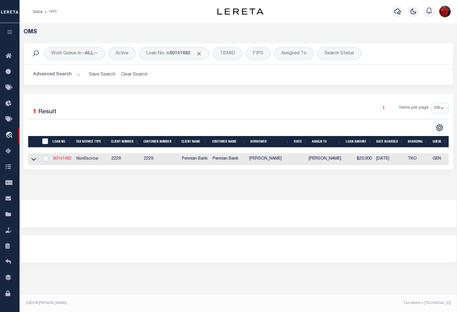
click at [68, 159] on link "80141682" at bounding box center [62, 159] width 18 height 4
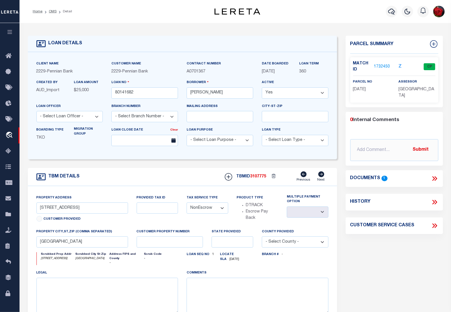
click at [382, 66] on link "1732450" at bounding box center [382, 67] width 16 height 6
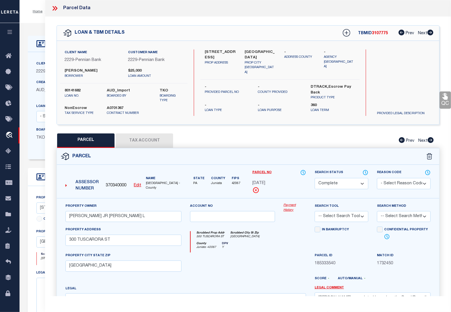
click at [157, 136] on button "Tax Account" at bounding box center [144, 140] width 57 height 14
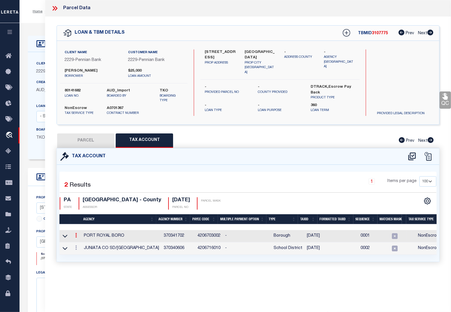
click at [76, 235] on icon at bounding box center [76, 235] width 2 height 5
click at [83, 245] on icon "" at bounding box center [82, 243] width 4 height 4
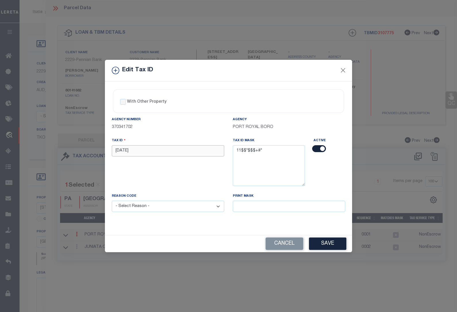
drag, startPoint x: 136, startPoint y: 150, endPoint x: 65, endPoint y: 150, distance: 70.4
click at [65, 150] on div "Edit Tax ID With Other Property With Other Property Type Temporary" at bounding box center [228, 156] width 457 height 312
paste input "03 0"
click at [139, 206] on select "- Select Reason - 099 - Other (Provide additional detail) ACT - Agency Changed …" at bounding box center [168, 206] width 112 height 11
click at [112, 201] on select "- Select Reason - 099 - Other (Provide additional detail) ACT - Agency Changed …" at bounding box center [168, 206] width 112 height 11
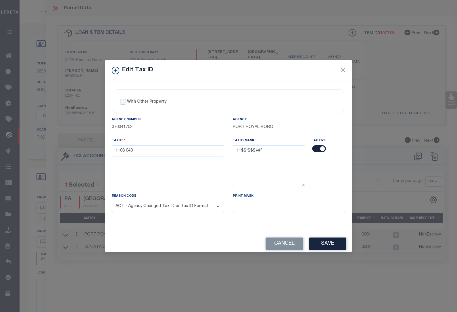
click at [324, 243] on button "Save" at bounding box center [327, 243] width 37 height 12
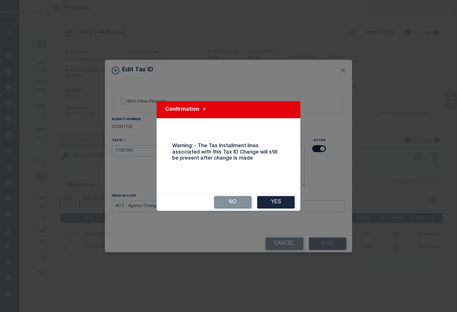
drag, startPoint x: 270, startPoint y: 202, endPoint x: 265, endPoint y: 202, distance: 5.5
click at [272, 202] on button "Yes" at bounding box center [275, 202] width 37 height 12
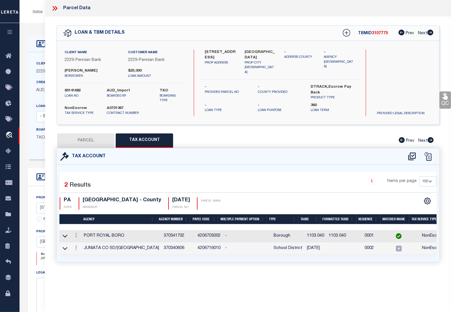
click at [76, 252] on div at bounding box center [76, 248] width 6 height 7
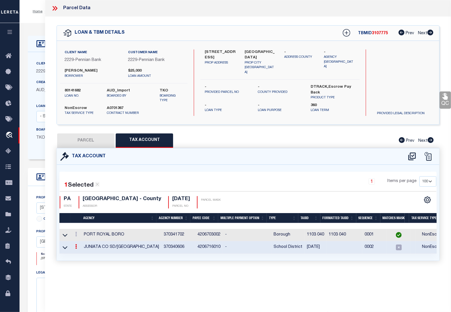
click at [76, 248] on icon at bounding box center [76, 246] width 2 height 5
click at [82, 256] on icon at bounding box center [82, 255] width 4 height 4
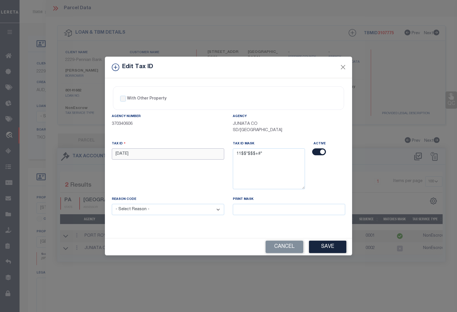
drag, startPoint x: 138, startPoint y: 151, endPoint x: 75, endPoint y: 153, distance: 63.0
click at [75, 153] on div "Edit Tax ID With Other Property With Other Property Type Temporary" at bounding box center [228, 156] width 457 height 312
paste input "03 0"
click at [196, 211] on select "- Select Reason - 099 - Other (Provide additional detail) ACT - Agency Changed …" at bounding box center [168, 209] width 112 height 11
click at [112, 205] on select "- Select Reason - 099 - Other (Provide additional detail) ACT - Agency Changed …" at bounding box center [168, 209] width 112 height 11
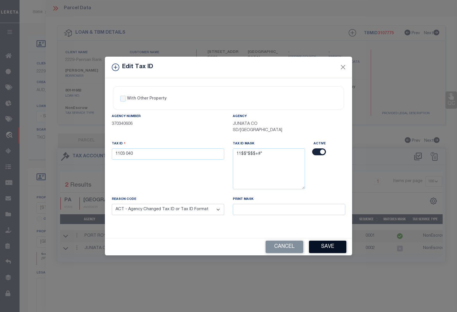
click at [331, 248] on button "Save" at bounding box center [327, 247] width 37 height 12
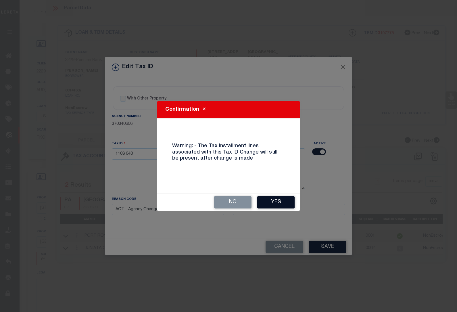
click at [276, 202] on button "Yes" at bounding box center [275, 202] width 37 height 12
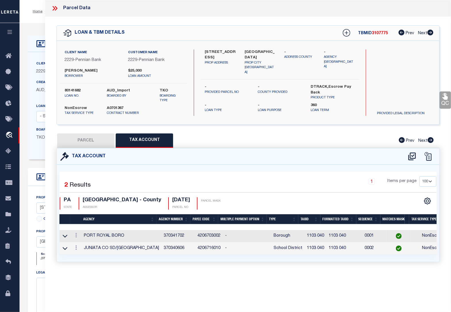
click at [38, 23] on div "LOAN DETAILS Client Name 2229" at bounding box center [236, 197] width 432 height 348
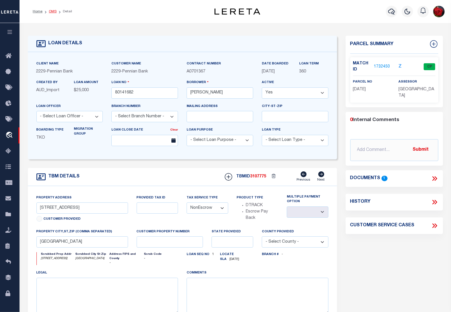
click at [49, 12] on link "OMS" at bounding box center [53, 11] width 8 height 3
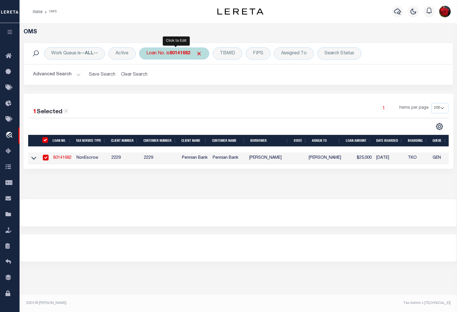
click at [180, 53] on b "80141682" at bounding box center [180, 53] width 21 height 5
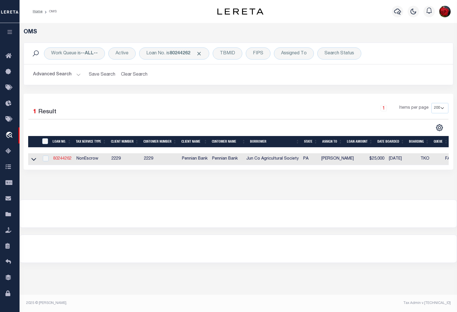
click at [65, 160] on link "80244262" at bounding box center [62, 159] width 18 height 4
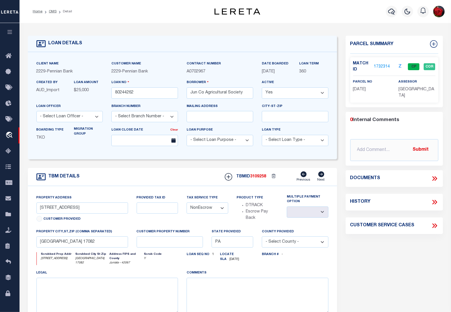
click at [381, 66] on link "1732314" at bounding box center [382, 67] width 16 height 6
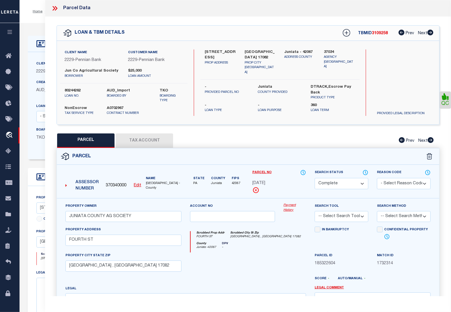
click at [154, 141] on button "Tax Account" at bounding box center [144, 140] width 57 height 14
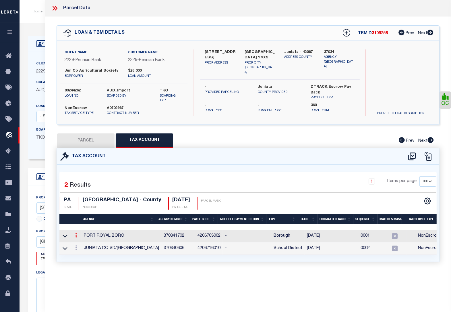
click at [76, 233] on icon at bounding box center [76, 235] width 2 height 5
click at [83, 243] on icon "" at bounding box center [82, 243] width 4 height 4
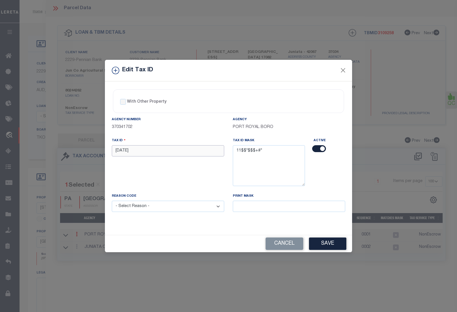
drag, startPoint x: 144, startPoint y: 153, endPoint x: 84, endPoint y: 153, distance: 60.1
click at [84, 153] on div "Edit Tax ID With Other Property With Other Property Type Temporary" at bounding box center [228, 156] width 457 height 312
paste input "04 0"
click at [145, 208] on select "- Select Reason - 099 - Other (Provide additional detail) ACT - Agency Changed …" at bounding box center [168, 206] width 112 height 11
click at [112, 201] on select "- Select Reason - 099 - Other (Provide additional detail) ACT - Agency Changed …" at bounding box center [168, 206] width 112 height 11
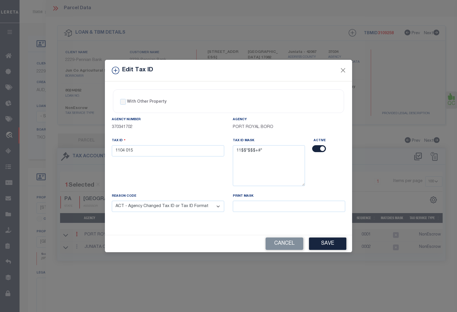
click at [323, 241] on button "Save" at bounding box center [327, 243] width 37 height 12
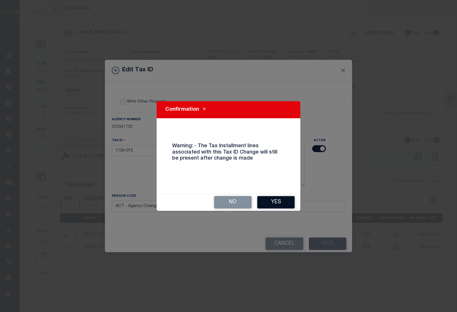
click at [279, 201] on button "Yes" at bounding box center [275, 202] width 37 height 12
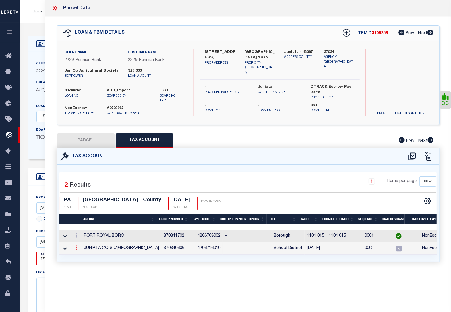
click at [76, 247] on icon at bounding box center [76, 247] width 2 height 5
click at [84, 256] on icon at bounding box center [82, 256] width 4 height 4
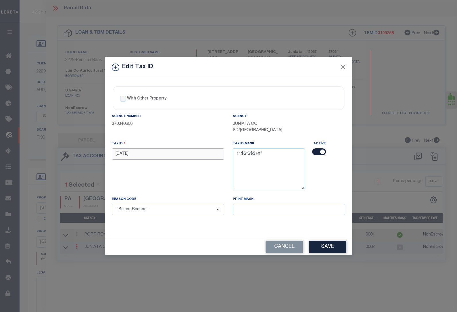
drag, startPoint x: 136, startPoint y: 154, endPoint x: 86, endPoint y: 153, distance: 50.3
click at [86, 153] on div "Edit Tax ID With Other Property With Other Property Type Temporary" at bounding box center [228, 156] width 457 height 312
paste input "04 0"
click at [141, 211] on select "- Select Reason - 099 - Other (Provide additional detail) ACT - Agency Changed …" at bounding box center [168, 209] width 112 height 11
click at [112, 205] on select "- Select Reason - 099 - Other (Provide additional detail) ACT - Agency Changed …" at bounding box center [168, 209] width 112 height 11
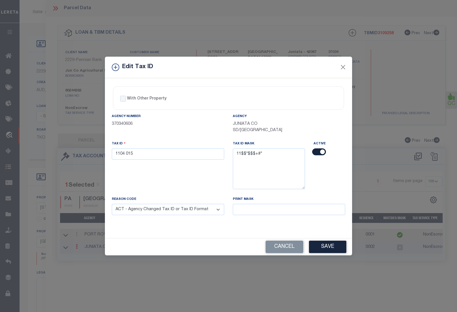
click at [327, 247] on button "Save" at bounding box center [327, 247] width 37 height 12
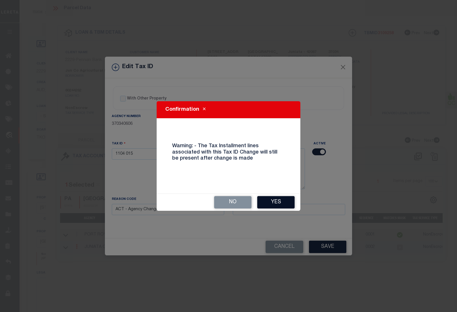
click at [271, 201] on button "Yes" at bounding box center [275, 202] width 37 height 12
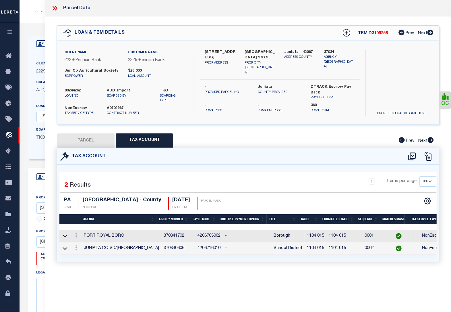
drag, startPoint x: 34, startPoint y: 28, endPoint x: 38, endPoint y: 18, distance: 11.1
click at [34, 27] on div "LOAN DETAILS Client Name 2229" at bounding box center [236, 197] width 432 height 348
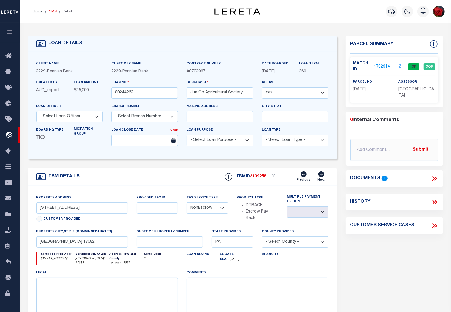
click at [53, 11] on link "OMS" at bounding box center [53, 11] width 8 height 3
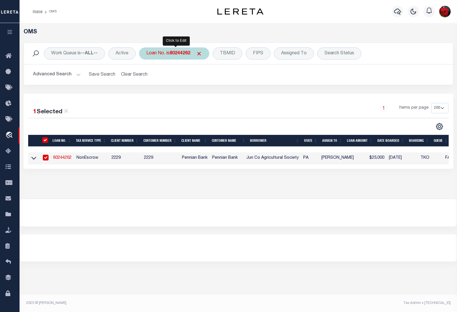
click at [181, 53] on b "80244262" at bounding box center [180, 53] width 21 height 5
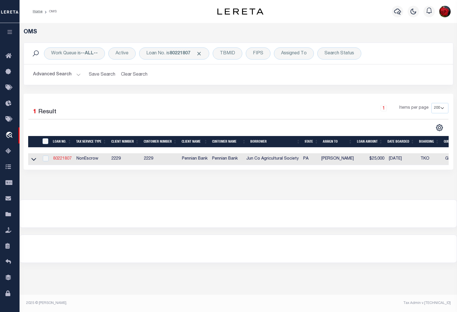
click at [66, 160] on link "80221807" at bounding box center [62, 159] width 18 height 4
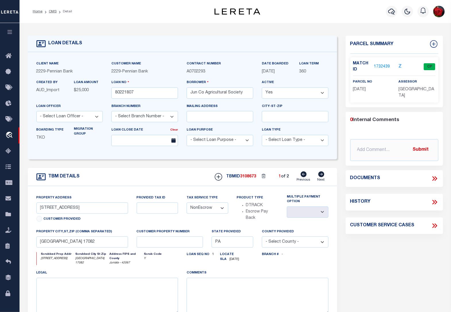
click at [379, 66] on link "1732439" at bounding box center [382, 67] width 16 height 6
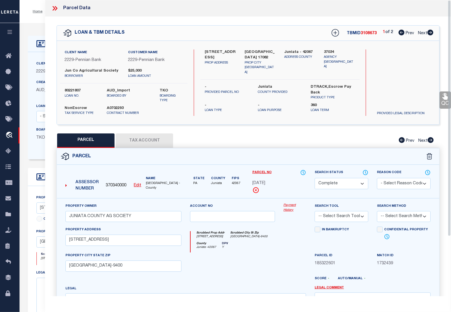
click at [154, 140] on button "Tax Account" at bounding box center [144, 140] width 57 height 14
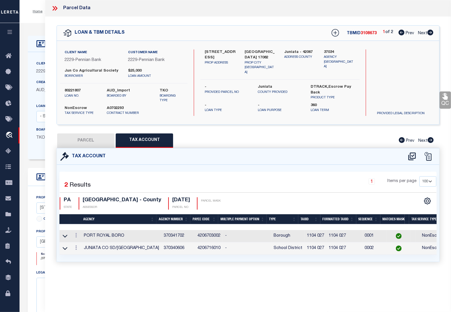
click at [33, 22] on div "Home OMS Detail Profile Sign out" at bounding box center [236, 11] width 432 height 23
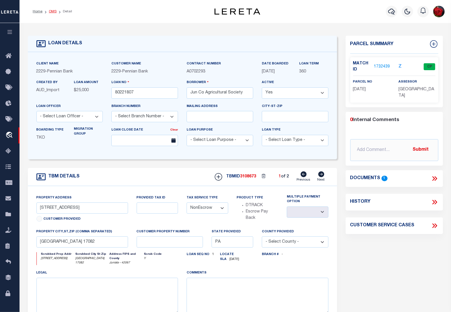
click at [55, 11] on link "OMS" at bounding box center [53, 11] width 8 height 3
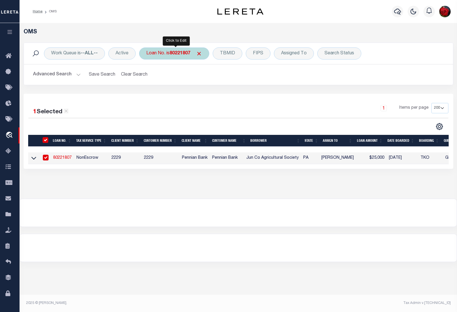
click at [175, 54] on b "80221807" at bounding box center [180, 53] width 21 height 5
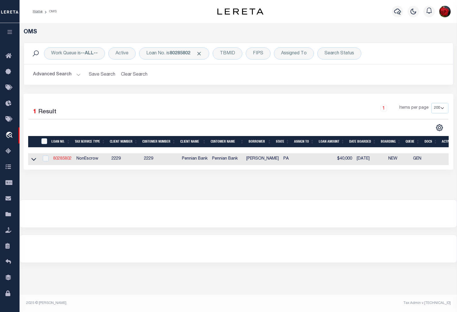
click at [67, 159] on link "80285802" at bounding box center [62, 159] width 18 height 4
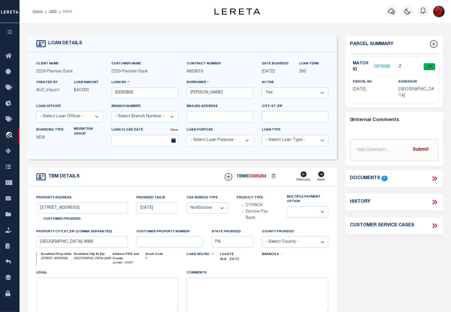
click at [383, 66] on link "1976028" at bounding box center [382, 67] width 16 height 6
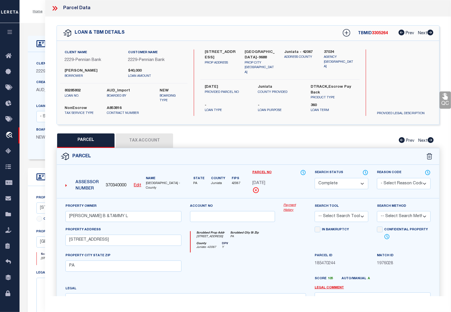
click at [150, 137] on button "Tax Account" at bounding box center [144, 140] width 57 height 14
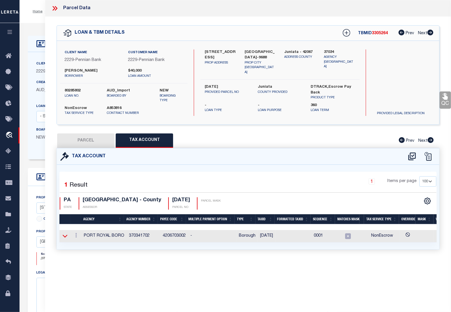
click at [66, 236] on icon at bounding box center [65, 236] width 5 height 6
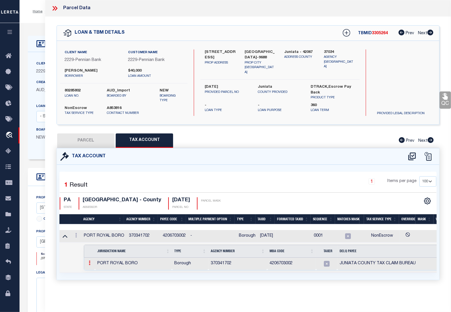
click at [89, 264] on icon at bounding box center [90, 262] width 2 height 5
click at [97, 275] on img at bounding box center [97, 272] width 6 height 6
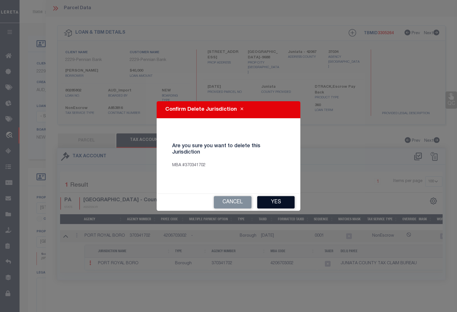
click at [275, 203] on button "Yes" at bounding box center [275, 202] width 37 height 12
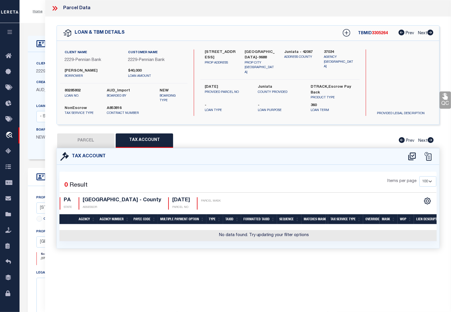
click at [98, 141] on button "PARCEL" at bounding box center [85, 140] width 57 height 14
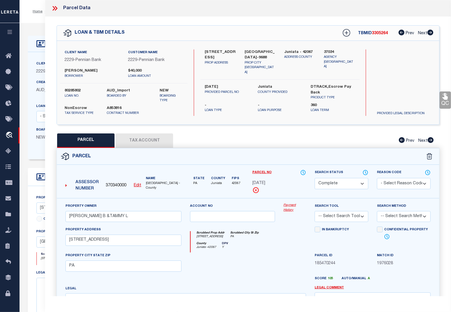
click at [138, 185] on u "Edit" at bounding box center [137, 185] width 7 height 4
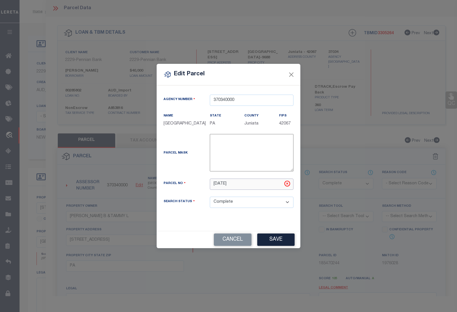
drag, startPoint x: 237, startPoint y: 185, endPoint x: 173, endPoint y: 186, distance: 64.7
click at [173, 186] on div "Parcel No [DATE]" at bounding box center [228, 183] width 138 height 11
click at [197, 184] on div "Parcel No 1102 046" at bounding box center [228, 187] width 138 height 18
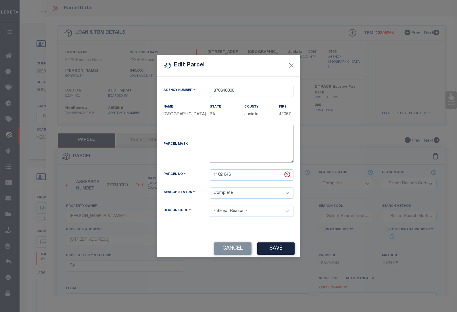
click at [230, 210] on select "- Select Reason - 099 - Other (Provide additional detail) ACT - Agency Changed …" at bounding box center [252, 210] width 84 height 11
click at [210, 206] on select "- Select Reason - 099 - Other (Provide additional detail) ACT - Agency Changed …" at bounding box center [252, 210] width 84 height 11
drag, startPoint x: 277, startPoint y: 249, endPoint x: 274, endPoint y: 249, distance: 3.5
click at [275, 249] on button "Save" at bounding box center [275, 248] width 37 height 12
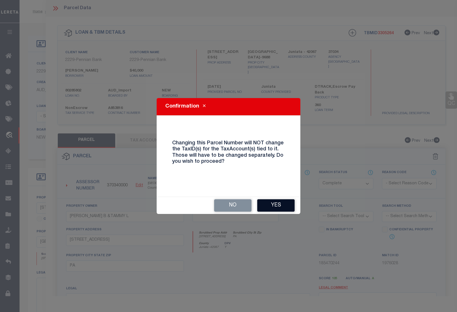
click at [270, 207] on button "Yes" at bounding box center [275, 205] width 37 height 12
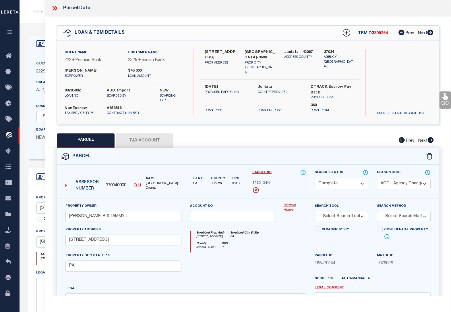
click at [153, 141] on button "Tax Account" at bounding box center [144, 140] width 57 height 14
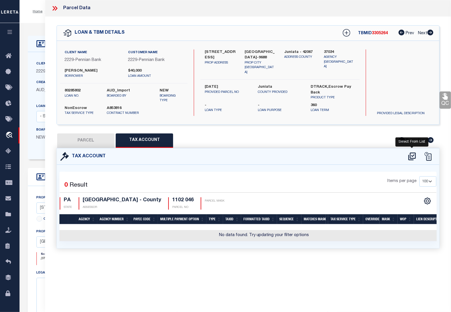
click at [414, 157] on icon at bounding box center [412, 156] width 9 height 9
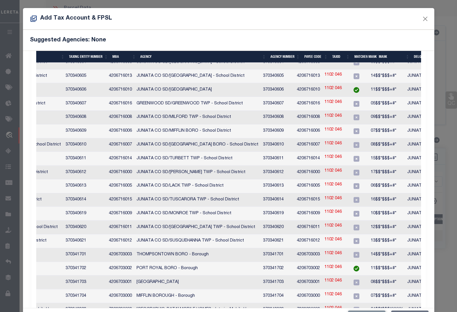
scroll to position [0, 61]
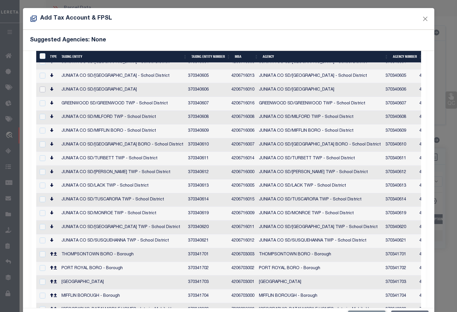
click at [42, 86] on input "checkbox" at bounding box center [43, 89] width 6 height 6
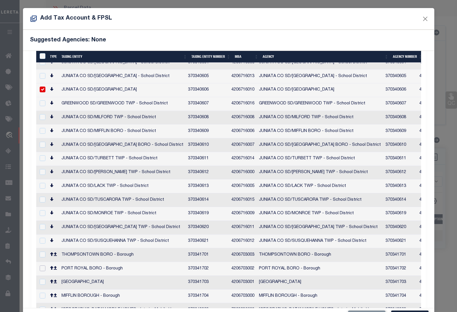
click at [41, 265] on input "checkbox" at bounding box center [43, 268] width 6 height 6
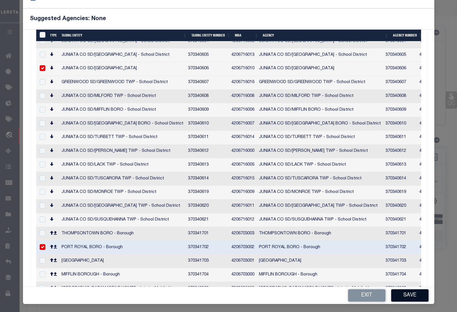
click at [407, 293] on button "Save" at bounding box center [409, 295] width 37 height 12
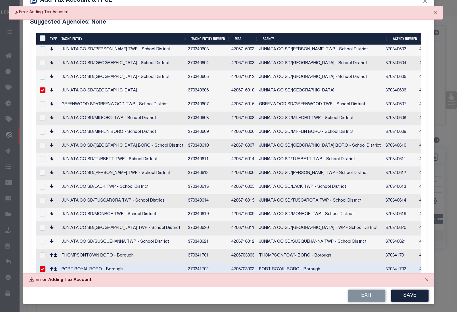
click at [141, 278] on div "Error Adding Tax Account" at bounding box center [228, 280] width 411 height 14
click at [409, 297] on button "Save" at bounding box center [409, 295] width 37 height 12
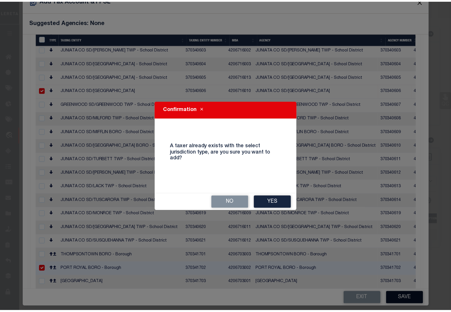
scroll to position [15, 0]
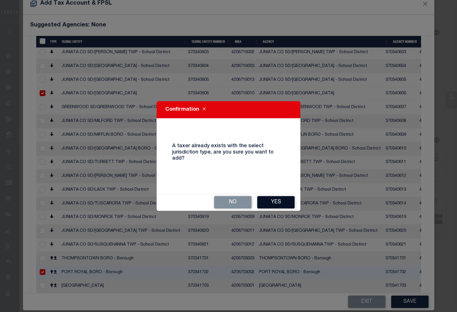
click at [280, 201] on button "Yes" at bounding box center [275, 202] width 37 height 12
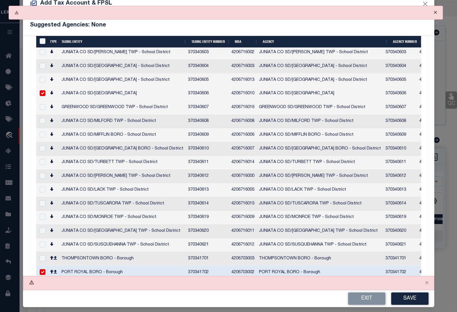
click at [434, 14] on button "Close" at bounding box center [435, 12] width 14 height 13
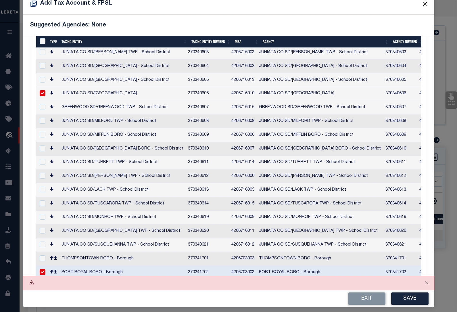
click at [421, 6] on button "Close" at bounding box center [424, 3] width 7 height 7
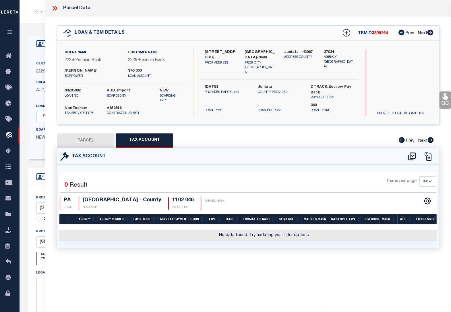
click at [200, 167] on div "Selected 0 Result Items per page 10 25 50 100 PA STATE" at bounding box center [248, 206] width 383 height 83
click at [97, 141] on button "PARCEL" at bounding box center [85, 140] width 57 height 14
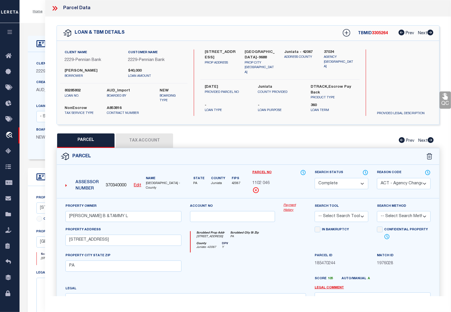
click at [239, 135] on div "PARCEL Tax Account Prev Next" at bounding box center [248, 140] width 383 height 14
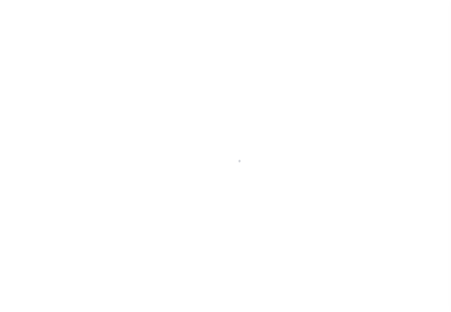
select select "NonEscrow"
type input "[STREET_ADDRESS]"
type input "[DATE]"
select select
type input "[GEOGRAPHIC_DATA]-9688"
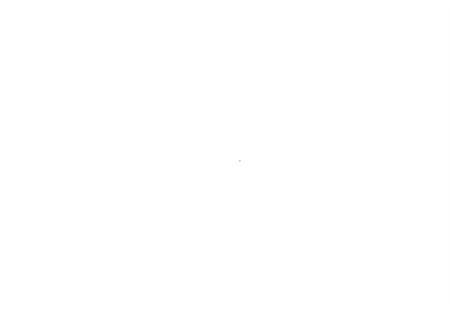
type input "PA"
select select
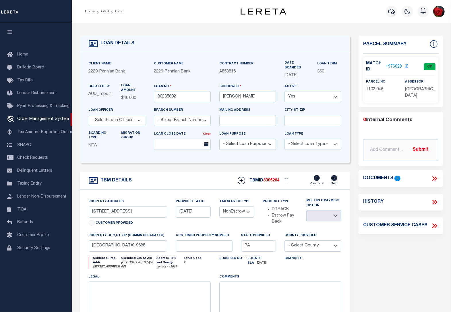
click at [392, 67] on link "1976028" at bounding box center [394, 67] width 16 height 6
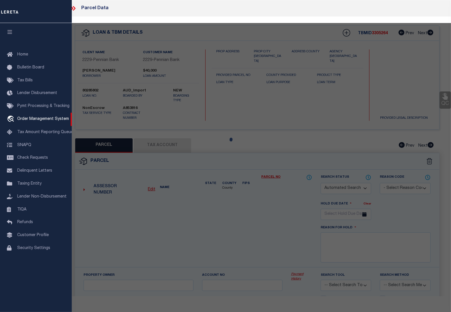
checkbox input "false"
select select "CP"
select select "ACT"
type input "[PERSON_NAME] B &TAMMY L"
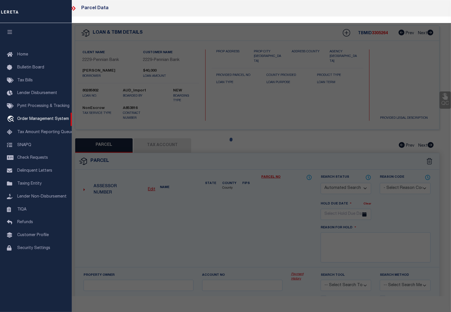
type input "[STREET_ADDRESS]"
checkbox input "false"
type input "PA"
type textarea "389 1160"
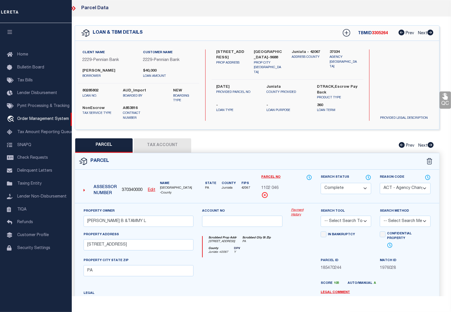
click at [162, 144] on button "Tax Account" at bounding box center [162, 145] width 57 height 14
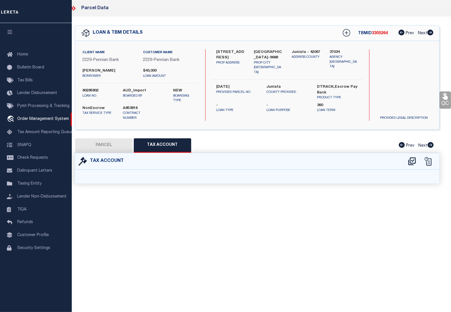
select select "100"
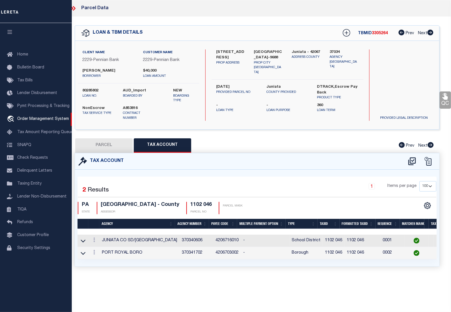
click at [211, 280] on div "Tax Account 2 1" at bounding box center [257, 216] width 374 height 127
click at [102, 145] on button "PARCEL" at bounding box center [103, 145] width 57 height 14
select select "AS"
select select
checkbox input "false"
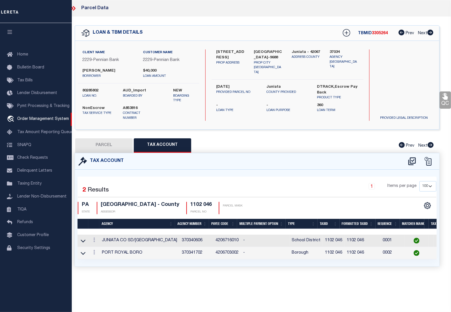
checkbox input "false"
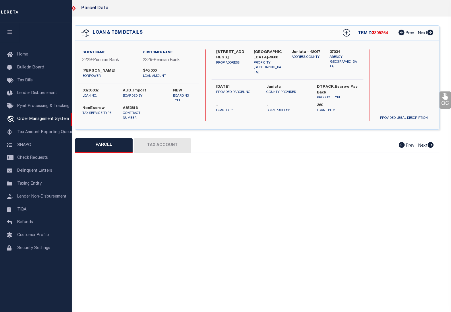
select select "CP"
select select "ACT"
type input "[PERSON_NAME] B &TAMMY L"
type input "[STREET_ADDRESS]"
checkbox input "false"
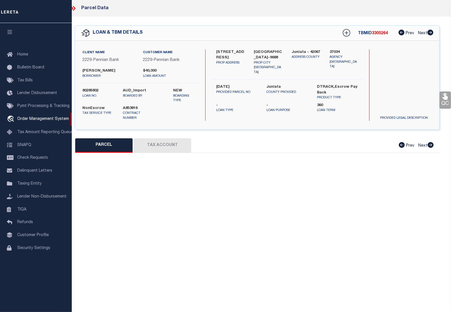
type input "PA"
type textarea "389 1160"
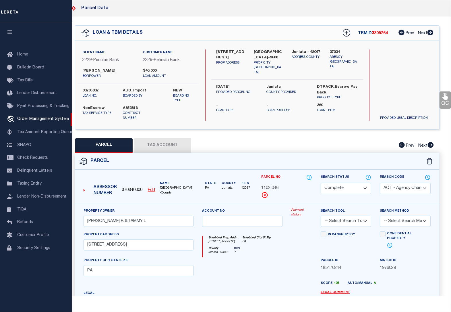
click at [162, 146] on button "Tax Account" at bounding box center [162, 145] width 57 height 14
select select "100"
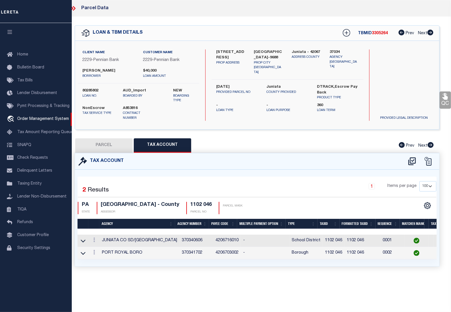
click at [103, 146] on button "PARCEL" at bounding box center [103, 145] width 57 height 14
select select "AS"
select select
checkbox input "false"
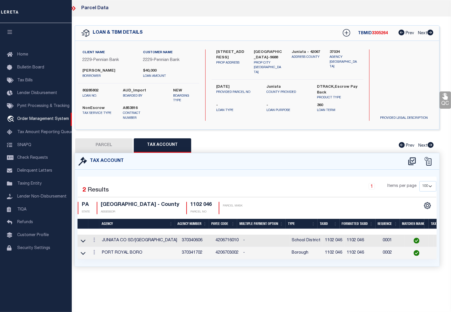
select select "CP"
select select "ACT"
type input "[PERSON_NAME] B &TAMMY L"
type input "[STREET_ADDRESS]"
checkbox input "false"
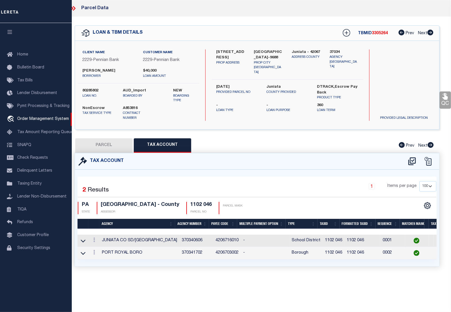
type input "PA"
type textarea "389 1160"
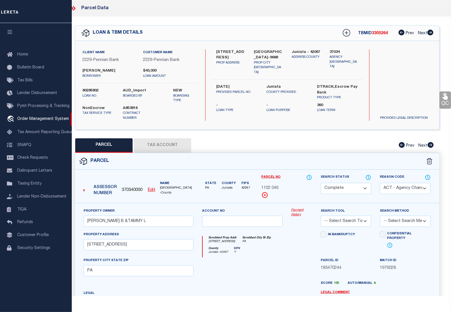
click at [7, 32] on icon "button" at bounding box center [10, 31] width 7 height 5
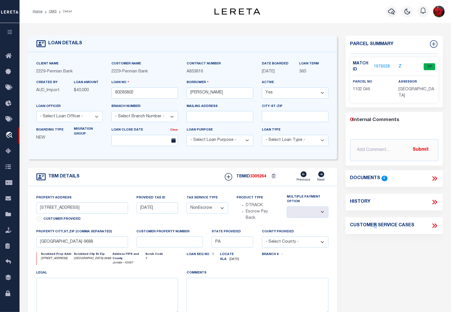
click at [377, 249] on div "Parcel Summary Match ID 1976028 Z parcel no 1102 046 assessor 0" at bounding box center [395, 195] width 106 height 318
click at [53, 12] on link "OMS" at bounding box center [53, 11] width 8 height 3
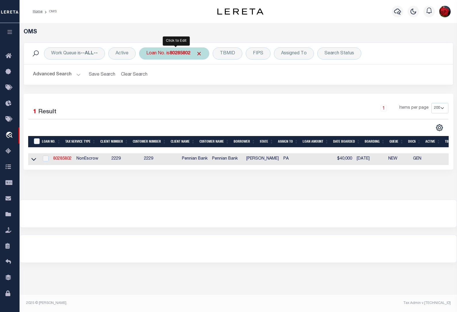
click at [180, 52] on b "80285802" at bounding box center [180, 53] width 21 height 5
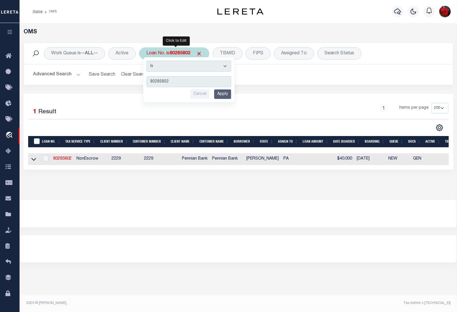
type input "80184609"
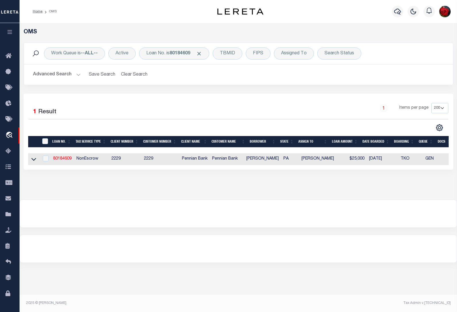
click at [65, 161] on link "80184609" at bounding box center [62, 159] width 18 height 4
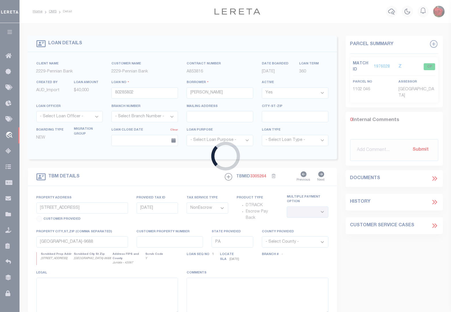
type input "80184609"
type input "Brian R Baker"
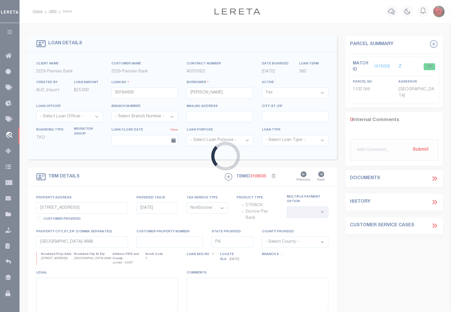
type input "16 S MAIN ST"
select select
type input "MIFFLINTOWN PA 17059"
select select
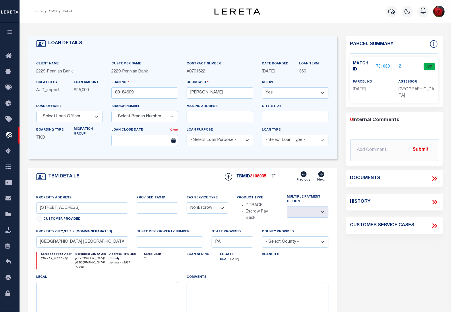
click at [382, 64] on link "1731068" at bounding box center [382, 67] width 16 height 6
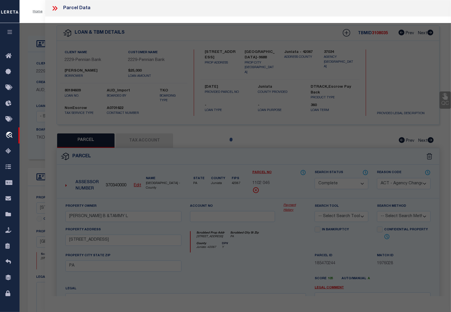
select select "AS"
select select
checkbox input "false"
select select "CP"
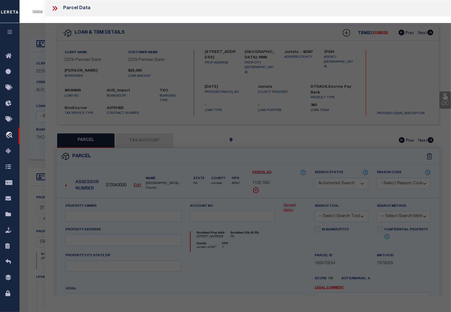
type input "BAKER BRIAN R & HEATHER D"
select select
type input "16 S MAIN ST"
type input "MIFFLINTOWN , PA 17059 1313"
type textarea "Instrument Number: 201201385"
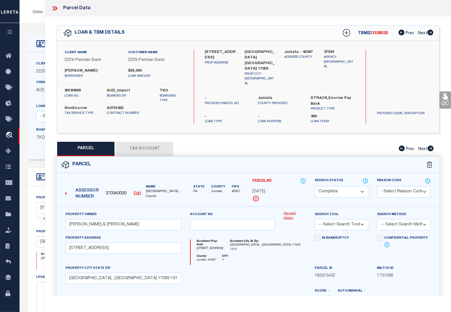
click at [160, 143] on button "Tax Account" at bounding box center [144, 149] width 57 height 14
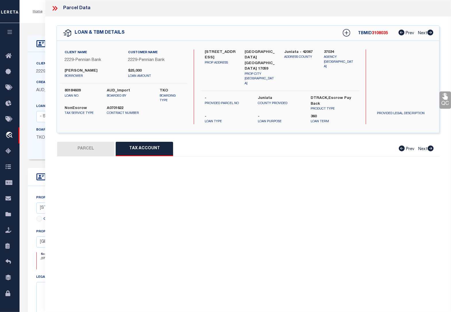
select select "100"
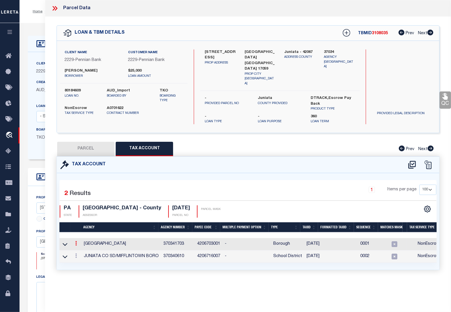
click at [77, 241] on icon at bounding box center [76, 243] width 2 height 5
click at [84, 250] on icon "" at bounding box center [82, 252] width 4 height 4
type input "8-1-48"
type textarea "08$$*$$$+#*"
checkbox input "true"
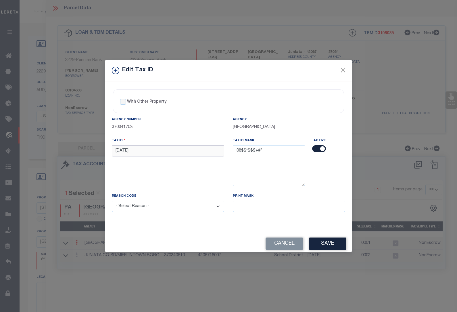
drag, startPoint x: 135, startPoint y: 151, endPoint x: 89, endPoint y: 151, distance: 46.0
click at [89, 151] on div "Edit Tax ID With Other Property With Other Property Type Temporary" at bounding box center [228, 156] width 457 height 312
type input "0801 048"
click at [139, 210] on select "- Select Reason - 099 - Other (Provide additional detail) ACT - Agency Changed …" at bounding box center [168, 206] width 112 height 11
select select "ACT"
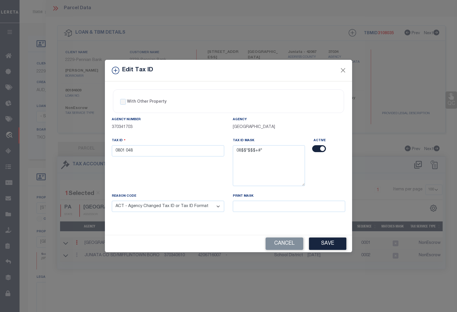
click at [112, 201] on select "- Select Reason - 099 - Other (Provide additional detail) ACT - Agency Changed …" at bounding box center [168, 206] width 112 height 11
click at [332, 246] on button "Save" at bounding box center [327, 243] width 37 height 12
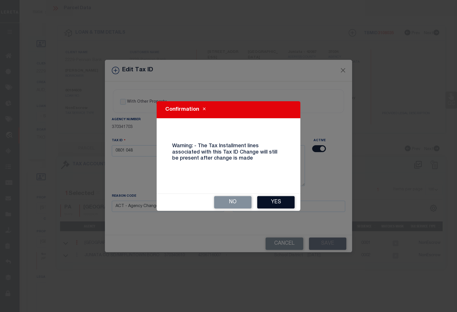
click at [274, 202] on button "Yes" at bounding box center [275, 202] width 37 height 12
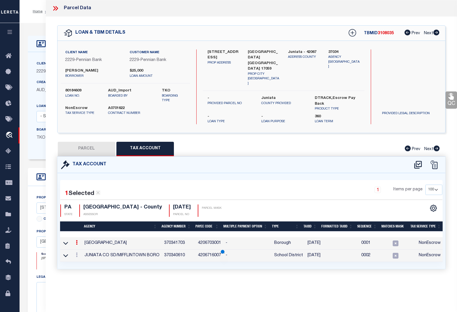
select select
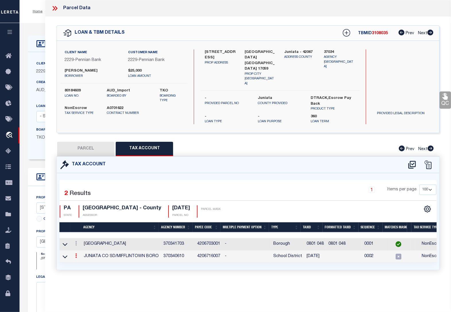
click at [78, 254] on link at bounding box center [76, 256] width 6 height 5
click at [83, 262] on icon at bounding box center [82, 264] width 4 height 4
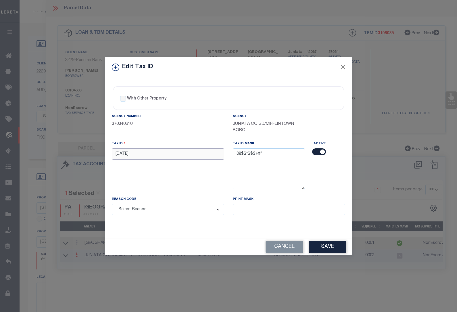
drag, startPoint x: 140, startPoint y: 151, endPoint x: 74, endPoint y: 153, distance: 66.7
click at [74, 153] on div "Edit Tax ID With Other Property With Other Property Type Temporary" at bounding box center [228, 156] width 457 height 312
type input "0801 048"
click at [131, 211] on select "- Select Reason - 099 - Other (Provide additional detail) ACT - Agency Changed …" at bounding box center [168, 209] width 112 height 11
select select "ACT"
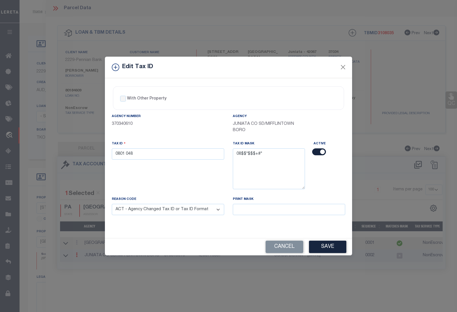
click at [112, 205] on select "- Select Reason - 099 - Other (Provide additional detail) ACT - Agency Changed …" at bounding box center [168, 209] width 112 height 11
click at [322, 247] on button "Save" at bounding box center [327, 247] width 37 height 12
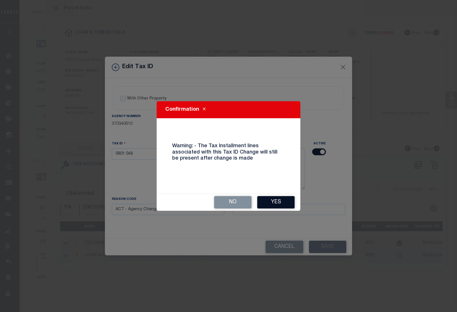
click at [280, 197] on button "Yes" at bounding box center [275, 202] width 37 height 12
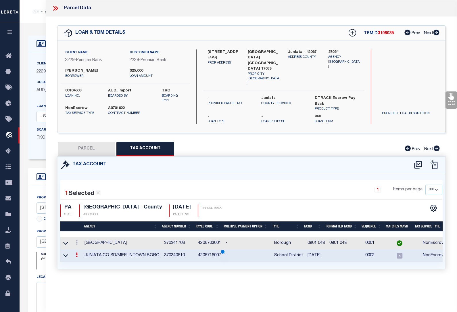
select select
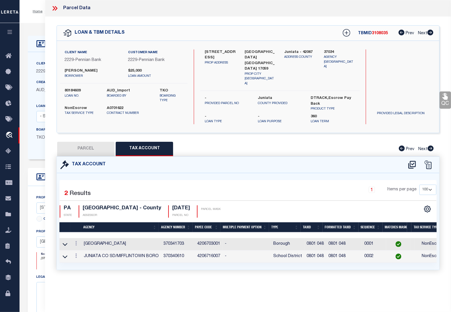
click at [54, 8] on icon at bounding box center [54, 8] width 7 height 7
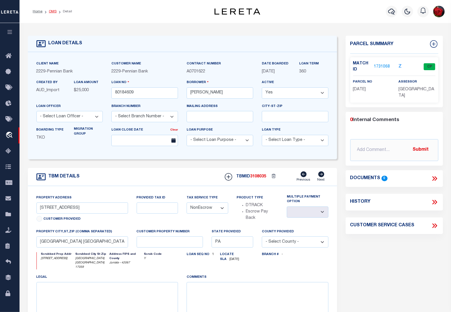
click at [53, 11] on link "OMS" at bounding box center [53, 11] width 8 height 3
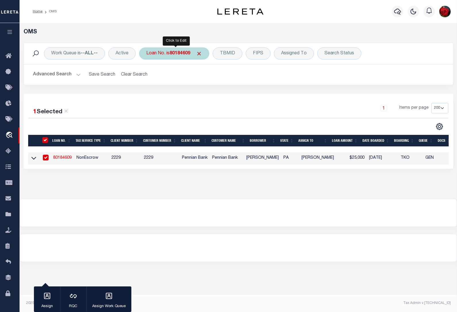
click at [178, 53] on b "80184609" at bounding box center [180, 53] width 21 height 5
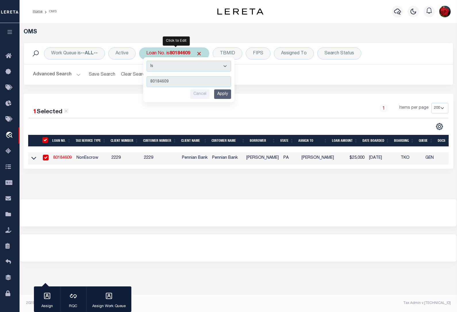
type input "80183916"
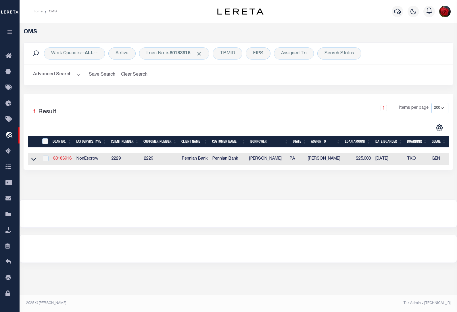
click at [65, 161] on link "80183916" at bounding box center [62, 159] width 18 height 4
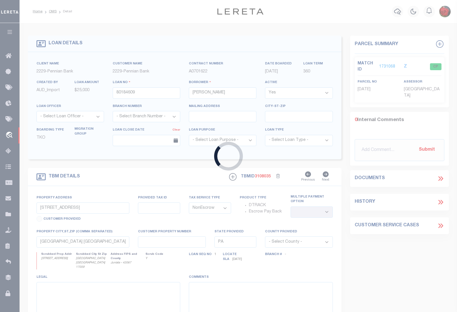
type input "80183916"
type input "Debra Lynn Schlegel"
type input "38 N MAIN ST"
select select
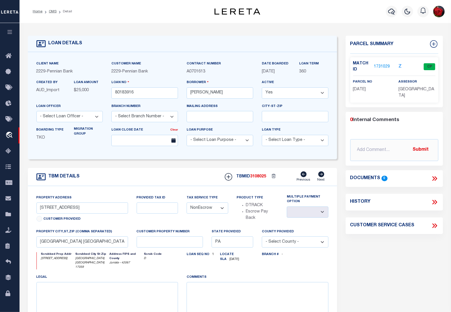
click at [387, 65] on link "1731029" at bounding box center [382, 67] width 16 height 6
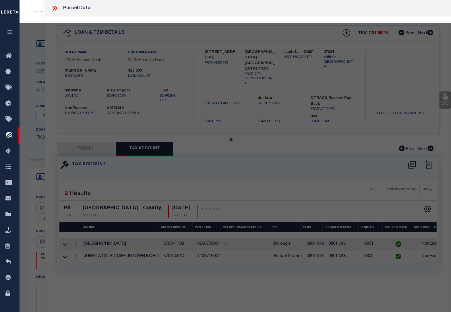
select select "AS"
checkbox input "false"
select select "CP"
type input "SCHLEGEL NATHAN J & DEBRA L"
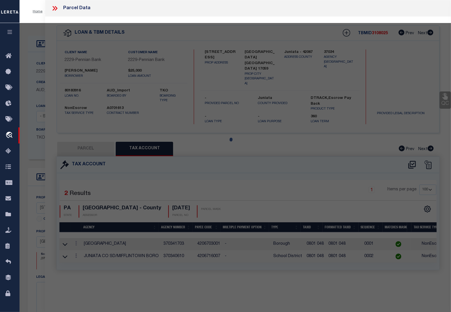
select select
type input "38 MAIN ST"
type input "MIFFLINTOWN, PA 17059"
type textarea "Deed Book: 2010 Deed Page: 2547"
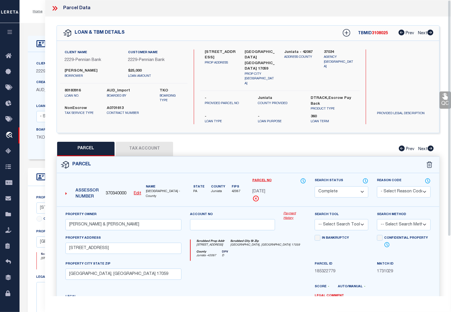
click at [143, 142] on button "Tax Account" at bounding box center [144, 149] width 57 height 14
select select "100"
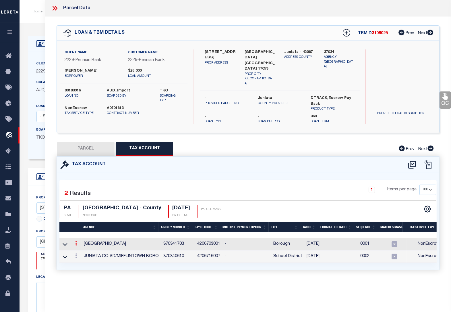
click at [75, 241] on icon at bounding box center [76, 243] width 2 height 5
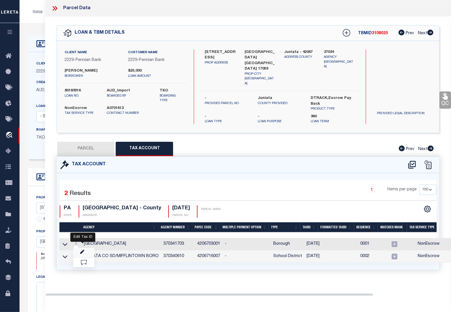
click at [82, 250] on icon "" at bounding box center [82, 252] width 4 height 4
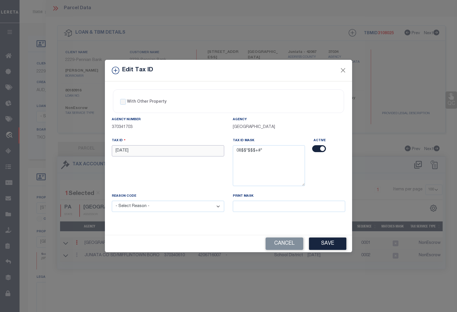
drag, startPoint x: 147, startPoint y: 150, endPoint x: 91, endPoint y: 145, distance: 56.5
click at [91, 145] on div "Edit Tax ID With Other Property With Other Property Type Temporary" at bounding box center [228, 156] width 457 height 312
paste input "0801 0"
type input "0801 064"
click at [137, 208] on select "- Select Reason - 099 - Other (Provide additional detail) ACT - Agency Changed …" at bounding box center [168, 206] width 112 height 11
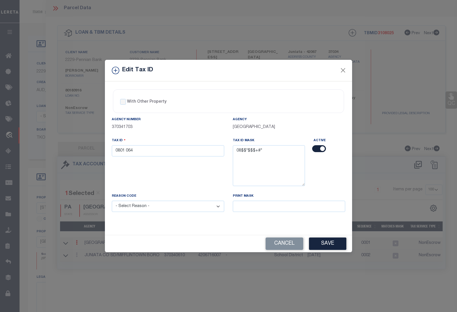
select select "ACT"
click at [112, 201] on select "- Select Reason - 099 - Other (Provide additional detail) ACT - Agency Changed …" at bounding box center [168, 206] width 112 height 11
click at [325, 244] on button "Save" at bounding box center [327, 243] width 37 height 12
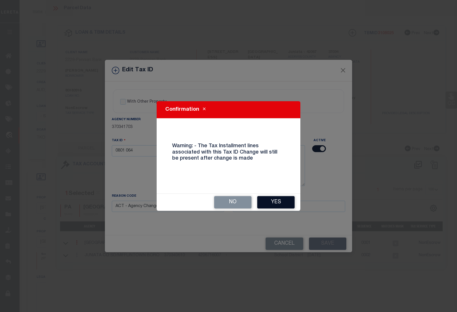
click at [280, 205] on button "Yes" at bounding box center [275, 202] width 37 height 12
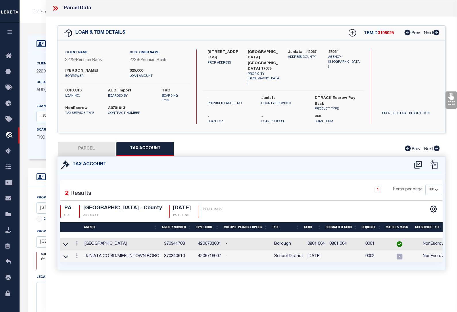
select select
type input "8-1-64"
select select
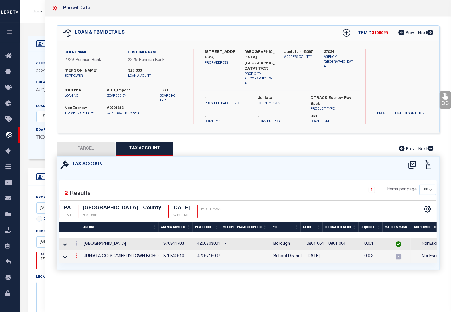
click at [76, 253] on icon at bounding box center [76, 255] width 2 height 5
click at [81, 260] on link at bounding box center [83, 264] width 21 height 9
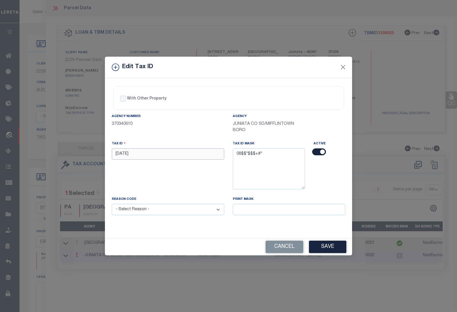
drag, startPoint x: 134, startPoint y: 153, endPoint x: 96, endPoint y: 153, distance: 37.9
click at [96, 153] on div "Edit Tax ID With Other Property With Other Property Type Temporary" at bounding box center [228, 156] width 457 height 312
paste input "0801 0"
type input "0801 064"
click at [143, 213] on select "- Select Reason - 099 - Other (Provide additional detail) ACT - Agency Changed …" at bounding box center [168, 209] width 112 height 11
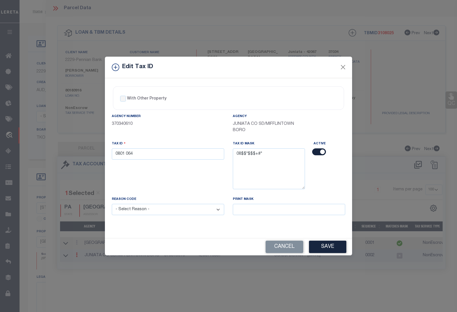
select select "ACT"
click at [112, 205] on select "- Select Reason - 099 - Other (Provide additional detail) ACT - Agency Changed …" at bounding box center [168, 209] width 112 height 11
click at [325, 247] on button "Save" at bounding box center [327, 247] width 37 height 12
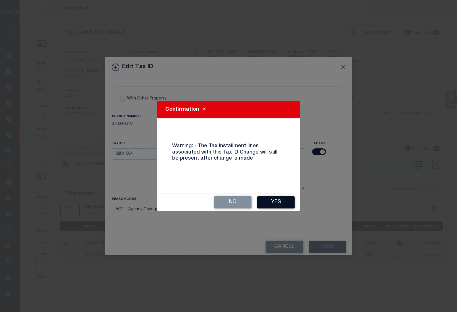
click at [268, 206] on button "Yes" at bounding box center [275, 202] width 37 height 12
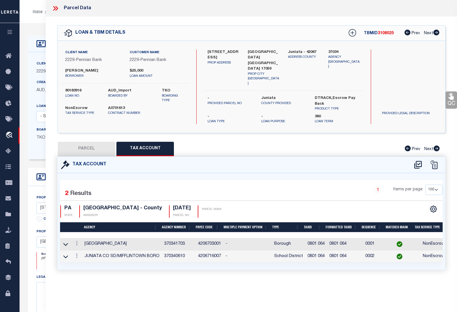
select select
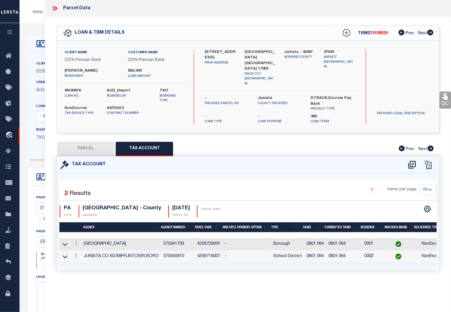
click at [30, 23] on div "LOAN DETAILS Client Name 2229" at bounding box center [236, 199] width 432 height 353
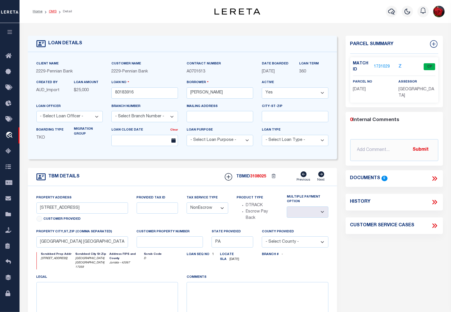
click at [50, 10] on link "OMS" at bounding box center [53, 11] width 8 height 3
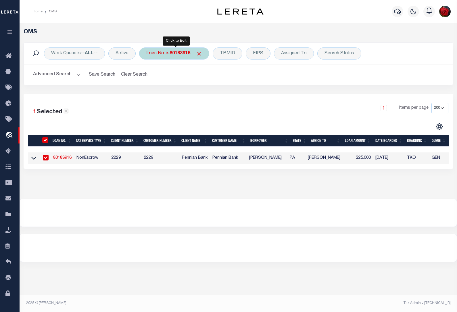
click at [180, 53] on b "80183916" at bounding box center [180, 53] width 21 height 5
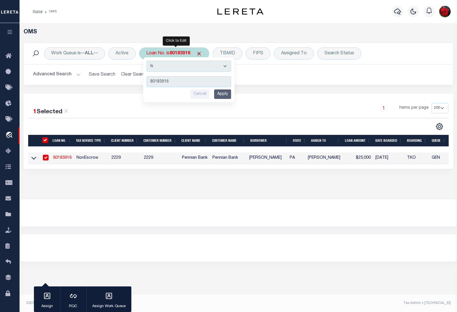
type input "80290687"
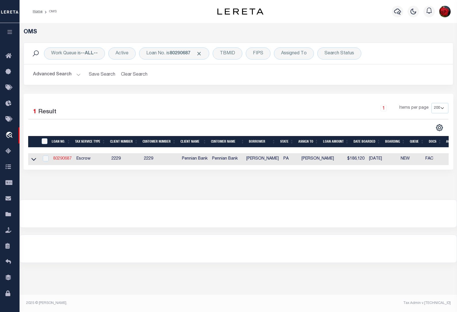
click at [61, 159] on link "80290687" at bounding box center [62, 159] width 18 height 4
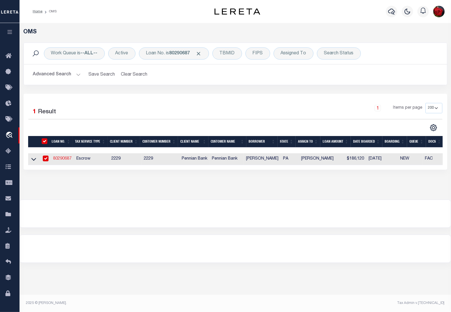
type input "80290687"
type input "Eric A Haubert"
select select "10"
select select "Escrow"
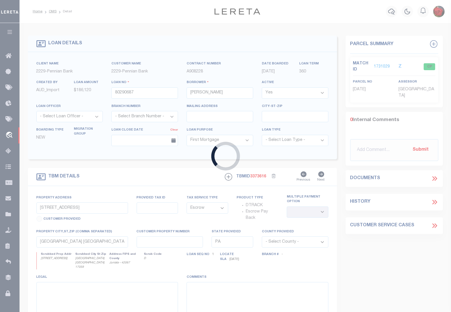
type input "113 N 3rd St"
type input "08.01 .135.000"
select select
type input "Mifflintown, PA 17059-1204"
select select
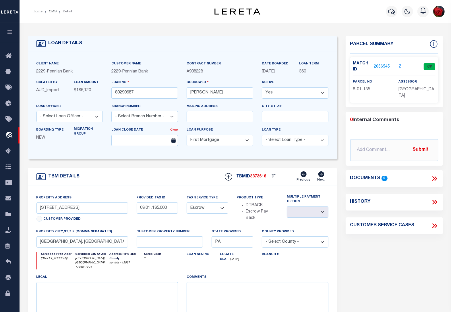
click at [379, 67] on link "2066545" at bounding box center [382, 67] width 16 height 6
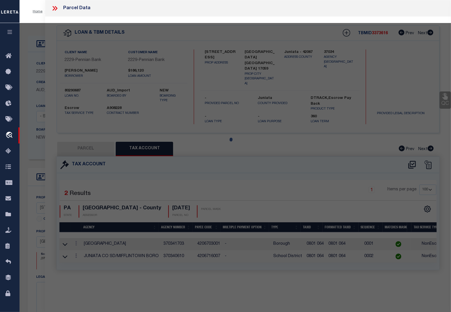
select select "AS"
checkbox input "false"
select select "CP"
type input "WEAVER MICHAEL Z & 08.01 .135.000"
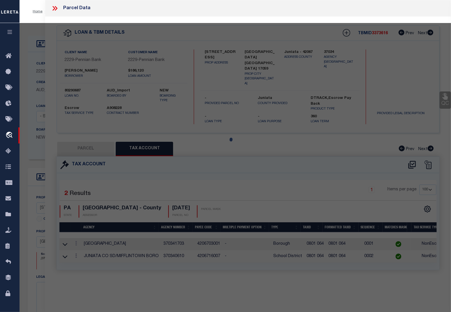
select select
type input "113 N THIRD ST"
type input "Mifflintown, PA 17059-1204"
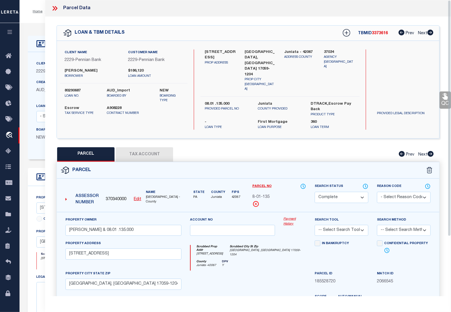
click at [150, 147] on button "Tax Account" at bounding box center [144, 154] width 57 height 14
select select "100"
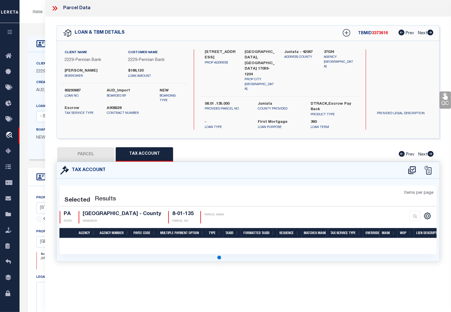
select select "100"
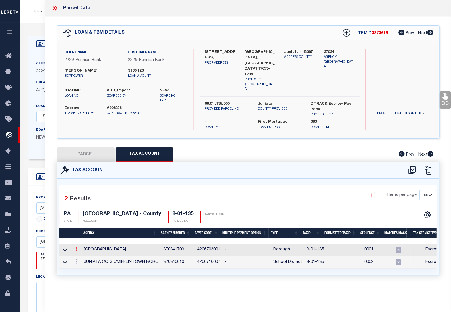
click at [76, 247] on icon at bounding box center [76, 249] width 2 height 5
click at [84, 253] on link at bounding box center [83, 257] width 21 height 9
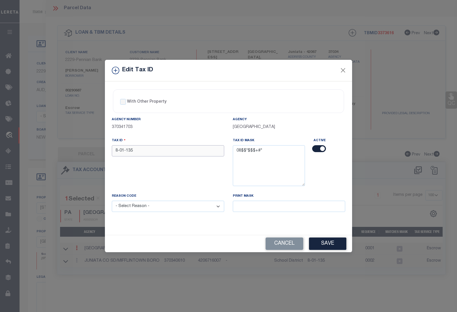
drag, startPoint x: 153, startPoint y: 150, endPoint x: 95, endPoint y: 145, distance: 57.9
click at [95, 145] on div "Edit Tax ID With Other Property With Other Property Type Temporary" at bounding box center [228, 156] width 457 height 312
paste input "0801"
type input "0801 135"
click at [131, 204] on select "- Select Reason - 099 - Other (Provide additional detail) ACT - Agency Changed …" at bounding box center [168, 206] width 112 height 11
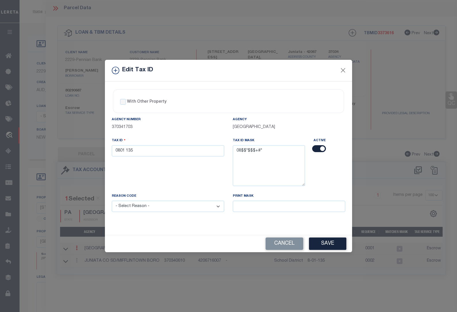
select select "ACT"
click at [112, 201] on select "- Select Reason - 099 - Other (Provide additional detail) ACT - Agency Changed …" at bounding box center [168, 206] width 112 height 11
click at [329, 241] on button "Save" at bounding box center [327, 243] width 37 height 12
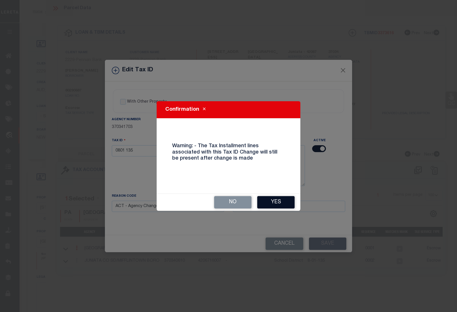
click at [278, 201] on button "Yes" at bounding box center [275, 202] width 37 height 12
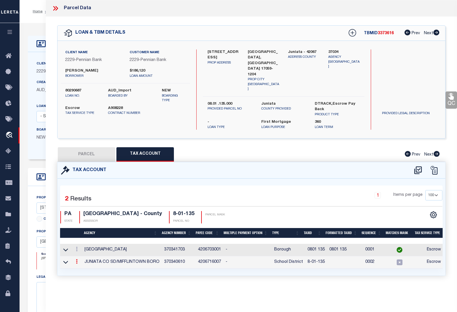
select select
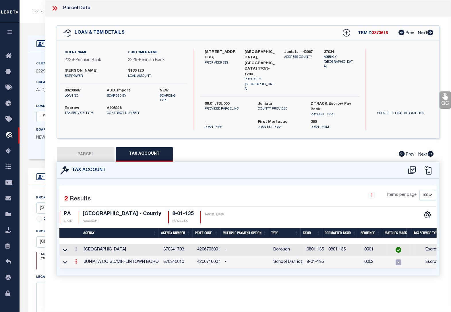
click at [75, 259] on icon at bounding box center [76, 261] width 2 height 5
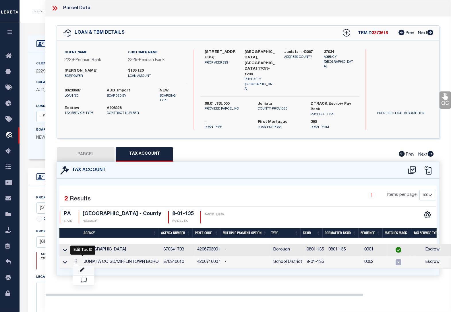
click at [83, 268] on icon at bounding box center [82, 270] width 4 height 4
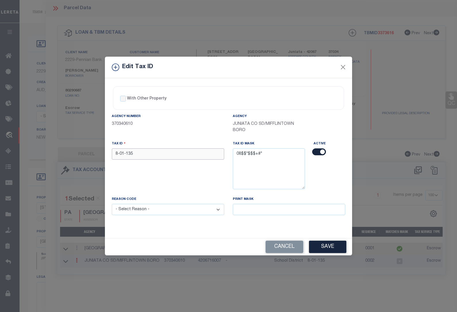
drag, startPoint x: 137, startPoint y: 154, endPoint x: 86, endPoint y: 154, distance: 50.3
click at [86, 154] on div "Edit Tax ID With Other Property With Other Property Type Temporary" at bounding box center [228, 156] width 457 height 312
paste input "0801"
type input "0801 135"
click at [136, 211] on select "- Select Reason - 099 - Other (Provide additional detail) ACT - Agency Changed …" at bounding box center [168, 209] width 112 height 11
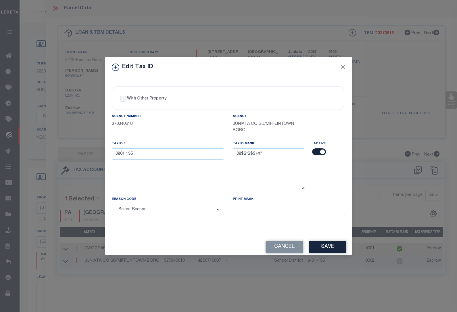
select select "ACT"
click at [112, 205] on select "- Select Reason - 099 - Other (Provide additional detail) ACT - Agency Changed …" at bounding box center [168, 209] width 112 height 11
click at [318, 245] on button "Save" at bounding box center [327, 247] width 37 height 12
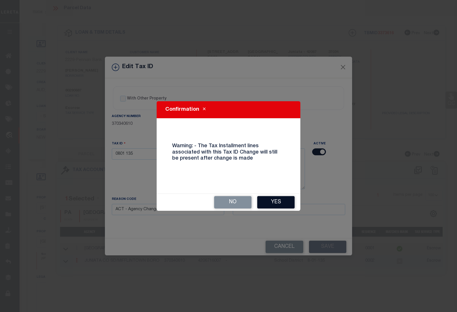
click at [272, 200] on button "Yes" at bounding box center [275, 202] width 37 height 12
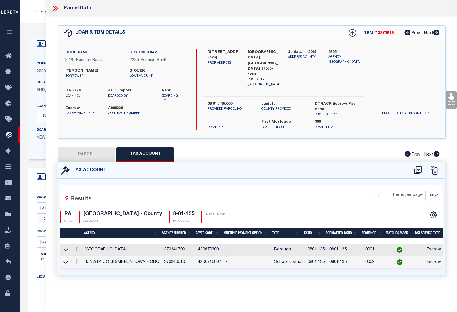
select select
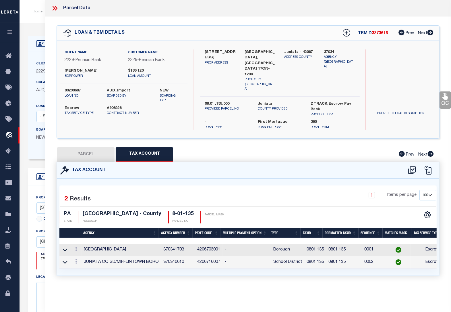
click at [39, 25] on div "LOAN DETAILS Client Name 2229" at bounding box center [236, 199] width 432 height 353
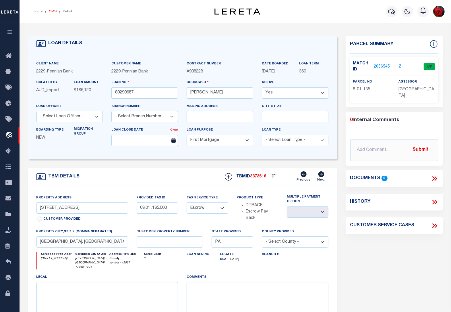
click at [49, 10] on link "OMS" at bounding box center [53, 11] width 8 height 3
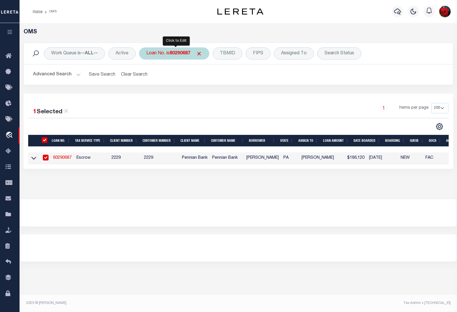
click at [180, 50] on div "Loan No. is 80290687" at bounding box center [174, 53] width 70 height 12
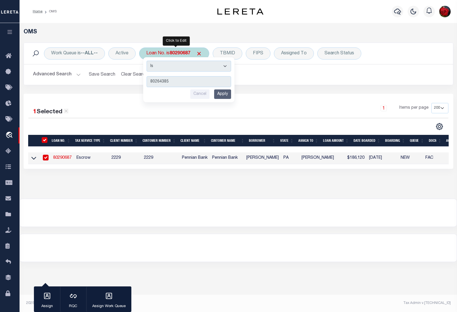
type input "80264385"
click at [224, 97] on input "Apply" at bounding box center [222, 93] width 17 height 9
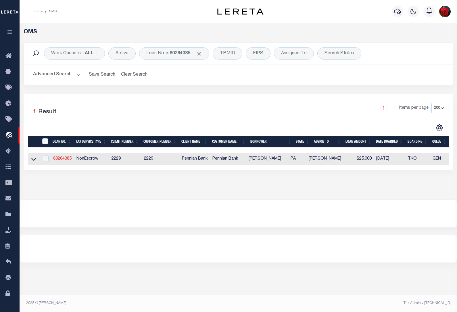
click at [61, 157] on link "80264385" at bounding box center [62, 159] width 18 height 4
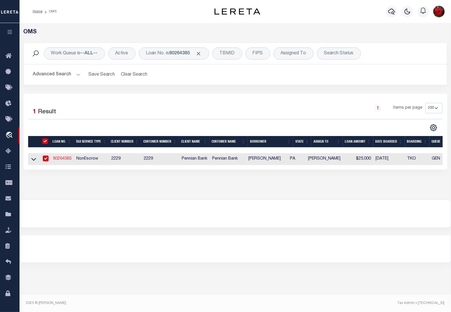
type input "80264385"
type input "Aaron Cody Nearhood"
select select
select select "NonEscrow"
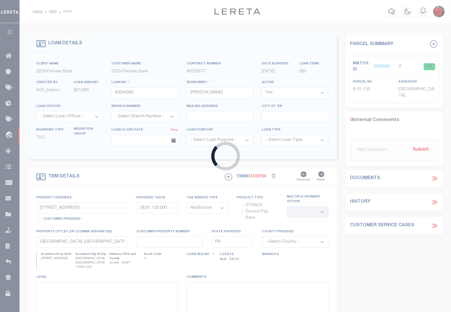
type input "300 Orange St"
select select
type input "Mifflintown PA 17059-1222"
select select
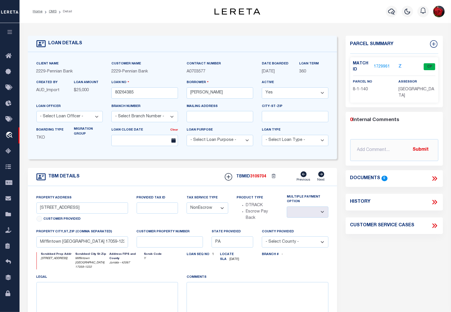
click at [382, 65] on link "1729961" at bounding box center [382, 67] width 16 height 6
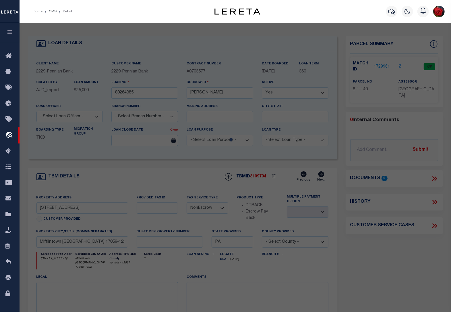
select select "AS"
checkbox input "false"
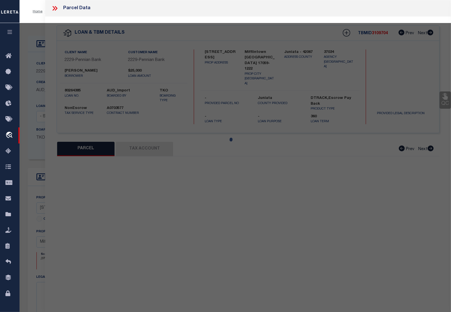
select select "CP"
type input "NEARHOOD AARON C"
type input "300 ORANGE ST"
checkbox input "false"
type input "MIFFLINTOWN , PA 17059"
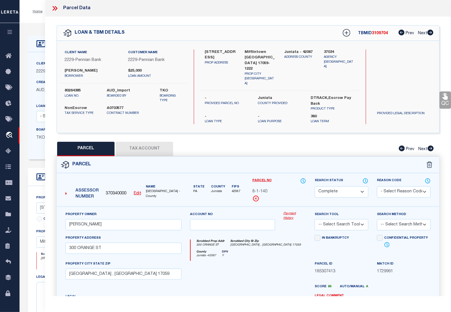
click at [134, 143] on button "Tax Account" at bounding box center [144, 149] width 57 height 14
select select "100"
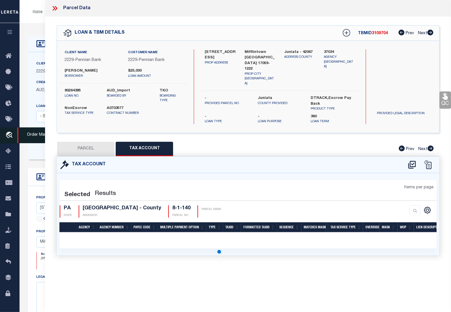
select select "100"
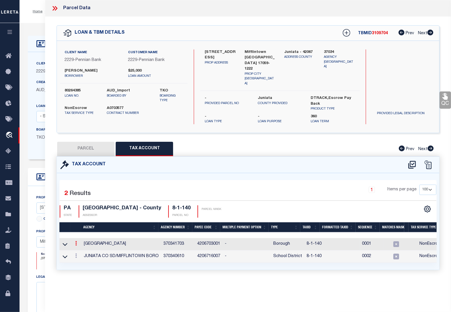
click at [77, 241] on icon at bounding box center [76, 243] width 2 height 5
click at [85, 248] on link at bounding box center [83, 252] width 21 height 9
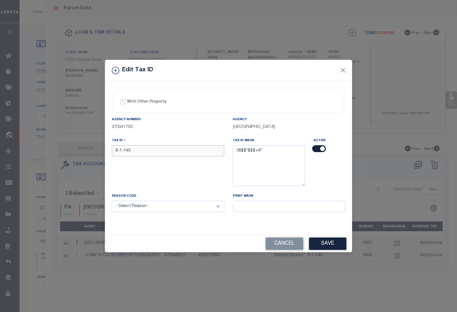
drag, startPoint x: 133, startPoint y: 153, endPoint x: 85, endPoint y: 151, distance: 47.7
click at [85, 151] on div "Edit Tax ID With Other Property With Other Property Type Temporary" at bounding box center [228, 156] width 457 height 312
paste input "0801"
type input "0801 140"
click at [144, 207] on select "- Select Reason - 099 - Other (Provide additional detail) ACT - Agency Changed …" at bounding box center [168, 206] width 112 height 11
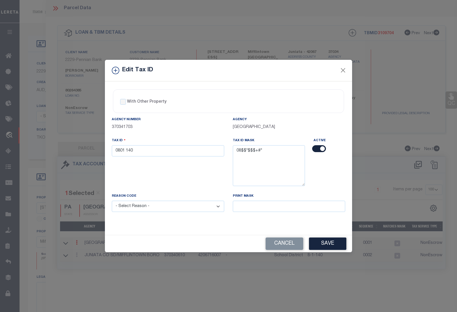
select select "ACT"
click at [112, 201] on select "- Select Reason - 099 - Other (Provide additional detail) ACT - Agency Changed …" at bounding box center [168, 206] width 112 height 11
click at [328, 243] on button "Save" at bounding box center [327, 243] width 37 height 12
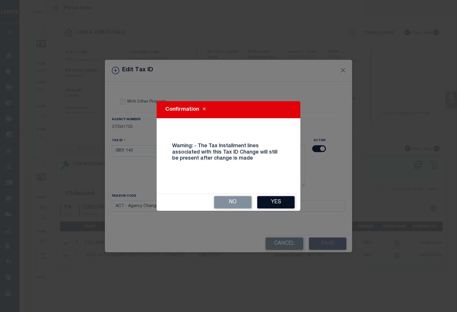
click at [279, 200] on button "Yes" at bounding box center [275, 202] width 37 height 12
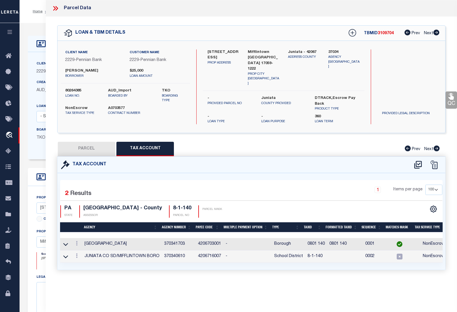
select select
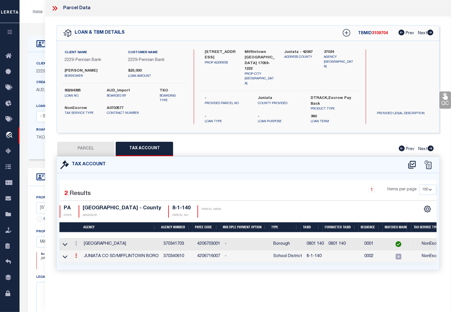
click at [76, 253] on icon at bounding box center [76, 255] width 2 height 5
click at [82, 262] on icon at bounding box center [82, 264] width 4 height 4
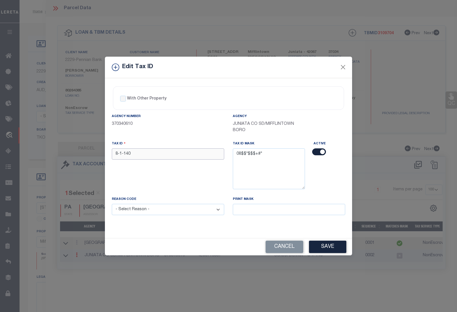
drag, startPoint x: 135, startPoint y: 157, endPoint x: 87, endPoint y: 157, distance: 48.3
click at [87, 157] on div "Edit Tax ID With Other Property With Other Property Type Temporary" at bounding box center [228, 156] width 457 height 312
paste input "0801"
type input "0801 140"
click at [147, 213] on select "- Select Reason - 099 - Other (Provide additional detail) ACT - Agency Changed …" at bounding box center [168, 209] width 112 height 11
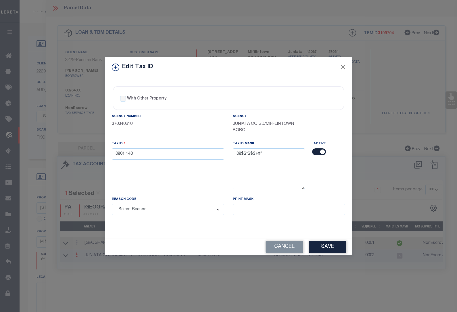
select select "ACT"
click at [112, 205] on select "- Select Reason - 099 - Other (Provide additional detail) ACT - Agency Changed …" at bounding box center [168, 209] width 112 height 11
click at [325, 245] on button "Save" at bounding box center [327, 247] width 37 height 12
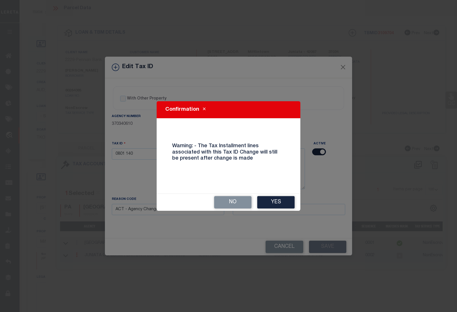
drag, startPoint x: 276, startPoint y: 203, endPoint x: 270, endPoint y: 203, distance: 5.7
click at [276, 203] on button "Yes" at bounding box center [275, 202] width 37 height 12
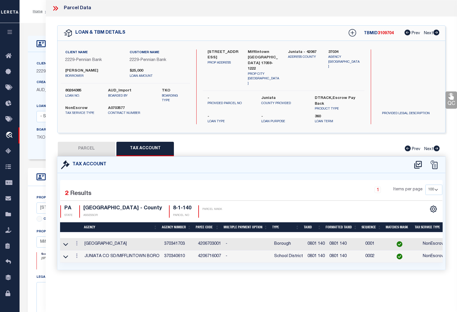
select select
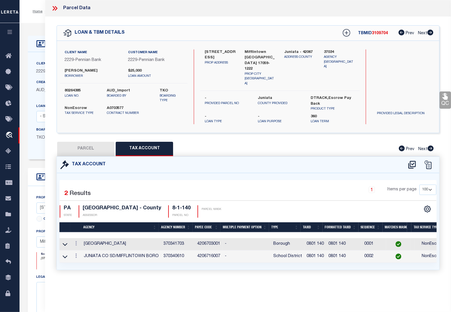
click at [42, 21] on div "Home OMS Detail Profile Sign out" at bounding box center [236, 11] width 432 height 23
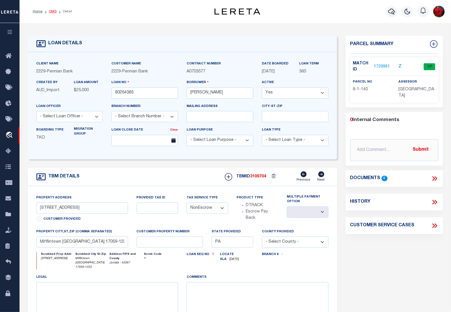
click at [51, 12] on link "OMS" at bounding box center [53, 11] width 8 height 3
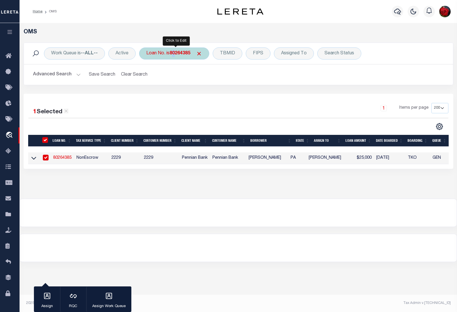
click at [176, 55] on b "80264385" at bounding box center [180, 53] width 21 height 5
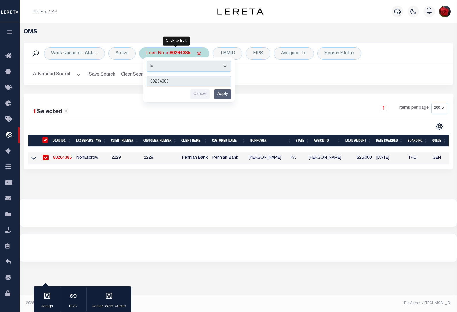
type input "80261621"
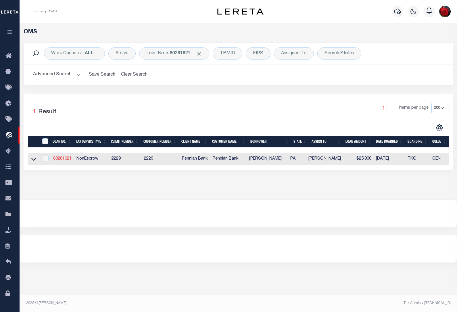
click at [61, 160] on link "80261621" at bounding box center [62, 159] width 18 height 4
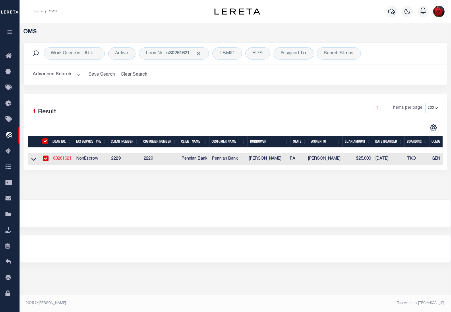
type input "80261621"
type input "Nicole Sherlock-King"
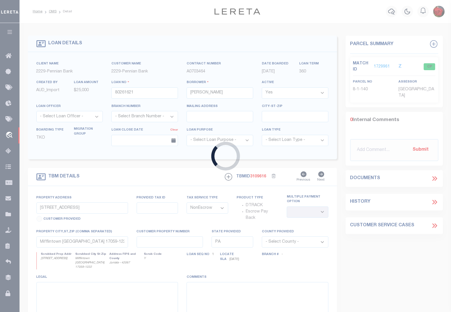
type input "19 N 3rd St"
select select
type input "Mifflintown PA 17059"
select select
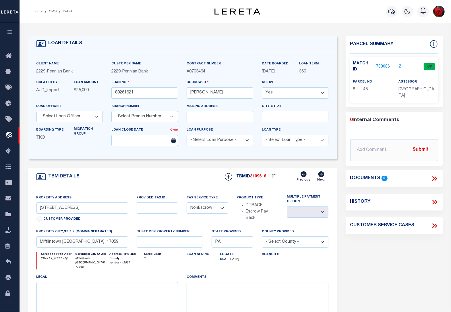
click at [384, 66] on link "1730006" at bounding box center [382, 67] width 16 height 6
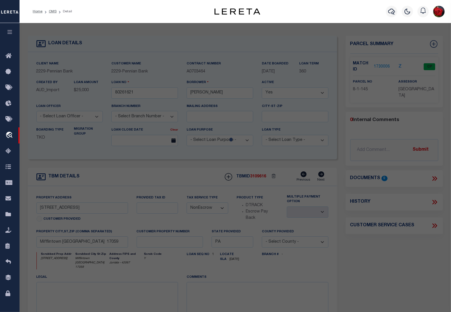
select select "AS"
checkbox input "false"
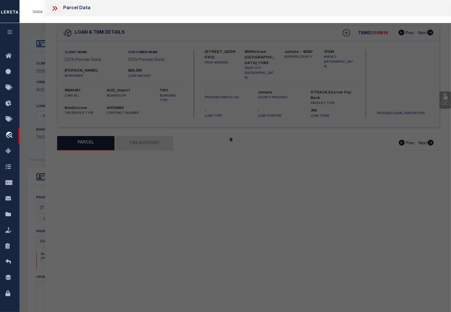
select select "CP"
type input "KING NICOLE M SHERLOCK"
select select
type input "19 THIRD ST"
type input "Mifflintown PA 17059"
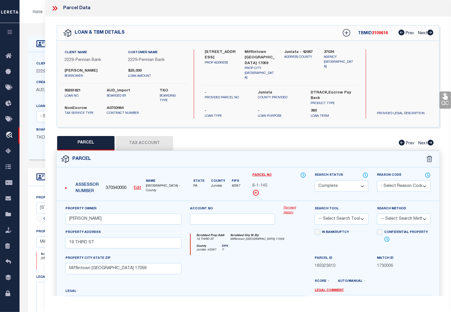
click at [150, 139] on button "Tax Account" at bounding box center [144, 143] width 57 height 14
select select "100"
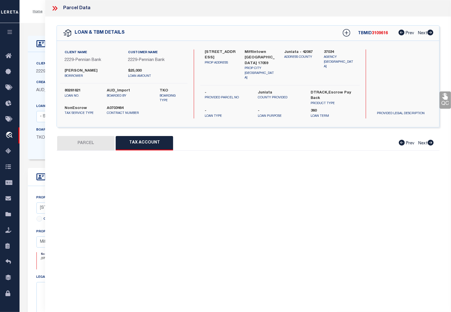
select select "100"
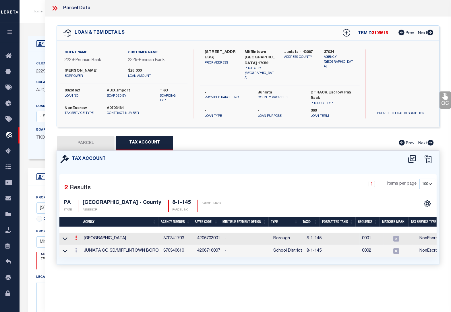
click at [76, 237] on icon at bounding box center [76, 237] width 2 height 5
click at [82, 244] on icon "" at bounding box center [82, 246] width 4 height 4
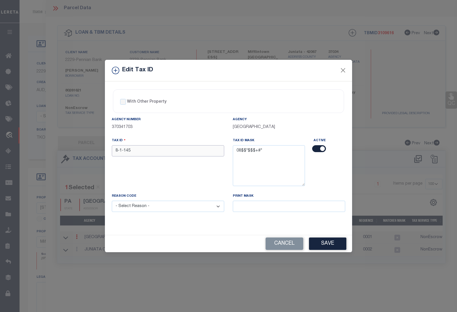
drag, startPoint x: 138, startPoint y: 149, endPoint x: 91, endPoint y: 145, distance: 47.4
click at [91, 145] on div "Edit Tax ID With Other Property With Other Property Type Temporary" at bounding box center [228, 156] width 457 height 312
paste input "0801"
type input "0801 145"
click at [139, 207] on select "- Select Reason - 099 - Other (Provide additional detail) ACT - Agency Changed …" at bounding box center [168, 206] width 112 height 11
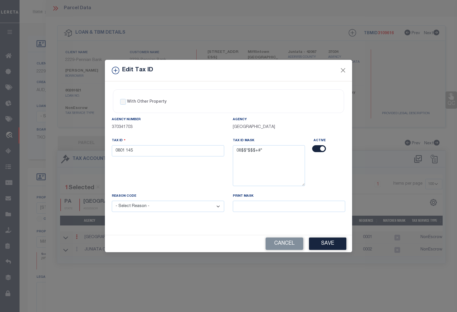
select select "ACT"
click at [112, 201] on select "- Select Reason - 099 - Other (Provide additional detail) ACT - Agency Changed …" at bounding box center [168, 206] width 112 height 11
click at [333, 244] on button "Save" at bounding box center [327, 243] width 37 height 12
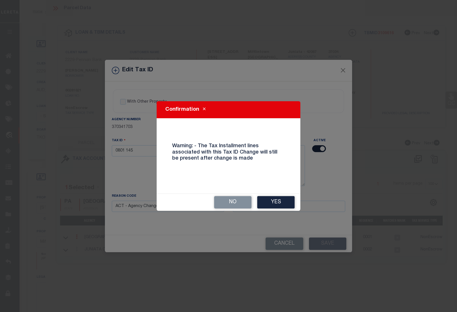
click at [269, 200] on button "Yes" at bounding box center [275, 202] width 37 height 12
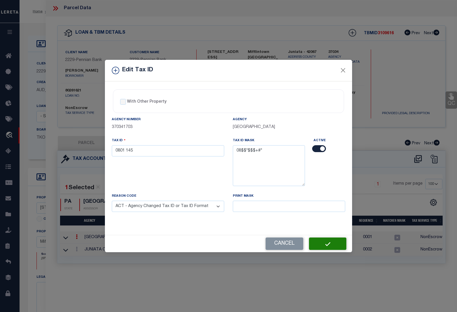
select select
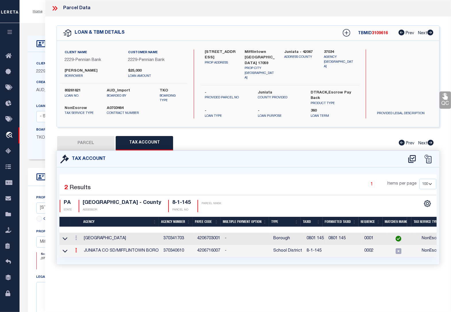
click at [77, 249] on link at bounding box center [76, 251] width 6 height 5
click at [84, 257] on icon at bounding box center [82, 258] width 4 height 4
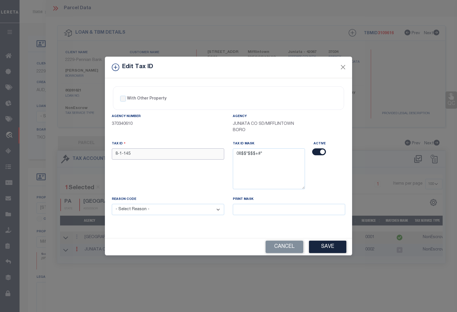
drag, startPoint x: 137, startPoint y: 155, endPoint x: 88, endPoint y: 150, distance: 48.8
click at [88, 150] on div "Edit Tax ID With Other Property With Other Property Type Temporary" at bounding box center [228, 156] width 457 height 312
paste input "0801"
type input "0801 145"
click at [149, 209] on select "- Select Reason - 099 - Other (Provide additional detail) ACT - Agency Changed …" at bounding box center [168, 209] width 112 height 11
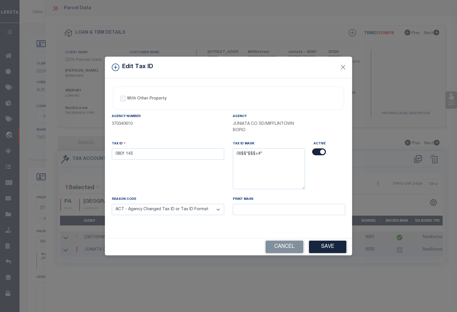
click at [112, 205] on select "- Select Reason - 099 - Other (Provide additional detail) ACT - Agency Changed …" at bounding box center [168, 209] width 112 height 11
click at [321, 247] on button "Save" at bounding box center [327, 247] width 37 height 12
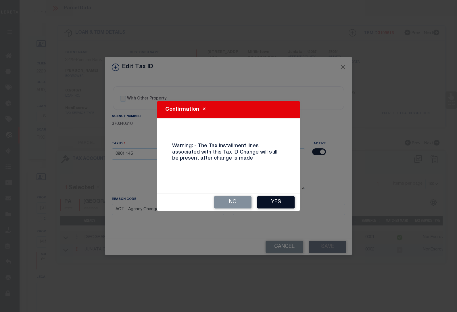
click at [276, 200] on button "Yes" at bounding box center [275, 202] width 37 height 12
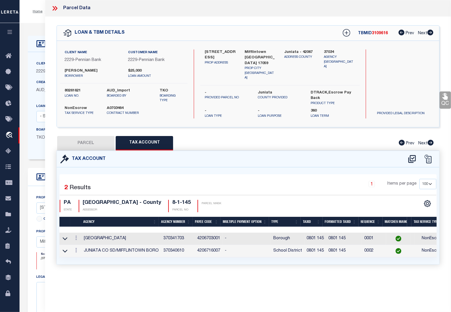
click at [38, 24] on div "LOAN DETAILS Client Name 2229" at bounding box center [236, 199] width 432 height 353
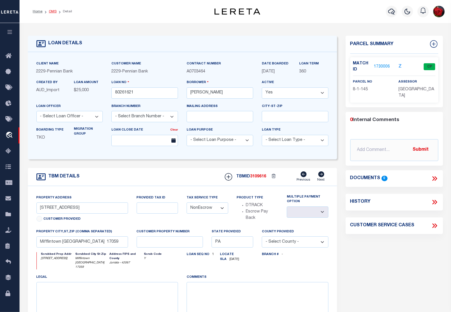
click at [54, 10] on link "OMS" at bounding box center [53, 11] width 8 height 3
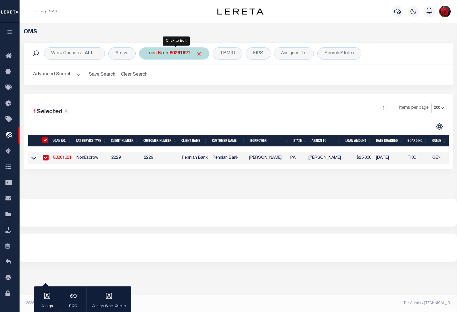
click at [177, 53] on b "80261621" at bounding box center [180, 53] width 21 height 5
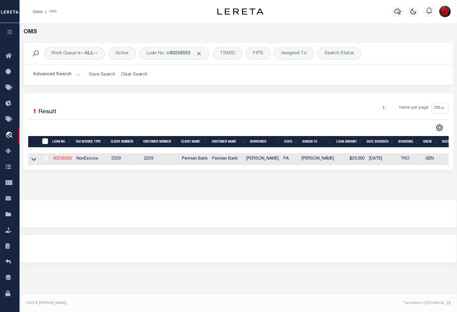
click at [64, 161] on link "80258593" at bounding box center [62, 159] width 18 height 4
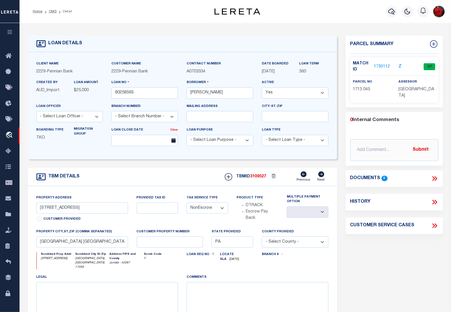
click at [387, 65] on link "1730112" at bounding box center [382, 67] width 16 height 6
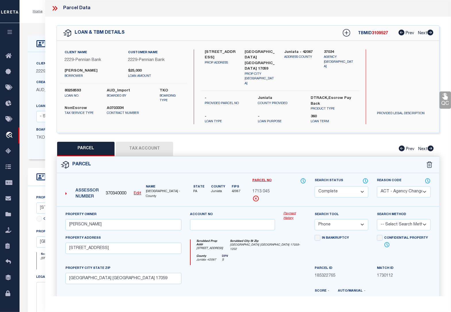
click at [431, 34] on icon at bounding box center [431, 33] width 6 height 6
click at [432, 145] on icon at bounding box center [431, 148] width 6 height 6
click at [54, 8] on icon at bounding box center [54, 8] width 7 height 7
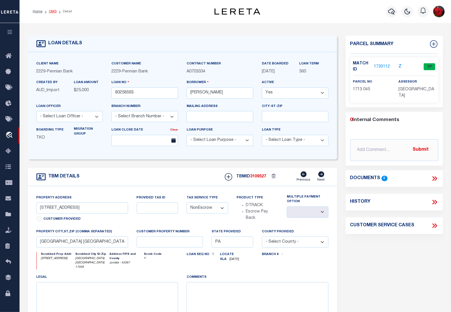
click at [52, 12] on link "OMS" at bounding box center [53, 11] width 8 height 3
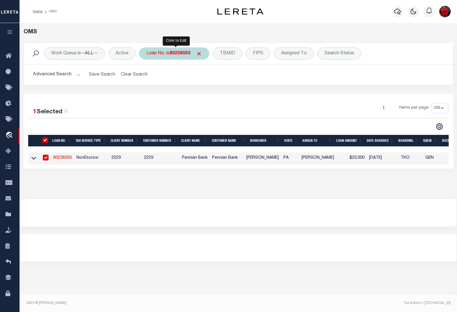
click at [180, 55] on b "80258593" at bounding box center [180, 53] width 21 height 5
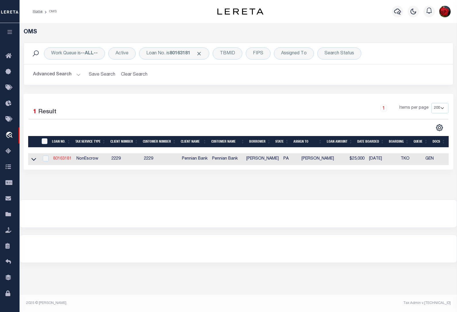
click at [66, 158] on link "80163181" at bounding box center [62, 159] width 18 height 4
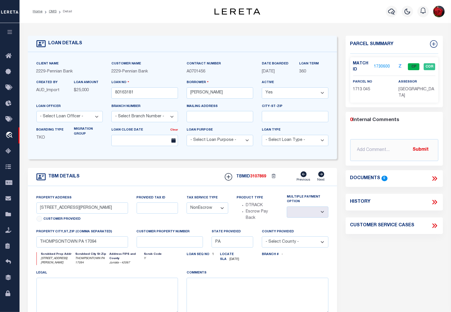
click at [383, 66] on link "1730600" at bounding box center [382, 67] width 16 height 6
